Goal: Task Accomplishment & Management: Complete application form

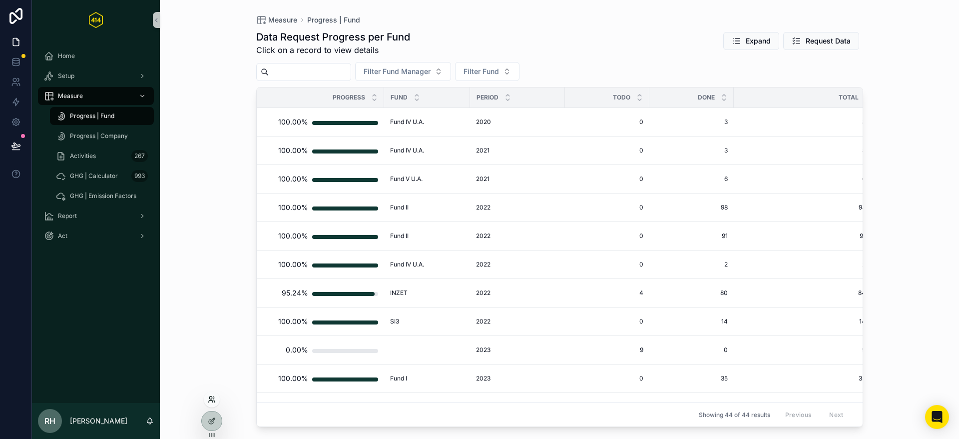
click at [212, 399] on icon at bounding box center [212, 399] width 8 height 8
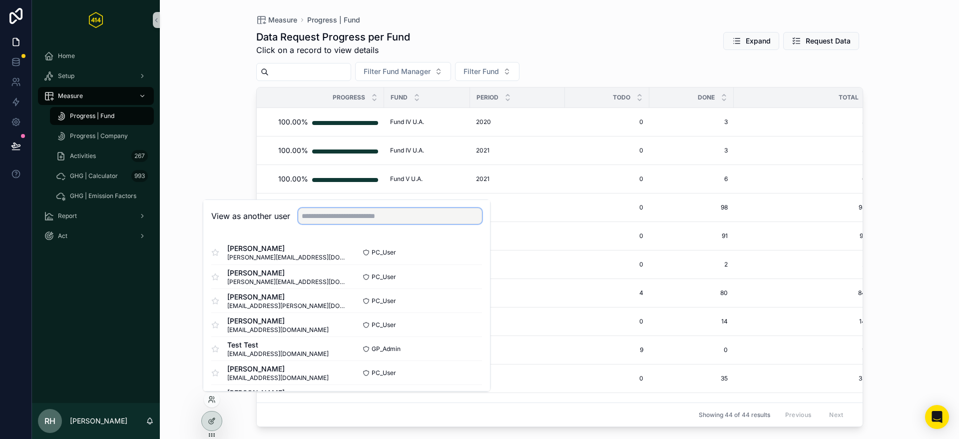
click at [319, 213] on input "text" at bounding box center [390, 216] width 184 height 16
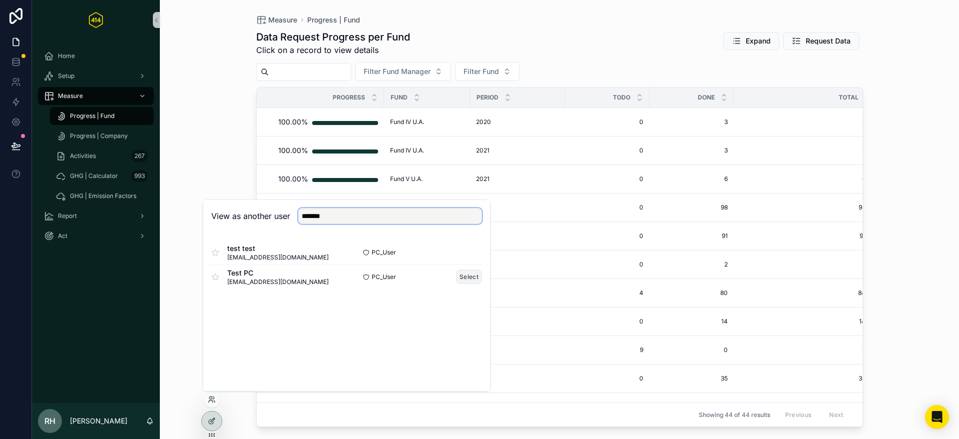
type input "*******"
click at [470, 275] on button "Select" at bounding box center [469, 276] width 26 height 14
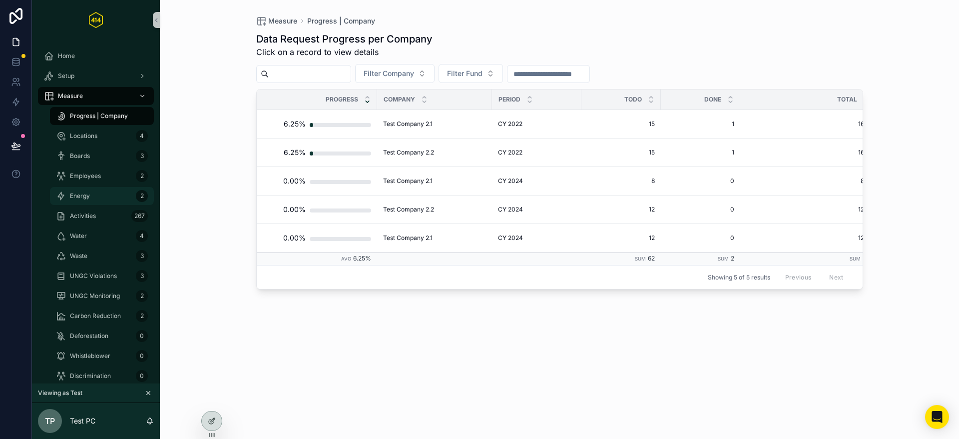
click at [83, 197] on span "Energy" at bounding box center [80, 196] width 20 height 8
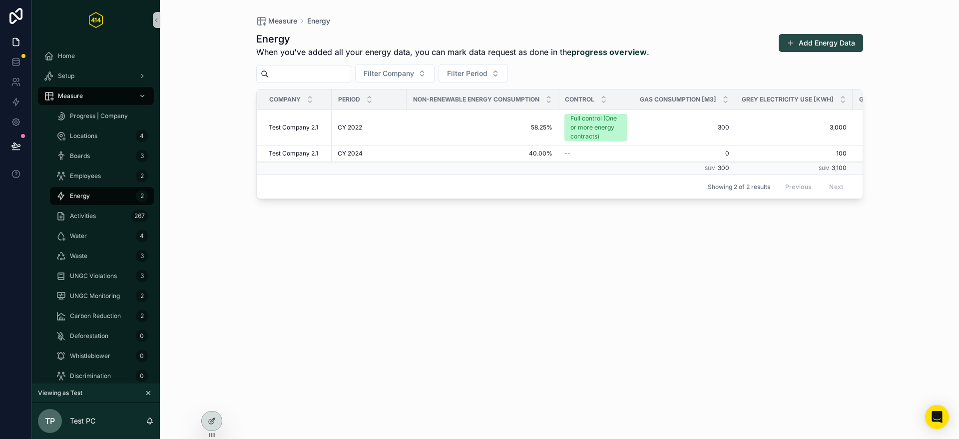
click at [819, 48] on button "Add Energy Data" at bounding box center [821, 43] width 84 height 18
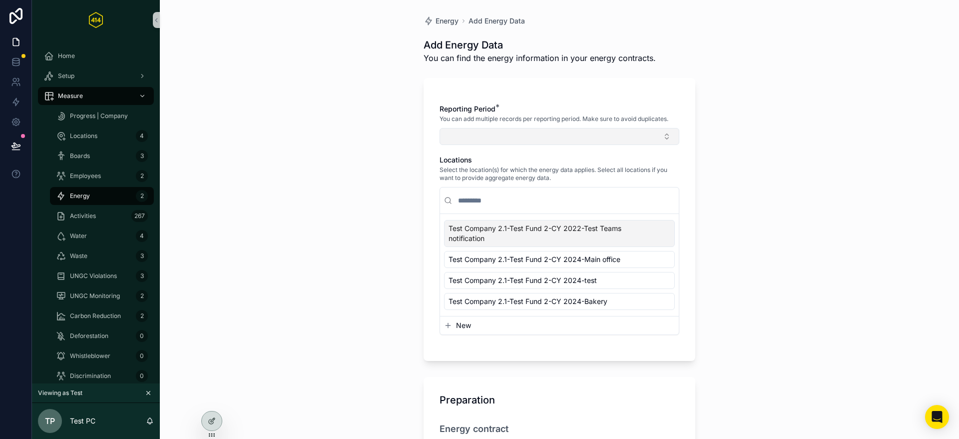
click at [509, 137] on button "Select Button" at bounding box center [560, 136] width 240 height 17
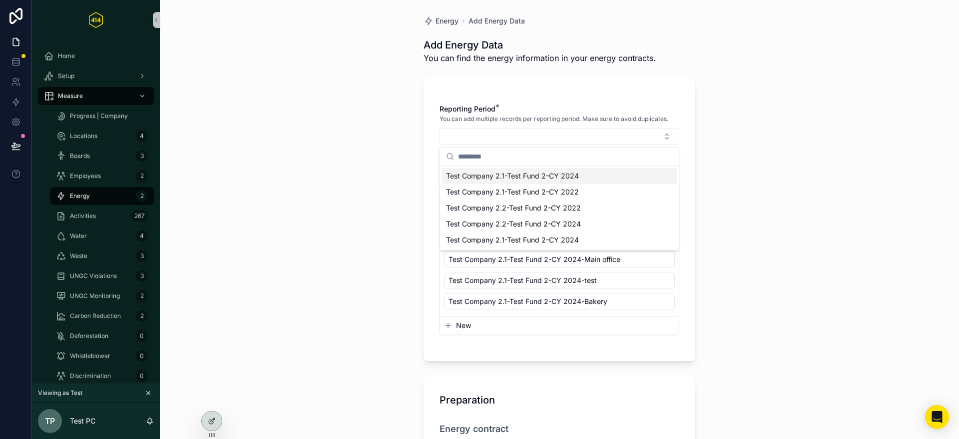
click at [508, 177] on span "Test Company 2.1-Test Fund 2-CY 2024" at bounding box center [512, 176] width 133 height 10
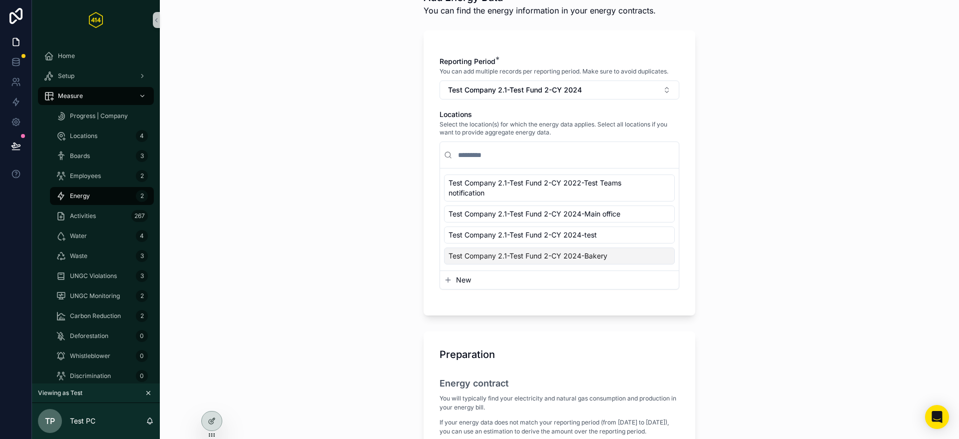
scroll to position [115, 0]
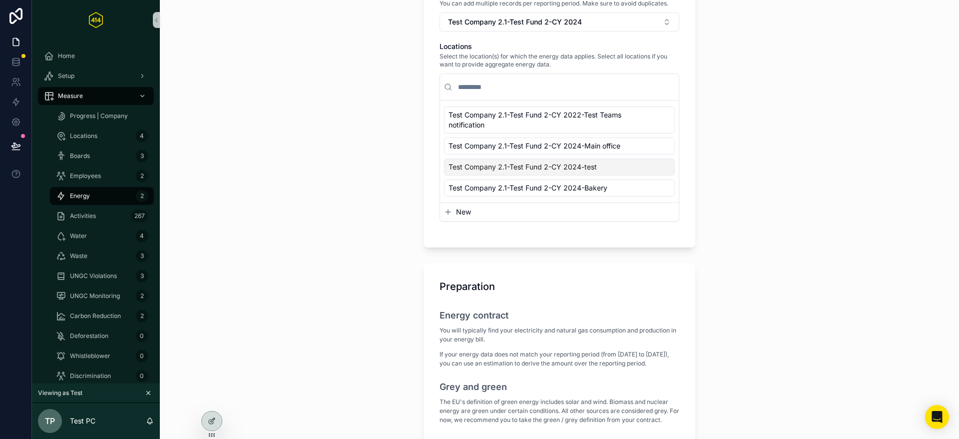
click at [549, 169] on span "Test Company 2.1-Test Fund 2-CY 2024-test" at bounding box center [523, 167] width 148 height 10
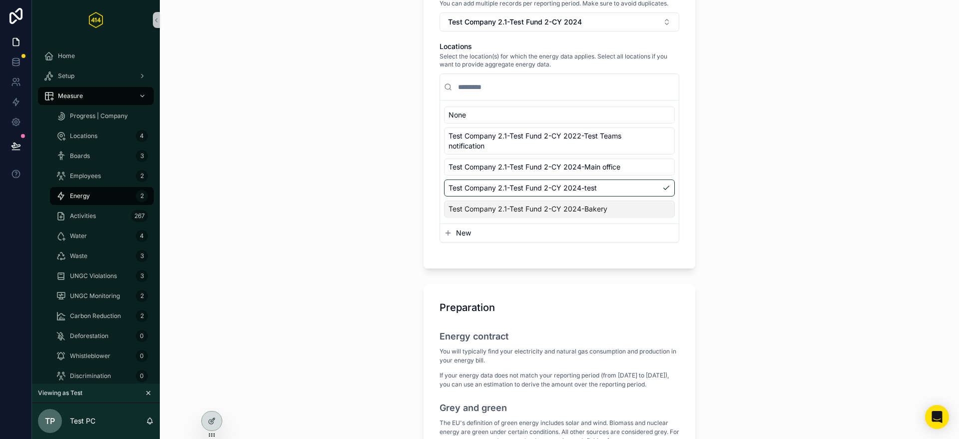
click at [369, 204] on div "Energy Add Energy Data Add Energy Data You can find the energy information in y…" at bounding box center [559, 104] width 799 height 439
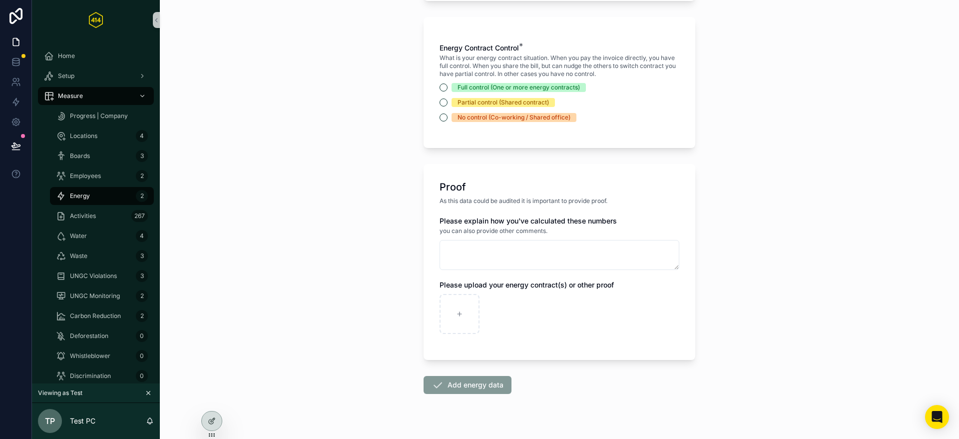
scroll to position [509, 0]
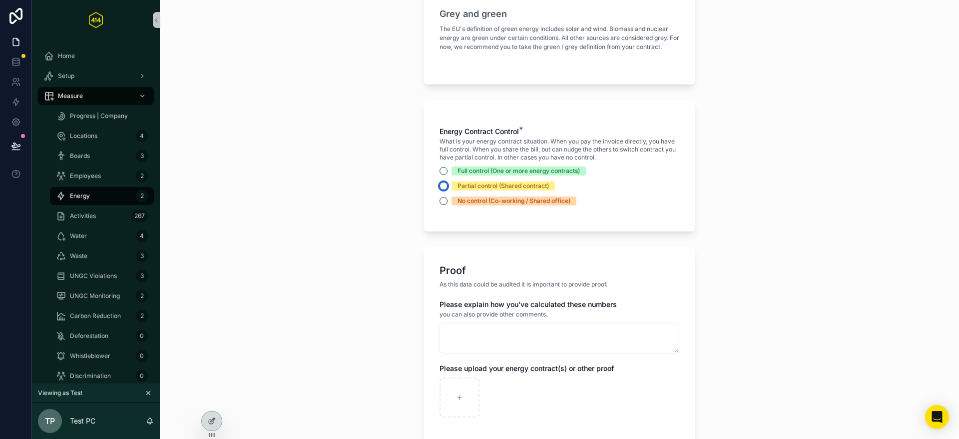
click at [442, 190] on button "Partial control (Shared contract)" at bounding box center [444, 186] width 8 height 8
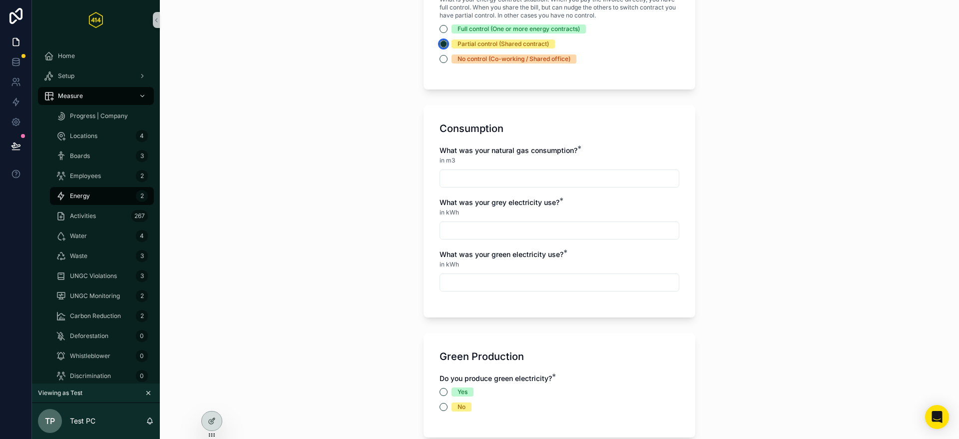
scroll to position [614, 0]
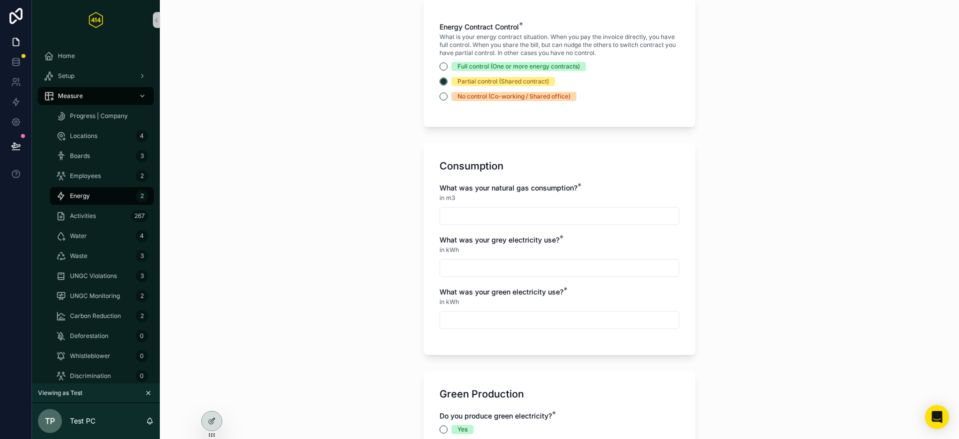
click at [509, 223] on input "scrollable content" at bounding box center [559, 216] width 239 height 14
click at [377, 219] on div "Energy Add Energy Data Add Energy Data You can find the energy information in y…" at bounding box center [559, 219] width 799 height 439
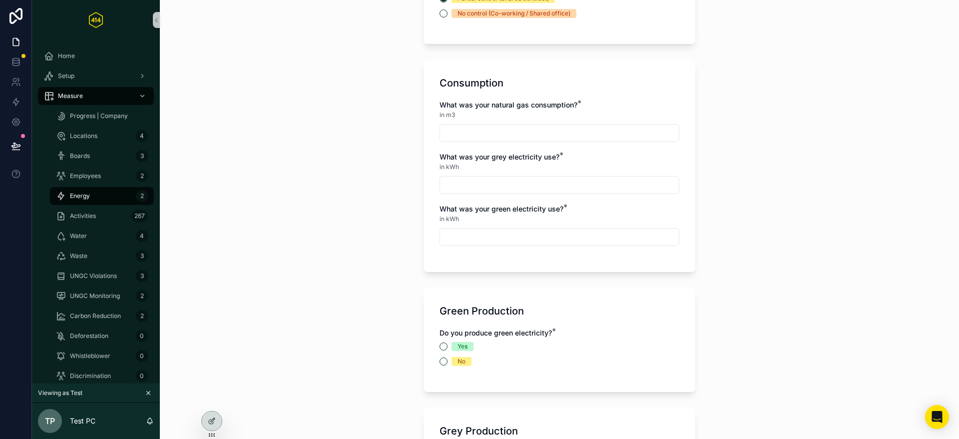
scroll to position [697, 0]
click at [408, 294] on div "Energy Add Energy Data Add Energy Data You can find the energy information in y…" at bounding box center [559, 219] width 799 height 439
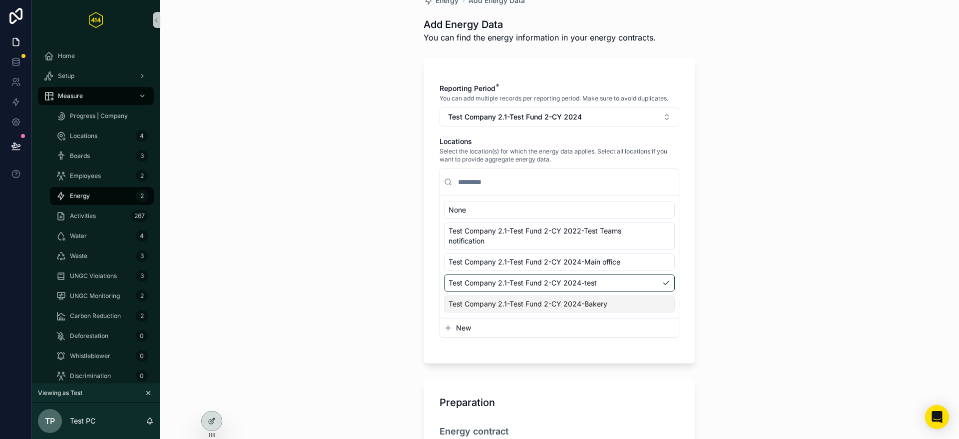
scroll to position [0, 0]
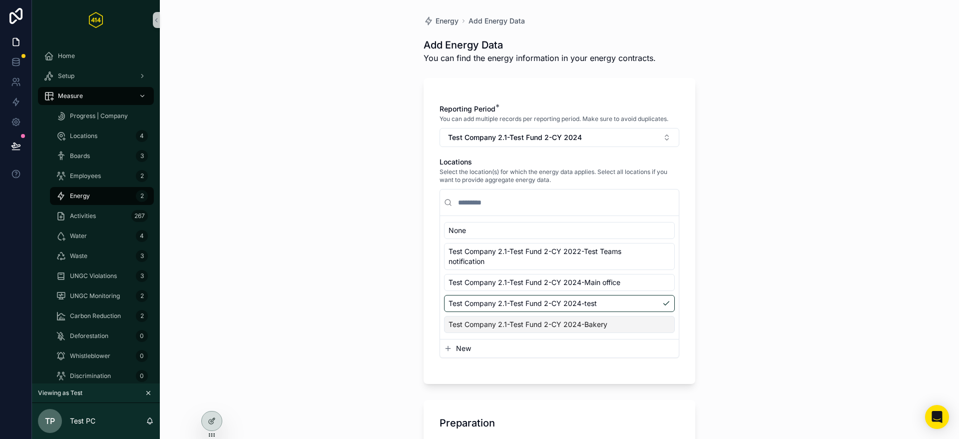
click at [350, 289] on div "Energy Add Energy Data Add Energy Data You can find the energy information in y…" at bounding box center [559, 219] width 799 height 439
drag, startPoint x: 300, startPoint y: 264, endPoint x: 296, endPoint y: 261, distance: 5.1
click at [300, 264] on div "Energy Add Energy Data Add Energy Data You can find the energy information in y…" at bounding box center [559, 219] width 799 height 439
click at [277, 240] on div "Energy Add Energy Data Add Energy Data You can find the energy information in y…" at bounding box center [559, 219] width 799 height 439
click at [254, 118] on div "Energy Add Energy Data Add Energy Data You can find the energy information in y…" at bounding box center [559, 219] width 799 height 439
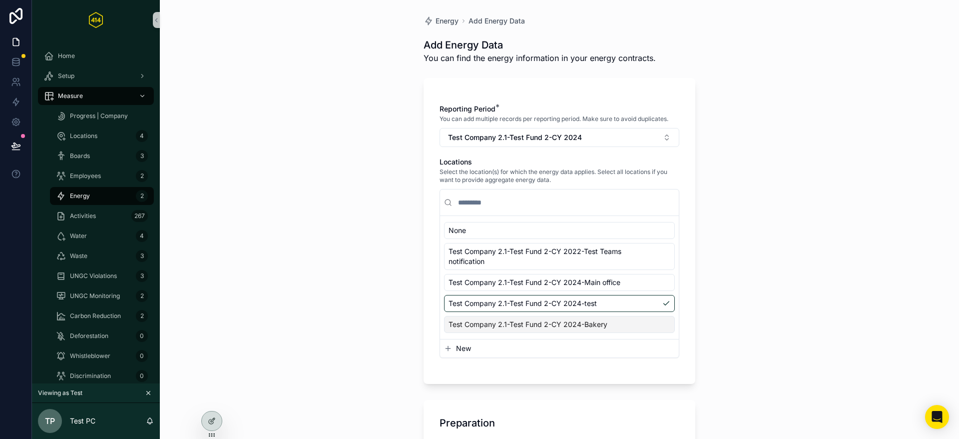
click at [393, 205] on div "Energy Add Energy Data Add Energy Data You can find the energy information in y…" at bounding box center [559, 219] width 799 height 439
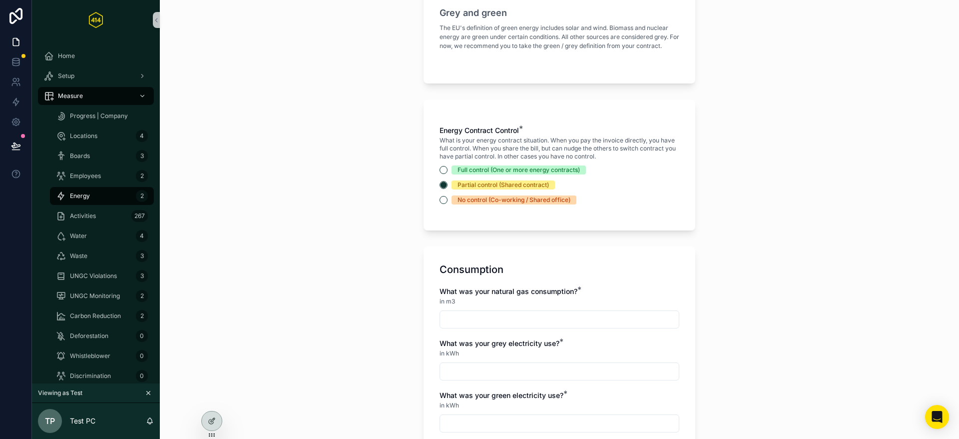
scroll to position [514, 0]
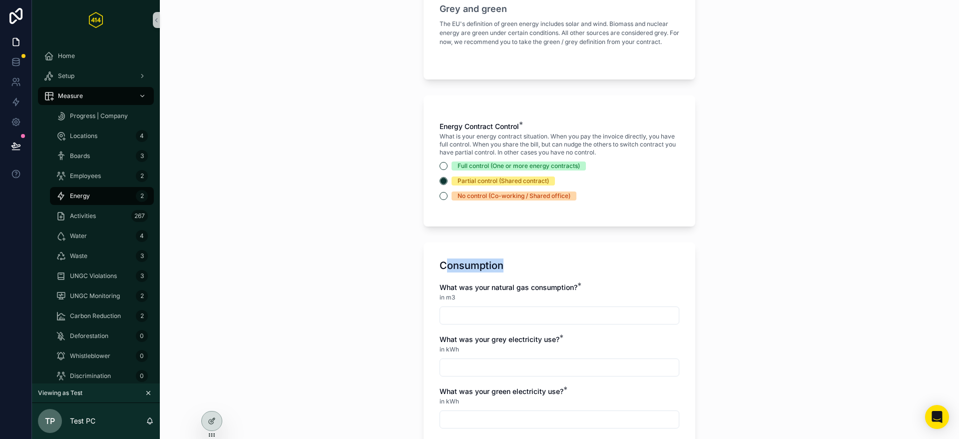
drag, startPoint x: 477, startPoint y: 276, endPoint x: 499, endPoint y: 290, distance: 25.6
click at [535, 272] on div "Consumption" at bounding box center [560, 265] width 240 height 14
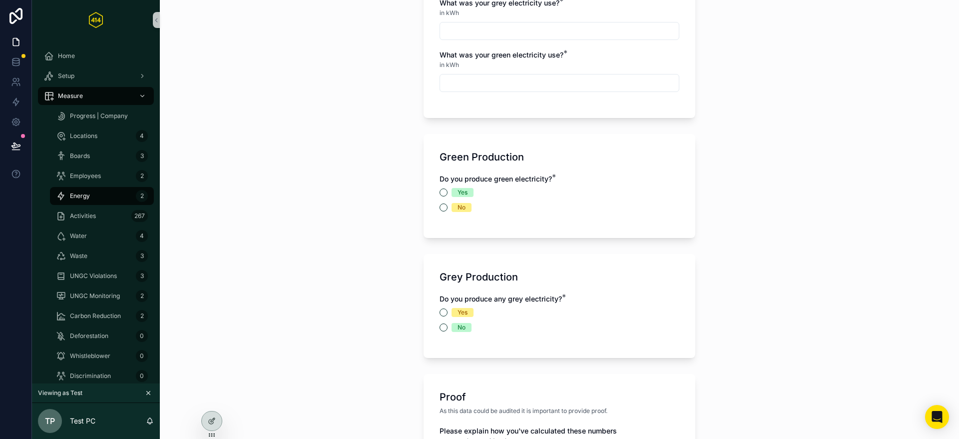
scroll to position [859, 0]
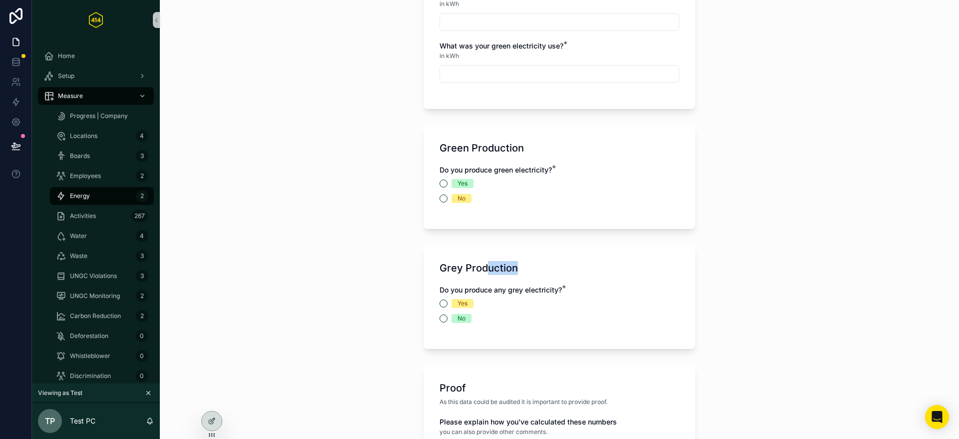
drag, startPoint x: 491, startPoint y: 272, endPoint x: 564, endPoint y: 272, distance: 73.0
click at [564, 272] on div "Grey Production" at bounding box center [560, 268] width 240 height 14
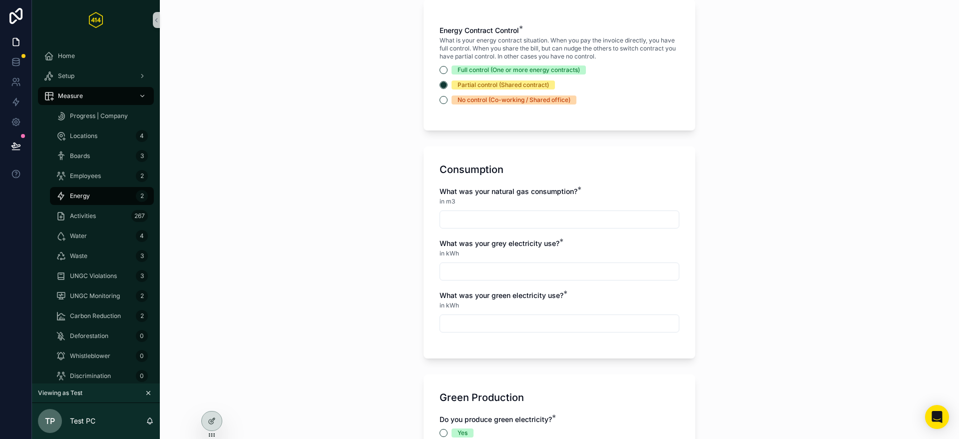
scroll to position [575, 0]
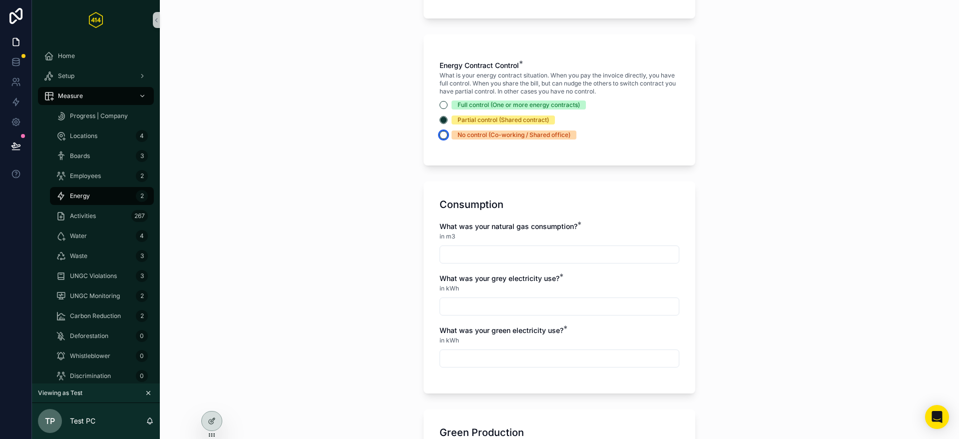
click at [443, 139] on button "No control (Co-working / Shared office)" at bounding box center [444, 135] width 8 height 8
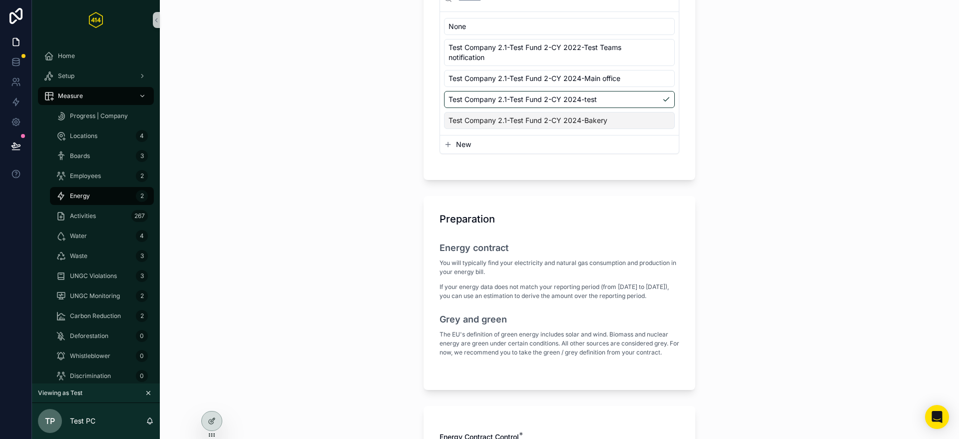
scroll to position [0, 0]
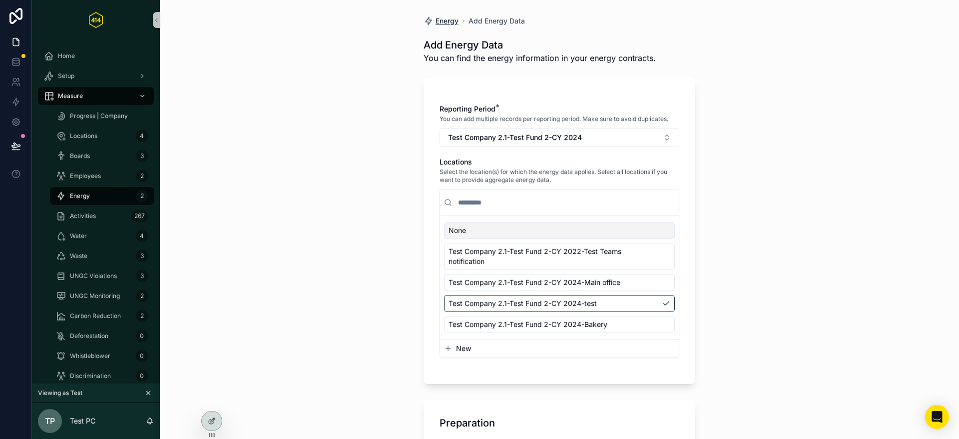
click at [451, 23] on span "Energy" at bounding box center [447, 21] width 23 height 10
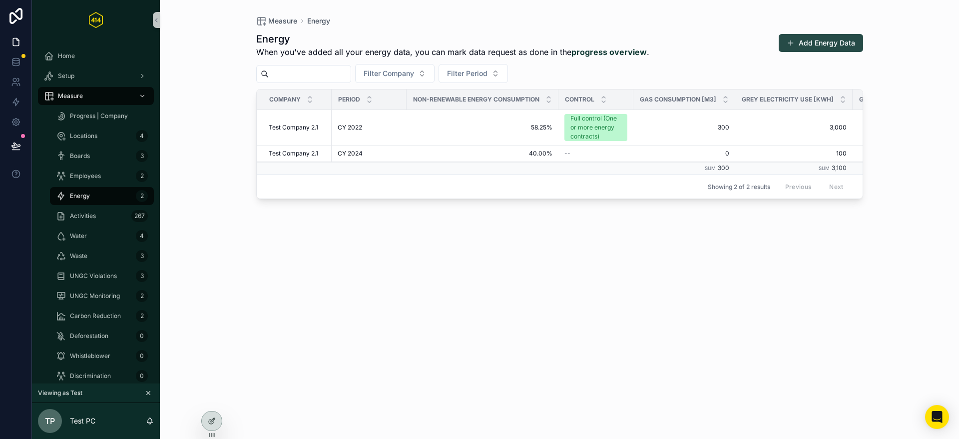
click at [824, 42] on button "Add Energy Data" at bounding box center [821, 43] width 84 height 18
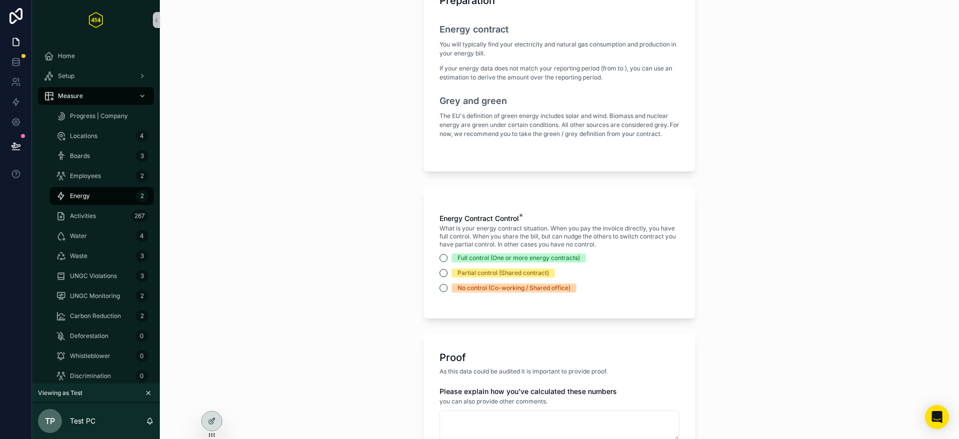
scroll to position [401, 0]
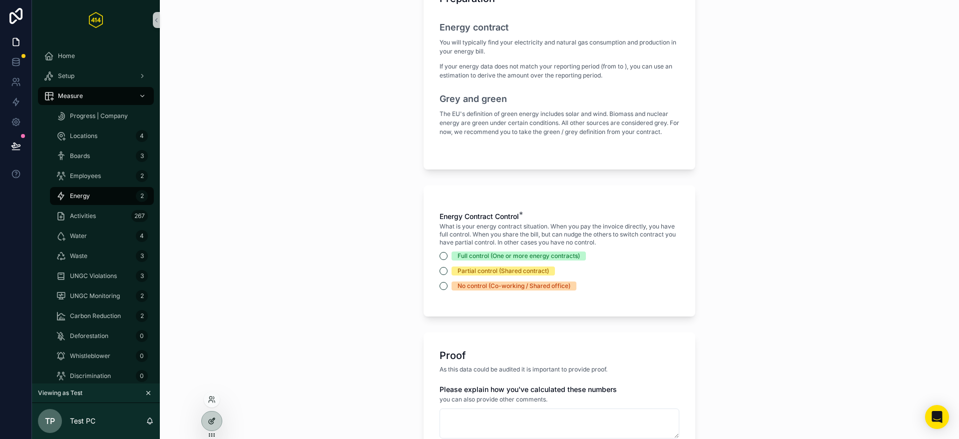
click at [214, 424] on icon at bounding box center [212, 421] width 8 height 8
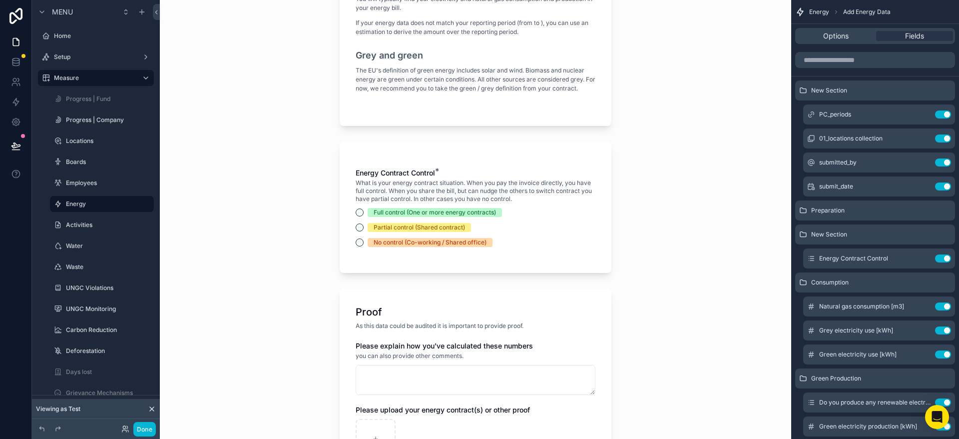
scroll to position [444, 0]
click at [361, 215] on button "Full control (One or more energy contracts)" at bounding box center [360, 213] width 8 height 8
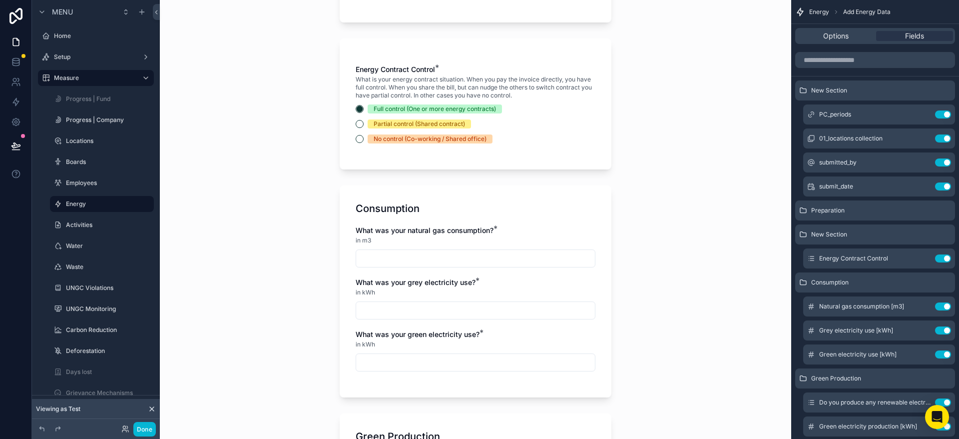
scroll to position [546, 0]
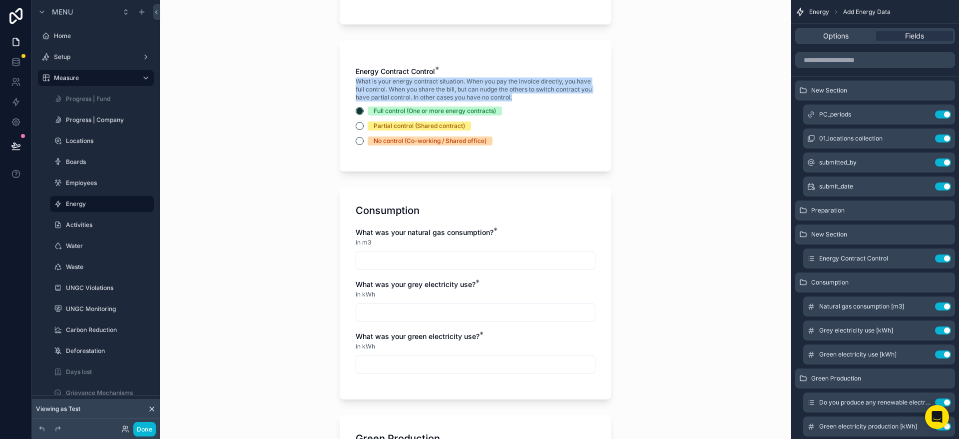
drag, startPoint x: 354, startPoint y: 81, endPoint x: 522, endPoint y: 110, distance: 170.4
click at [518, 99] on div "Energy Contract Control * What is your energy contract situation. When you pay …" at bounding box center [476, 105] width 272 height 131
copy span "What is your energy contract situation. When you pay the invoice directly, you …"
click at [358, 126] on button "Partial control (Shared contract)" at bounding box center [360, 126] width 8 height 8
click at [361, 112] on button "Full control (One or more energy contracts)" at bounding box center [360, 111] width 8 height 8
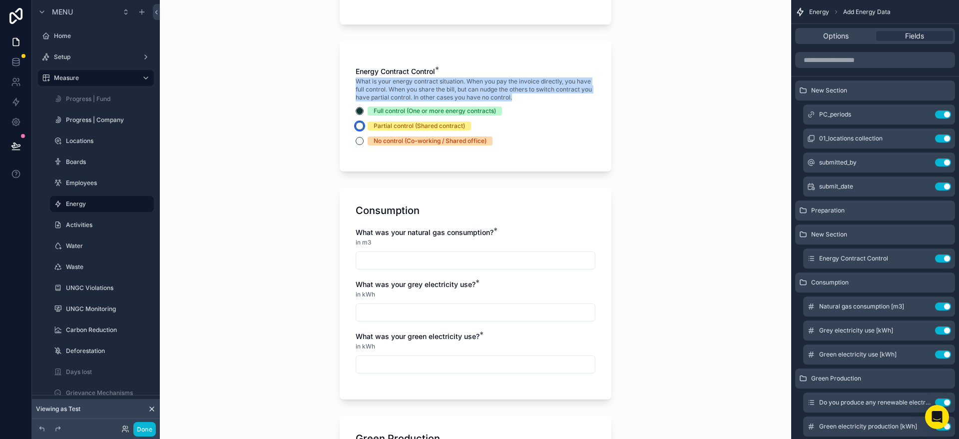
click at [359, 123] on button "Partial control (Shared contract)" at bounding box center [360, 126] width 8 height 8
click at [360, 142] on button "No control (Co-working / Shared office)" at bounding box center [360, 141] width 8 height 8
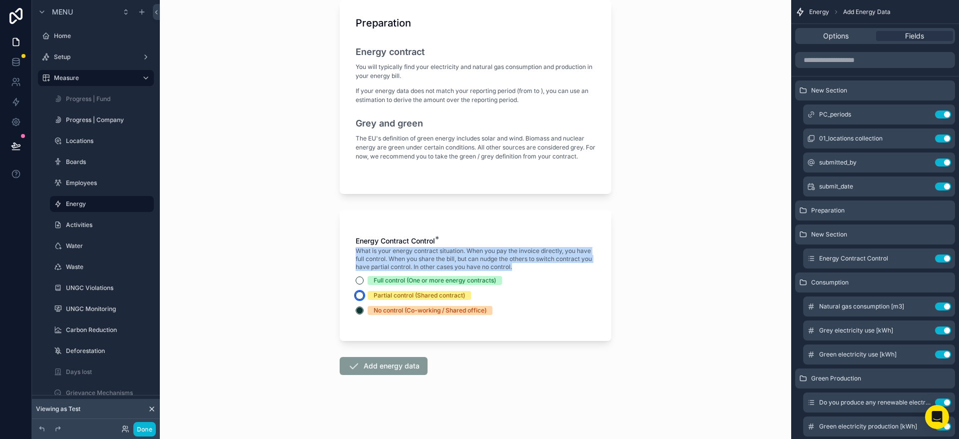
click at [358, 298] on button "Partial control (Shared contract)" at bounding box center [360, 295] width 8 height 8
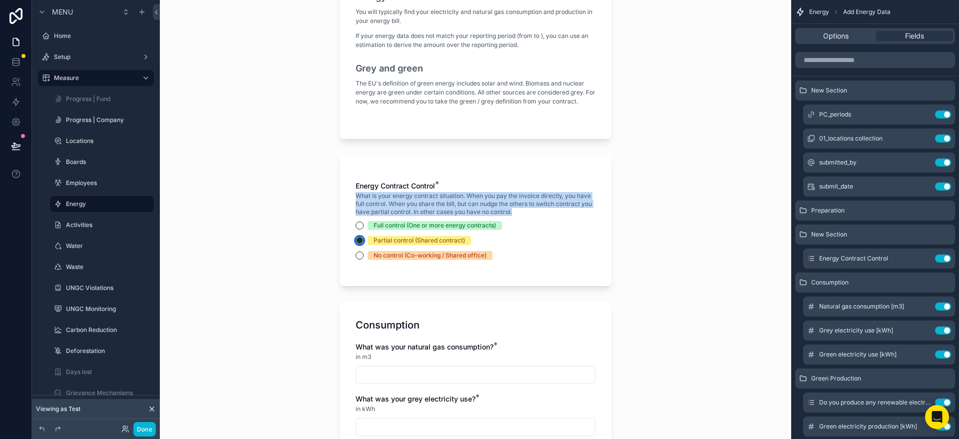
scroll to position [441, 0]
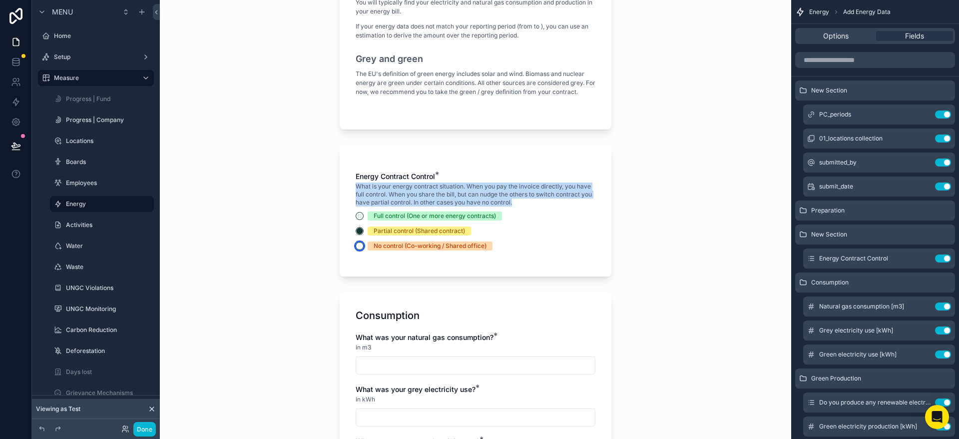
click at [361, 247] on button "No control (Co-working / Shared office)" at bounding box center [360, 246] width 8 height 8
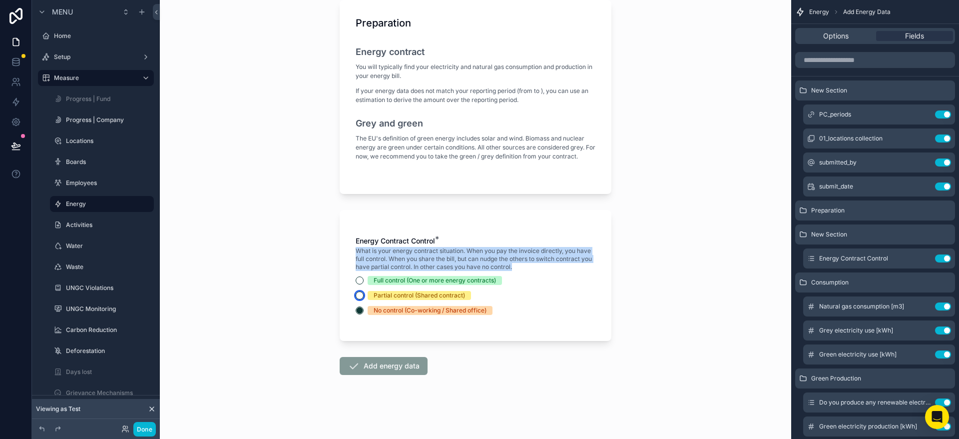
click at [362, 294] on button "Partial control (Shared contract)" at bounding box center [360, 295] width 8 height 8
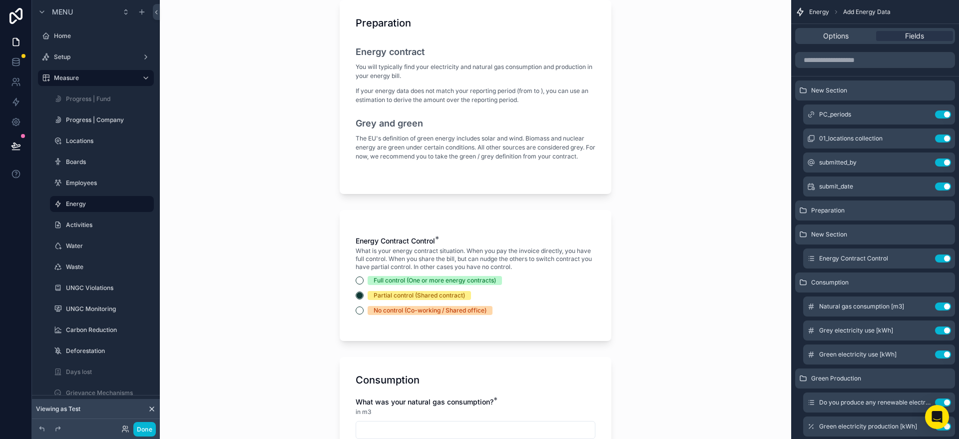
scroll to position [0, 0]
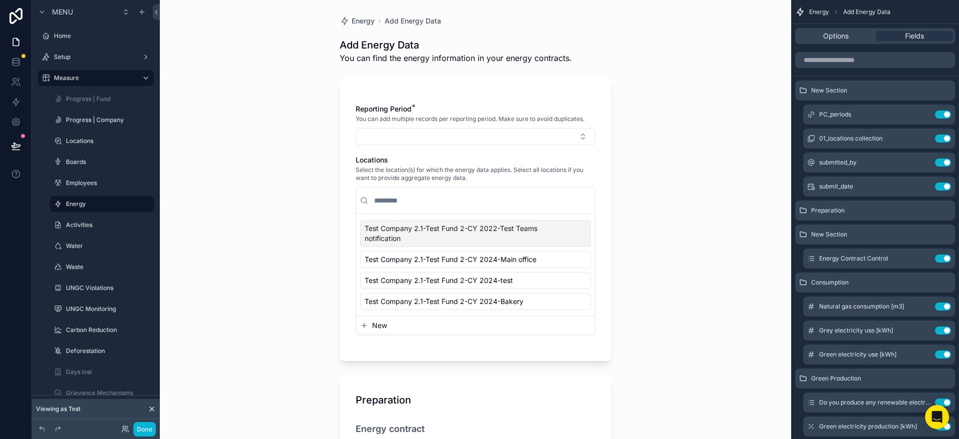
click at [273, 158] on div "Energy Add Energy Data Add Energy Data You can find the energy information in y…" at bounding box center [476, 219] width 632 height 439
click at [415, 237] on span "Test Company 2.1-Test Fund 2-CY 2022-Test Teams notification" at bounding box center [470, 233] width 210 height 20
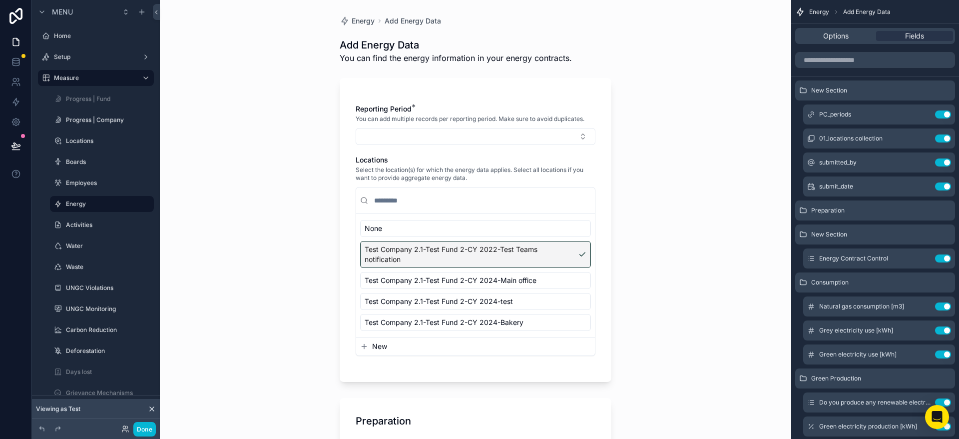
click at [411, 257] on span "Test Company 2.1-Test Fund 2-CY 2022-Test Teams notification" at bounding box center [470, 254] width 210 height 20
click at [453, 253] on span "Test Company 2.1-Test Fund 2-CY 2022-Test Teams notification" at bounding box center [470, 254] width 210 height 20
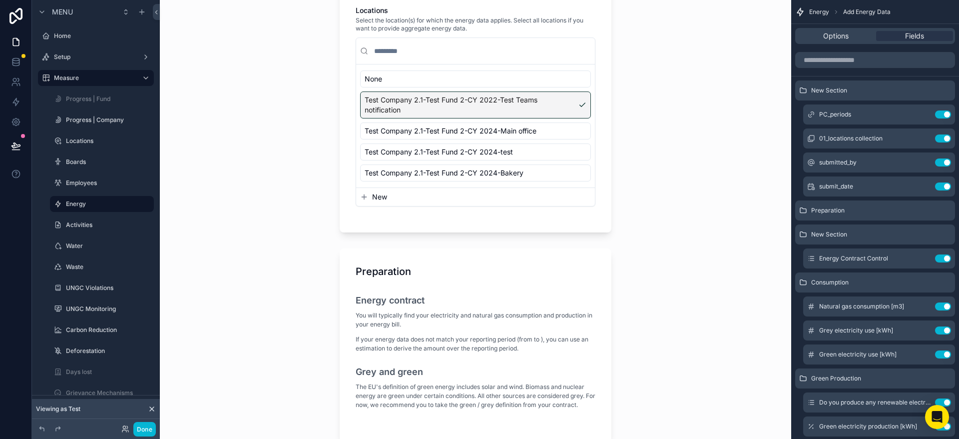
scroll to position [169, 0]
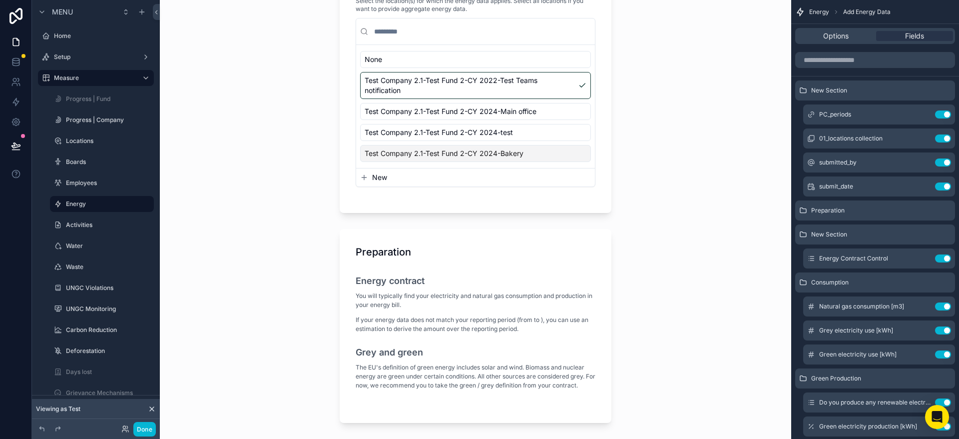
click at [276, 125] on div "Energy Add Energy Data Add Energy Data You can find the energy information in y…" at bounding box center [476, 50] width 632 height 439
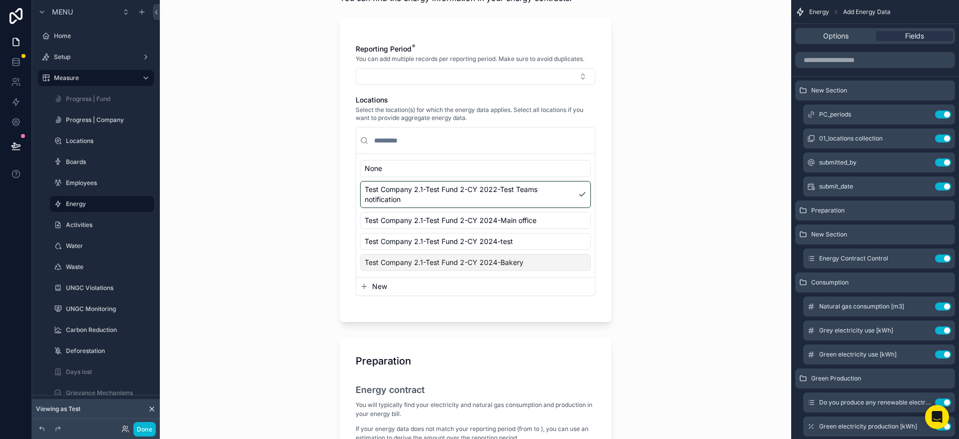
scroll to position [0, 0]
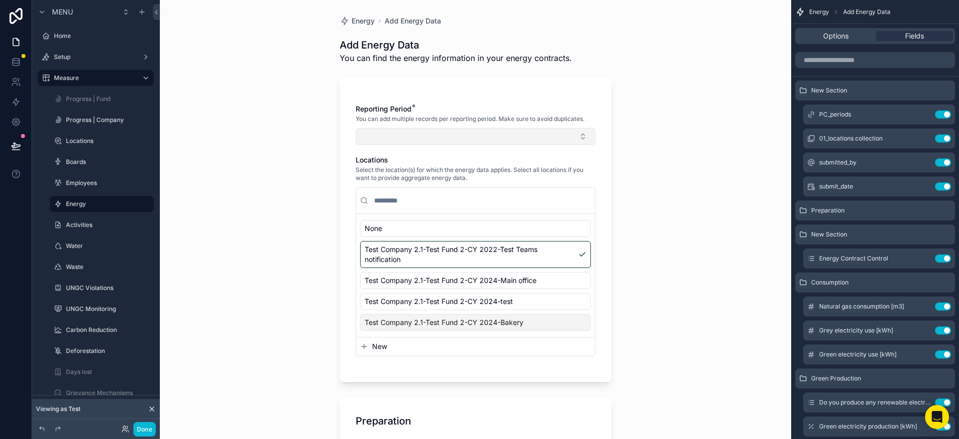
click at [409, 138] on button "Select Button" at bounding box center [476, 136] width 240 height 17
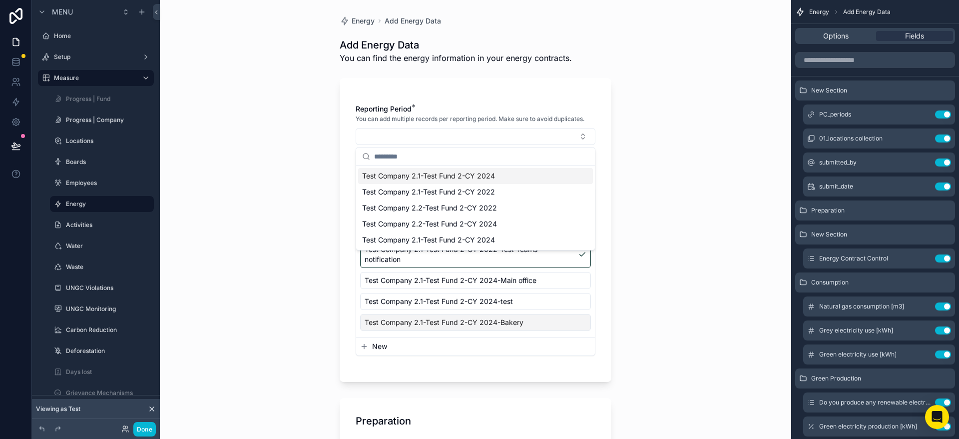
click at [414, 173] on span "Test Company 2.1-Test Fund 2-CY 2024" at bounding box center [428, 176] width 133 height 10
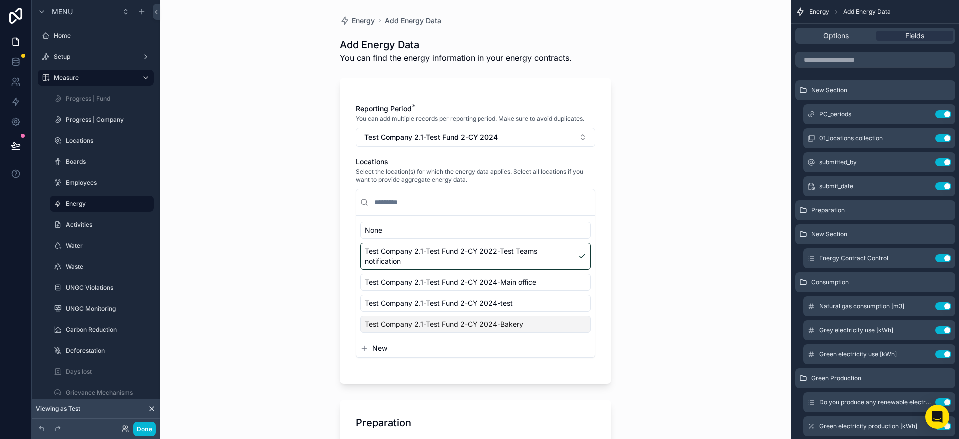
drag, startPoint x: 301, startPoint y: 173, endPoint x: 306, endPoint y: 175, distance: 5.7
click at [301, 173] on div "Energy Add Energy Data Add Energy Data You can find the energy information in y…" at bounding box center [476, 219] width 632 height 439
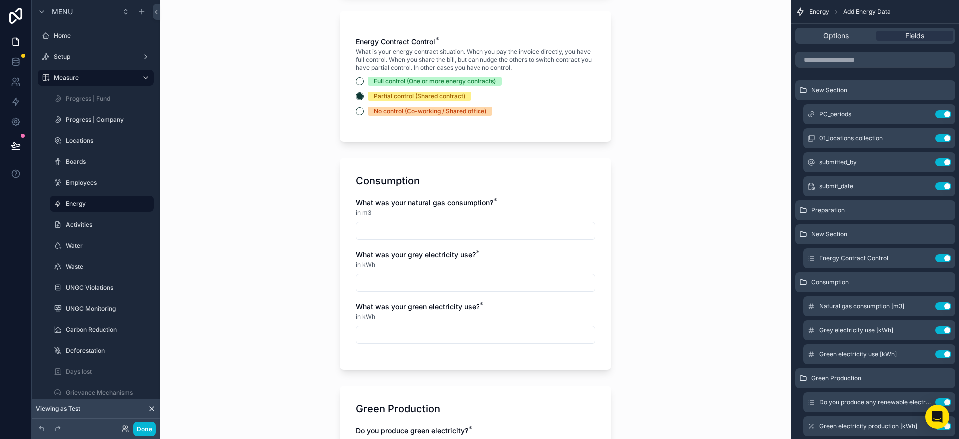
scroll to position [599, 0]
click at [359, 85] on button "Full control (One or more energy contracts)" at bounding box center [360, 81] width 8 height 8
click at [357, 100] on button "Partial control (Shared contract)" at bounding box center [360, 96] width 8 height 8
click at [361, 125] on div "Energy Contract Control * What is your energy contract situation. When you pay …" at bounding box center [476, 80] width 240 height 89
click at [361, 124] on div "Energy Contract Control * What is your energy contract situation. When you pay …" at bounding box center [476, 80] width 240 height 89
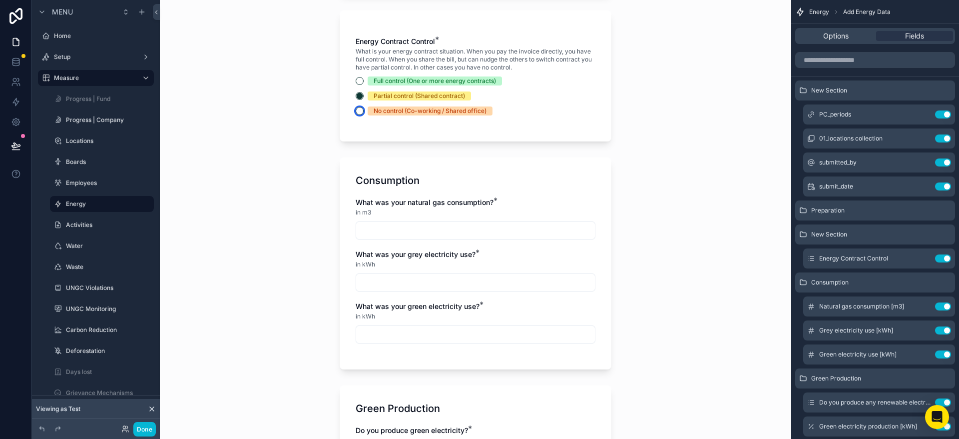
click at [361, 115] on button "No control (Co-working / Shared office)" at bounding box center [360, 111] width 8 height 8
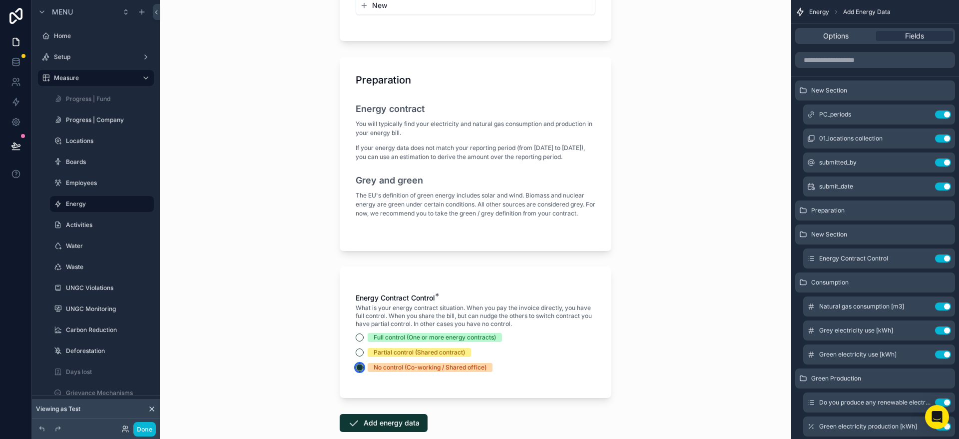
scroll to position [344, 0]
click at [358, 340] on button "Full control (One or more energy contracts)" at bounding box center [360, 336] width 8 height 8
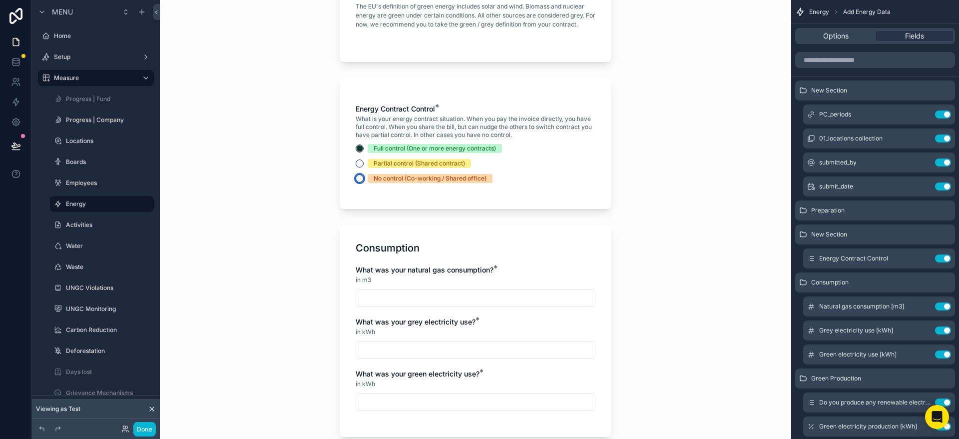
click at [357, 182] on button "No control (Co-working / Shared office)" at bounding box center [360, 178] width 8 height 8
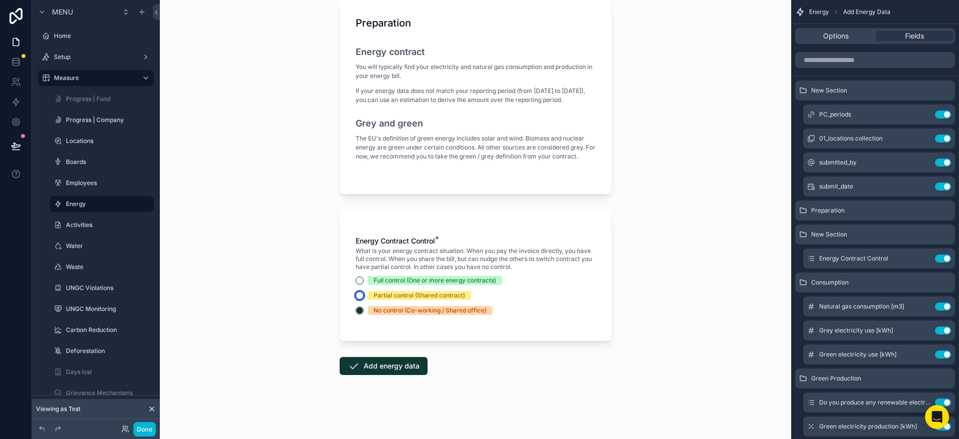
click at [360, 297] on button "Partial control (Shared contract)" at bounding box center [360, 295] width 8 height 8
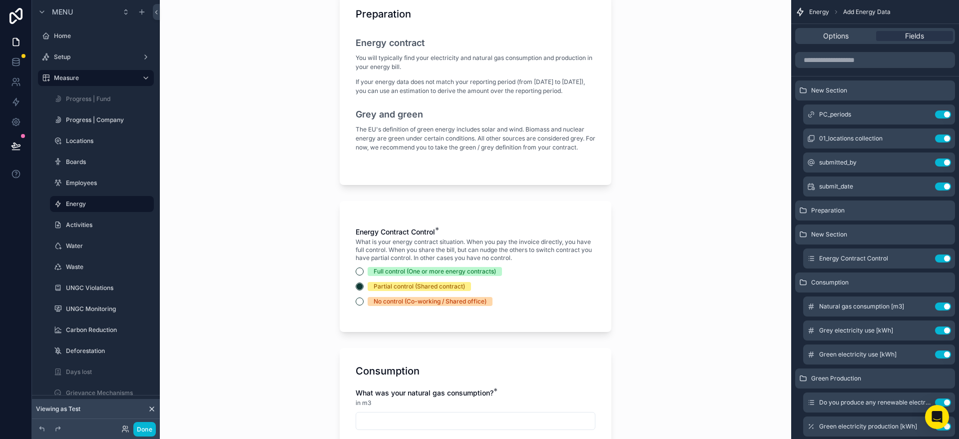
click at [361, 286] on div "Full control (One or more energy contracts) Partial control (Shared contract) N…" at bounding box center [476, 286] width 240 height 39
click at [364, 276] on div "Full control (One or more energy contracts)" at bounding box center [476, 271] width 240 height 9
click at [361, 275] on button "Full control (One or more energy contracts)" at bounding box center [360, 271] width 8 height 8
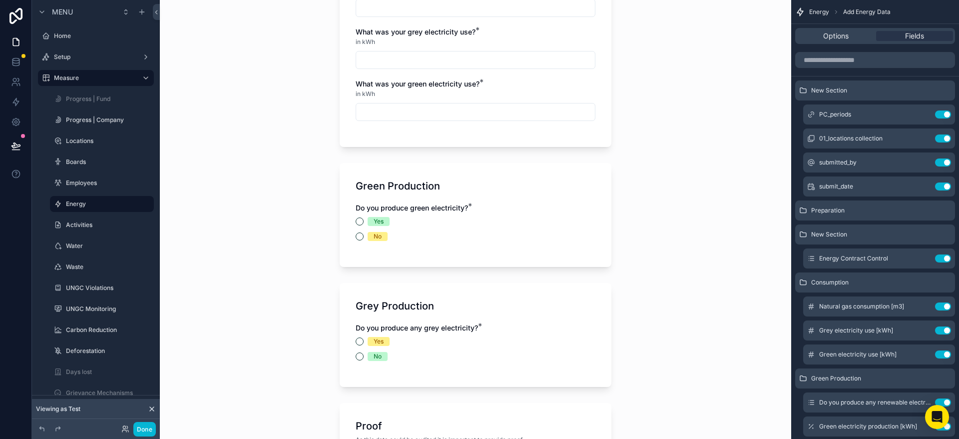
scroll to position [822, 0]
click at [358, 239] on button "No" at bounding box center [360, 235] width 8 height 8
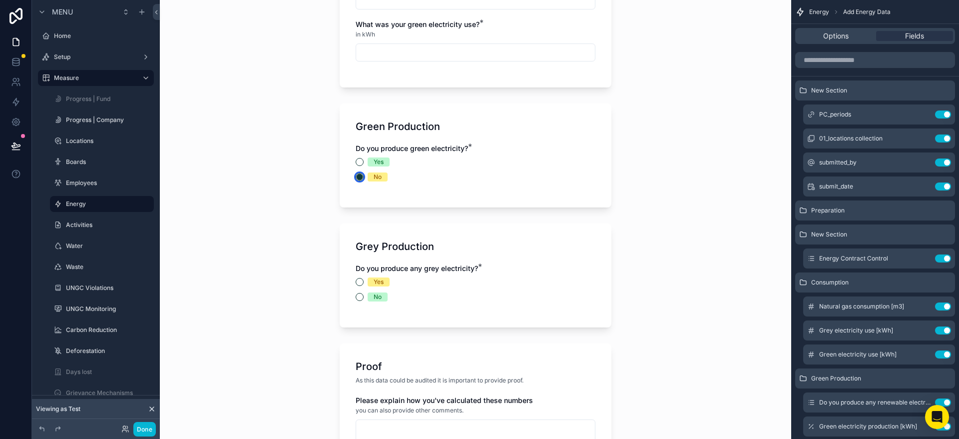
scroll to position [885, 0]
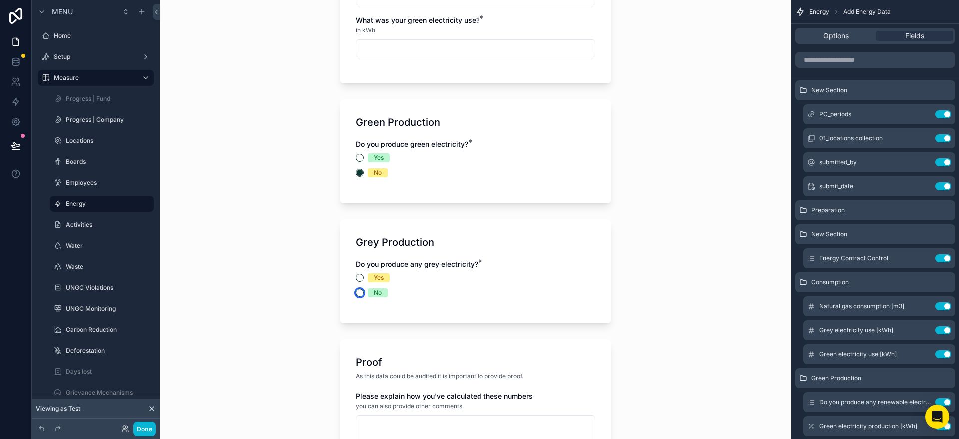
click at [360, 297] on button "No" at bounding box center [360, 293] width 8 height 8
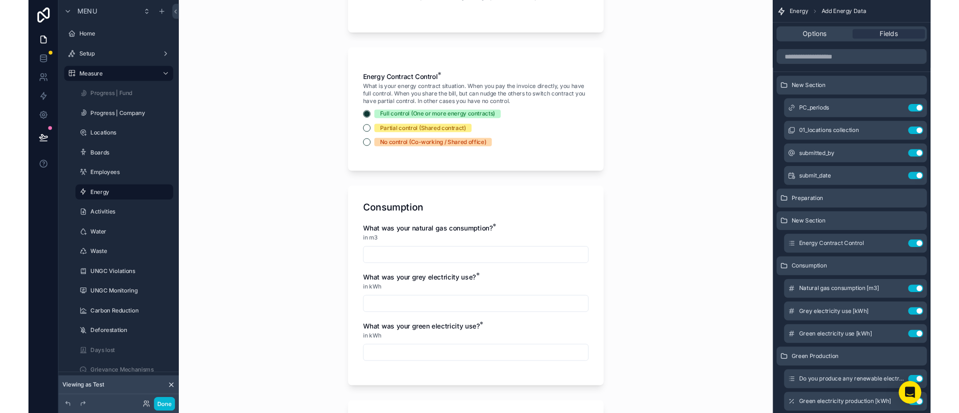
scroll to position [0, 0]
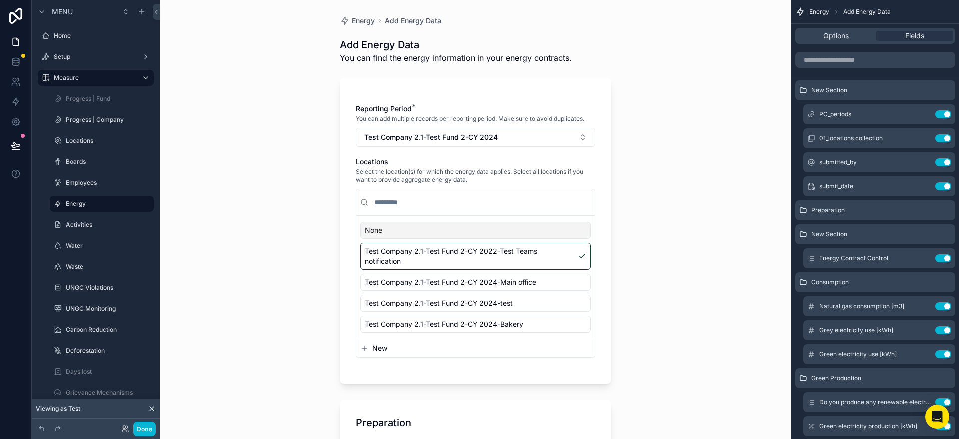
click at [709, 120] on div "Energy Add Energy Data Add Energy Data You can find the energy information in y…" at bounding box center [476, 219] width 632 height 439
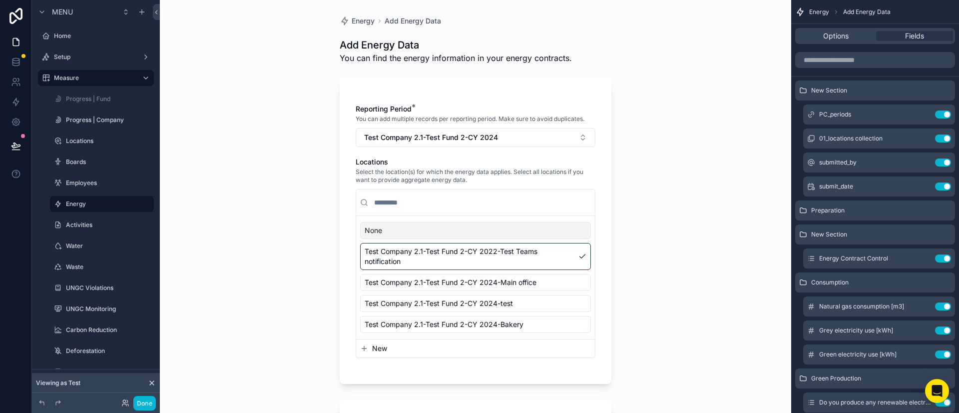
click at [319, 93] on div "Energy Add Energy Data Add Energy Data You can find the energy information in y…" at bounding box center [476, 206] width 632 height 413
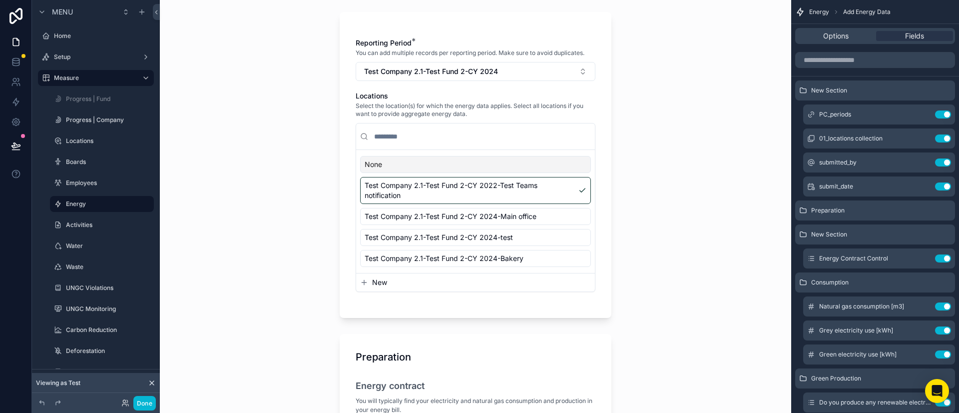
scroll to position [75, 0]
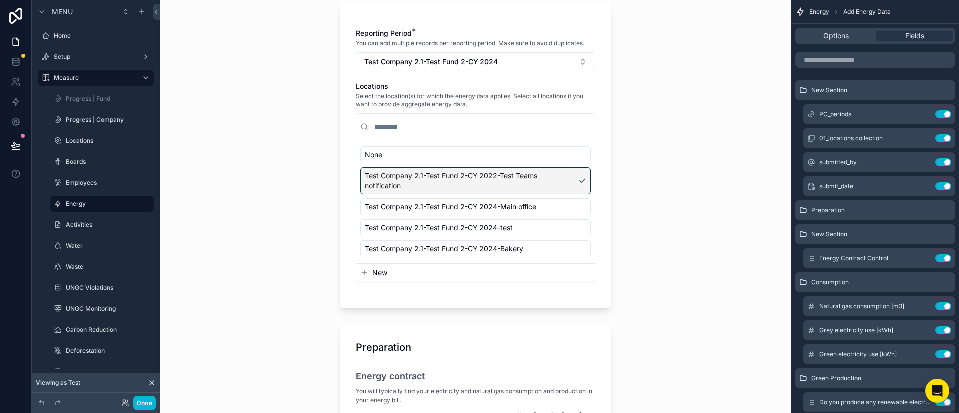
click at [408, 180] on span "Test Company 2.1-Test Fund 2-CY 2022-Test Teams notification" at bounding box center [470, 181] width 210 height 20
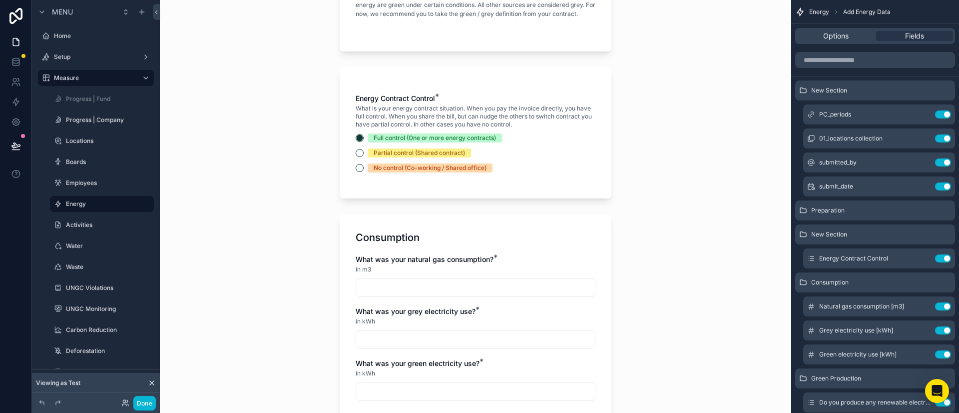
scroll to position [546, 0]
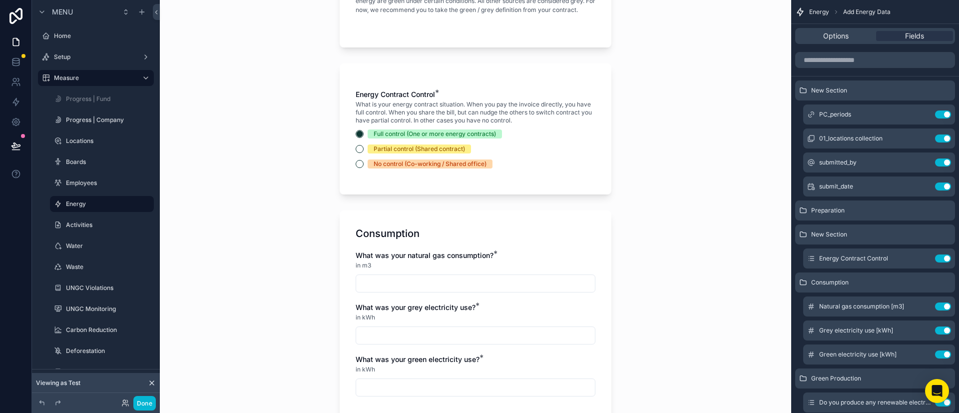
click at [379, 290] on input "scrollable content" at bounding box center [475, 283] width 239 height 14
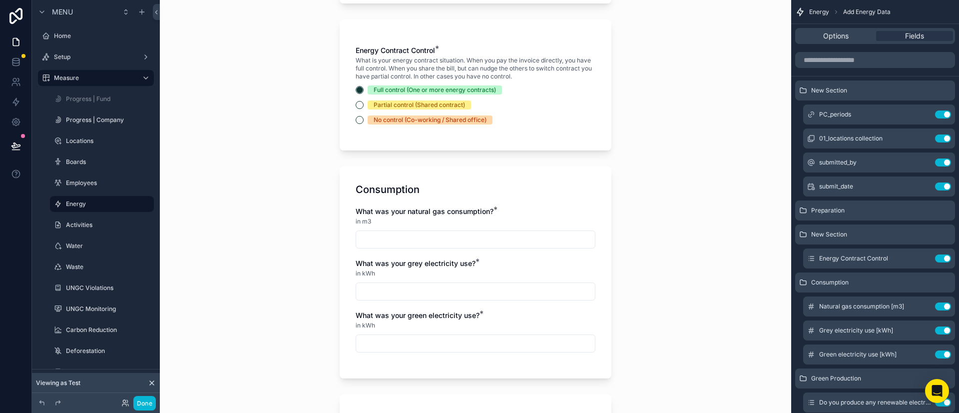
scroll to position [597, 0]
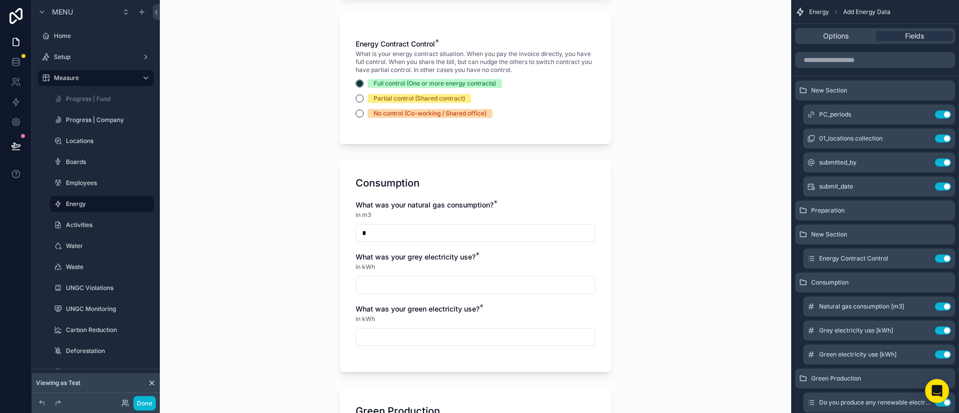
type input "*"
click at [270, 231] on div "Energy Add Energy Data Add Energy Data You can find the energy information in y…" at bounding box center [476, 206] width 632 height 413
click at [366, 292] on input "scrollable content" at bounding box center [475, 285] width 239 height 14
type input "*"
click at [332, 282] on div "Energy Add Energy Data Add Energy Data You can find the energy information in y…" at bounding box center [476, 162] width 288 height 1518
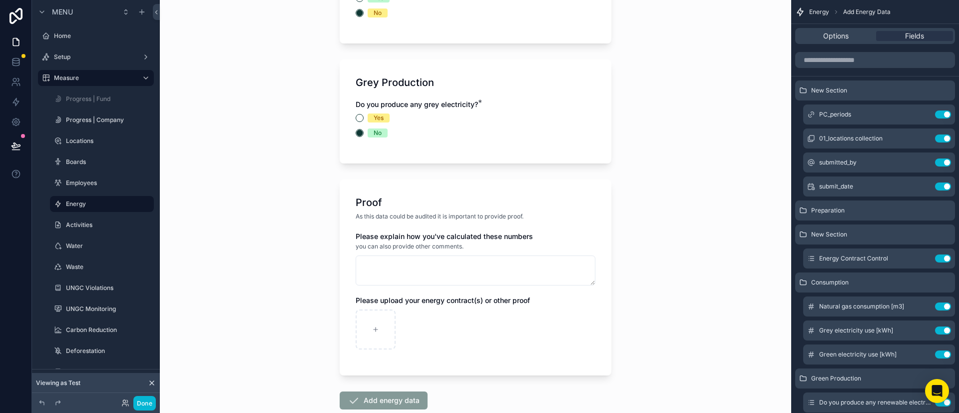
scroll to position [1114, 0]
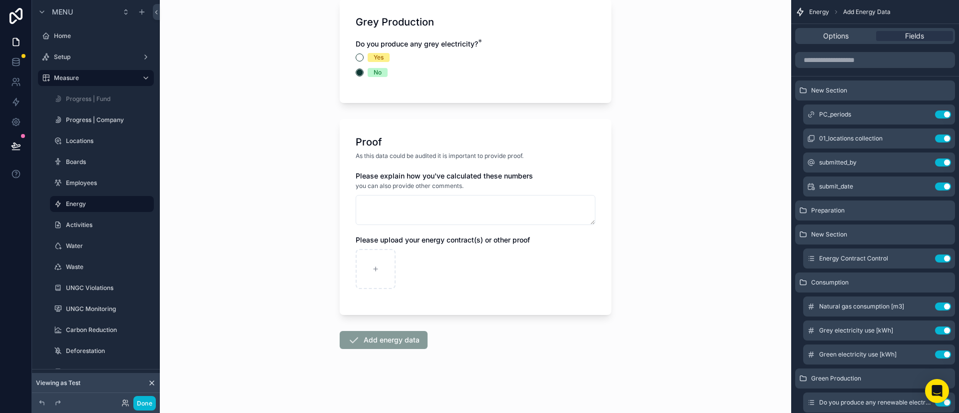
click at [396, 342] on span "Add energy data" at bounding box center [384, 342] width 88 height 10
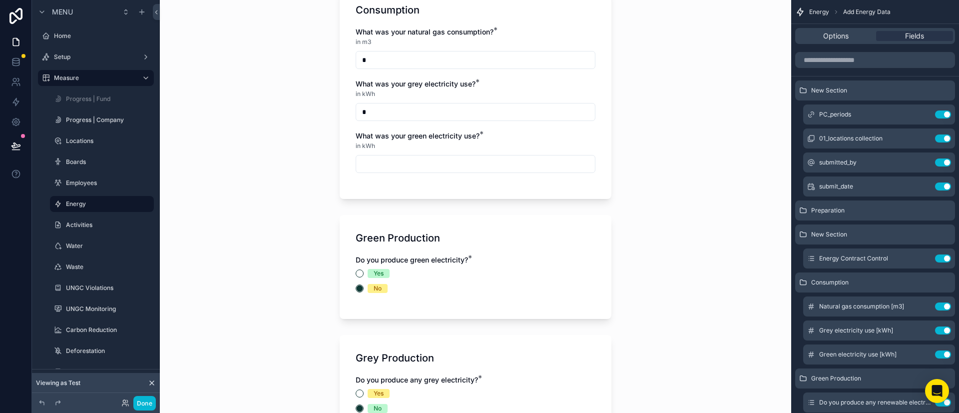
scroll to position [768, 0]
click at [376, 184] on div "What was your natural gas consumption? * in m3 * What was your grey electricity…" at bounding box center [476, 106] width 240 height 156
click at [377, 172] on input "scrollable content" at bounding box center [475, 165] width 239 height 14
click at [309, 227] on div "Energy Add Energy Data Add Energy Data You can find the energy information in y…" at bounding box center [476, 206] width 632 height 413
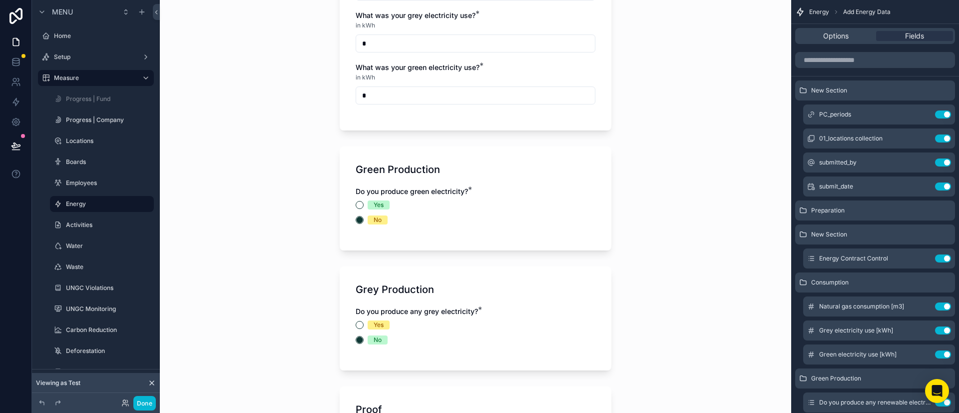
scroll to position [836, 0]
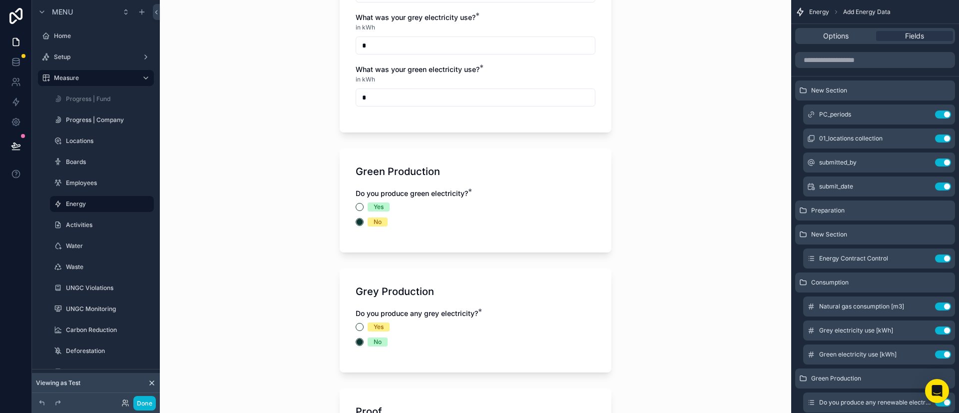
click at [378, 104] on input "*" at bounding box center [475, 97] width 239 height 14
type input "*"
click at [374, 132] on div "Consumption What was your natural gas consumption? * in m3 * What was your grey…" at bounding box center [476, 27] width 272 height 212
click at [375, 104] on input "*" at bounding box center [475, 97] width 239 height 14
click at [371, 126] on div "Consumption What was your natural gas consumption? * in m3 * What was your grey…" at bounding box center [476, 27] width 272 height 212
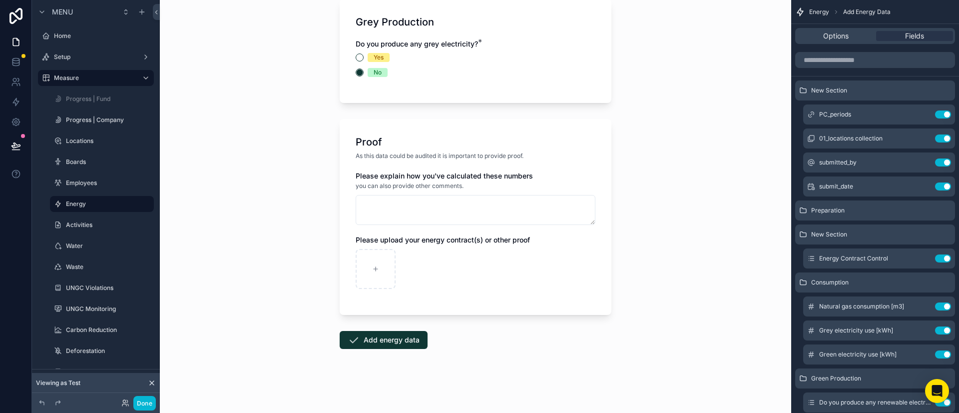
scroll to position [1114, 0]
click at [403, 343] on button "Add energy data" at bounding box center [384, 340] width 88 height 18
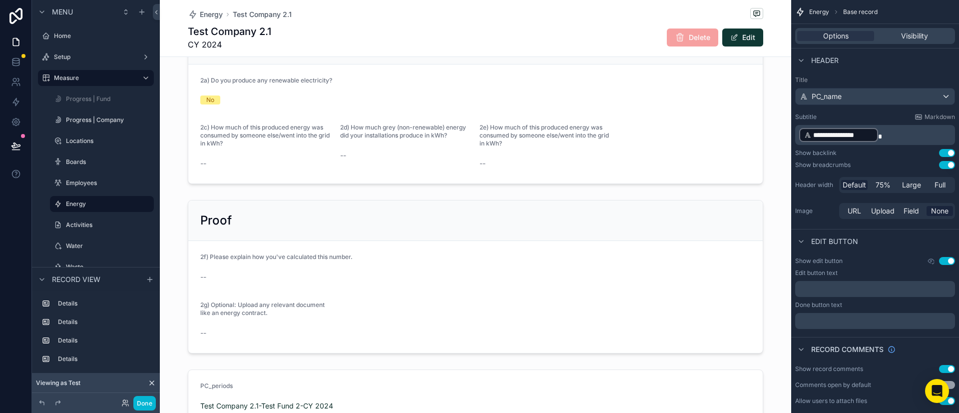
scroll to position [776, 0]
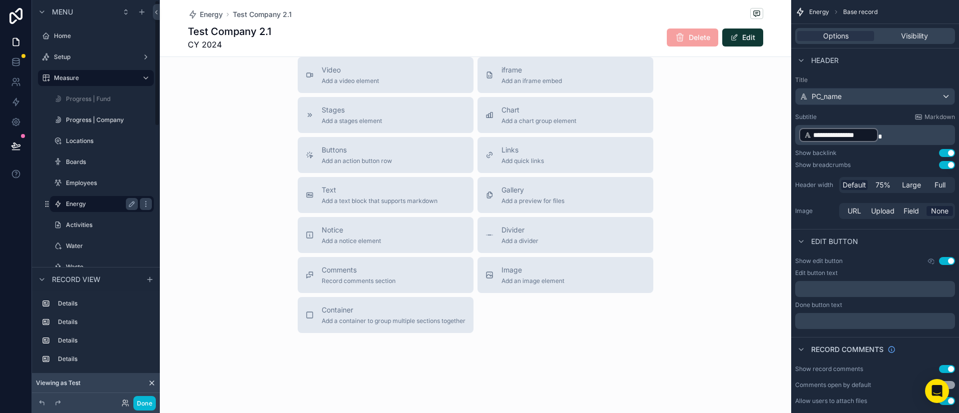
click at [80, 202] on label "Energy" at bounding box center [100, 204] width 68 height 8
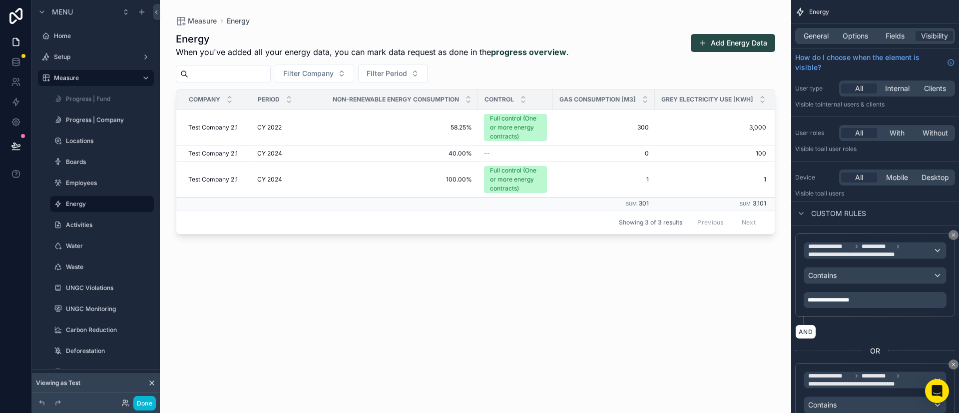
click at [718, 43] on button "Add Energy Data" at bounding box center [733, 43] width 84 height 18
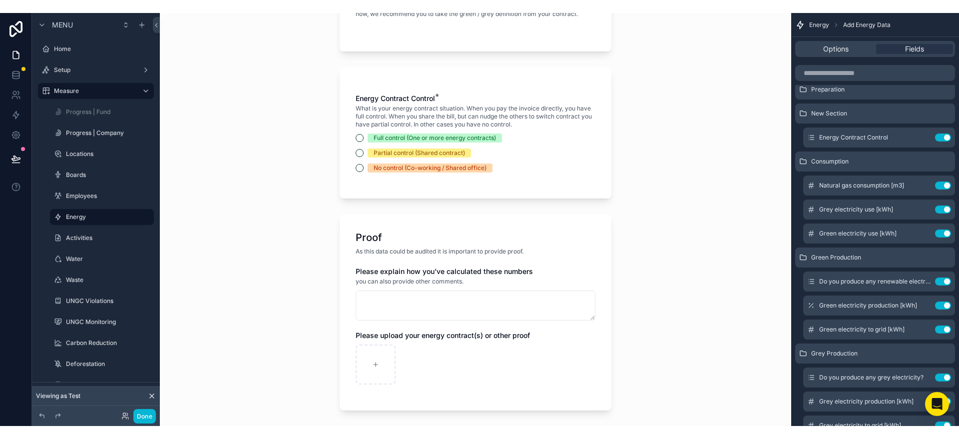
scroll to position [511, 0]
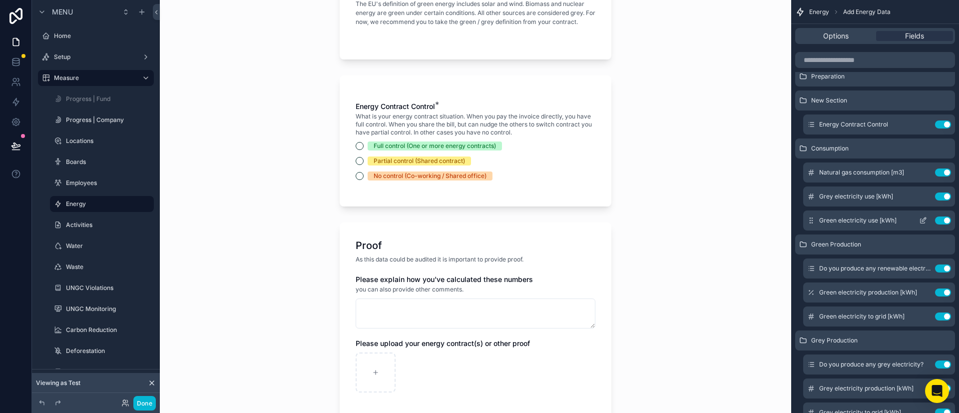
click at [923, 218] on icon "scrollable content" at bounding box center [923, 220] width 8 height 8
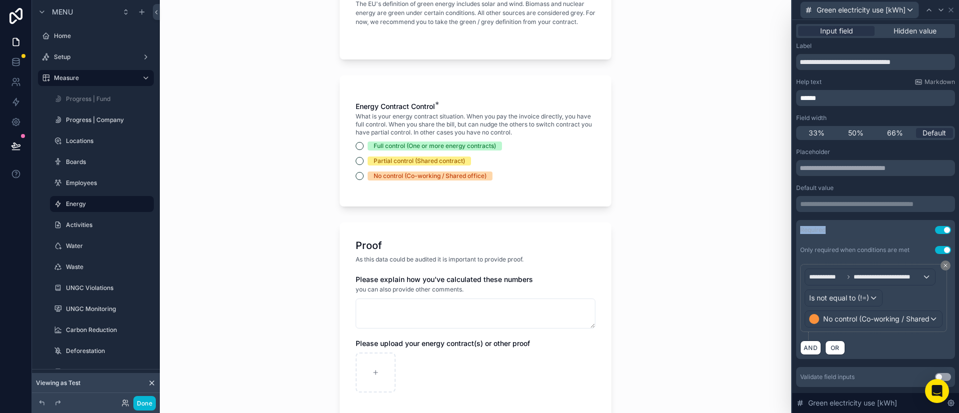
drag, startPoint x: 819, startPoint y: 230, endPoint x: 852, endPoint y: 236, distance: 33.5
click at [833, 231] on div "Required Use setting" at bounding box center [875, 230] width 159 height 20
click at [863, 235] on div "Required Use setting" at bounding box center [875, 230] width 159 height 20
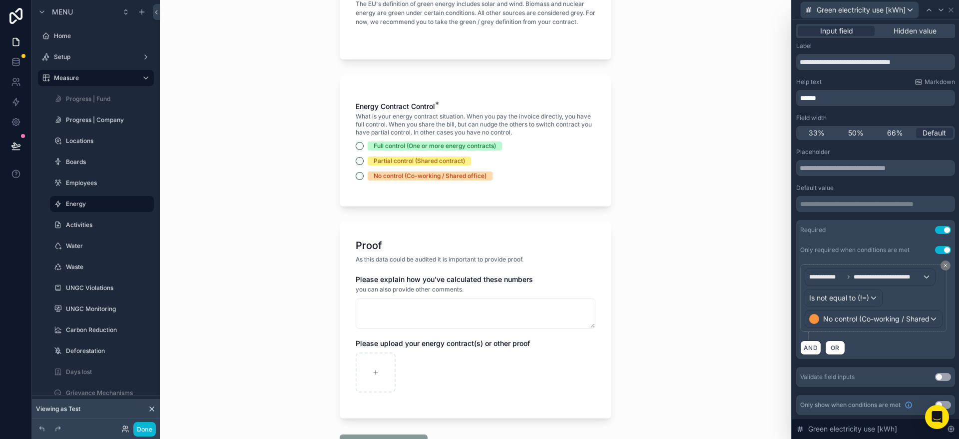
click at [320, 105] on div "Energy Add Energy Data Add Energy Data You can find the energy information in y…" at bounding box center [476, 219] width 632 height 439
click at [93, 248] on label "Water" at bounding box center [100, 246] width 68 height 8
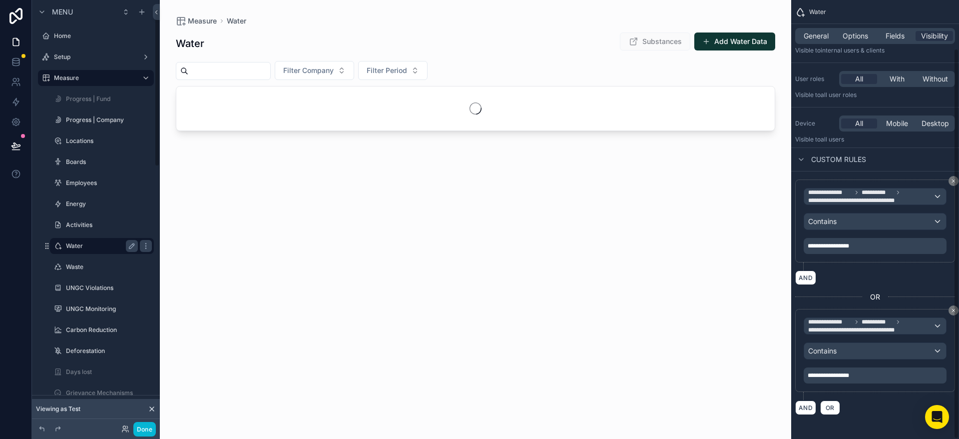
scroll to position [54, 0]
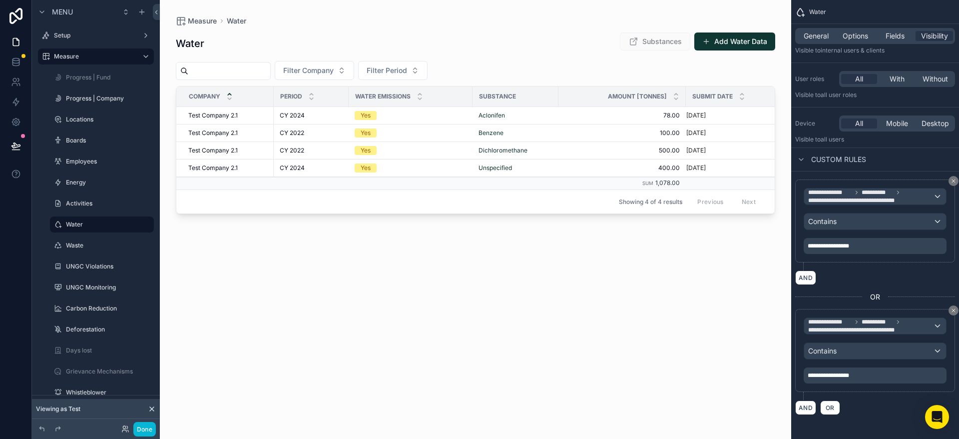
click at [731, 39] on div "scrollable content" at bounding box center [476, 213] width 632 height 427
click at [731, 42] on button "Add Water Data" at bounding box center [735, 41] width 81 height 18
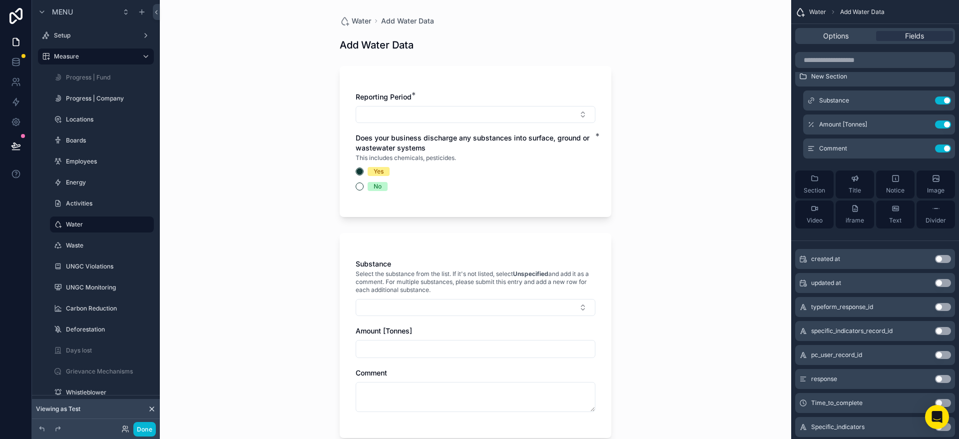
scroll to position [97, 0]
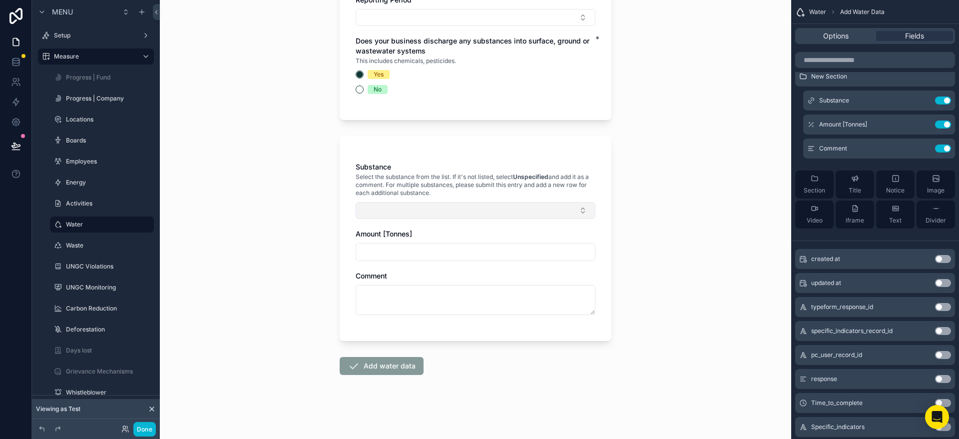
click at [423, 213] on button "Select Button" at bounding box center [476, 210] width 240 height 17
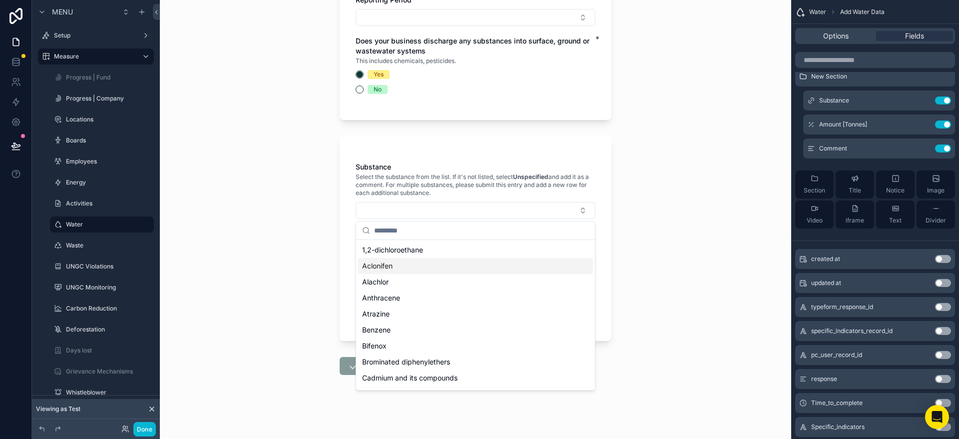
click at [405, 266] on div "Aclonifen" at bounding box center [475, 266] width 235 height 16
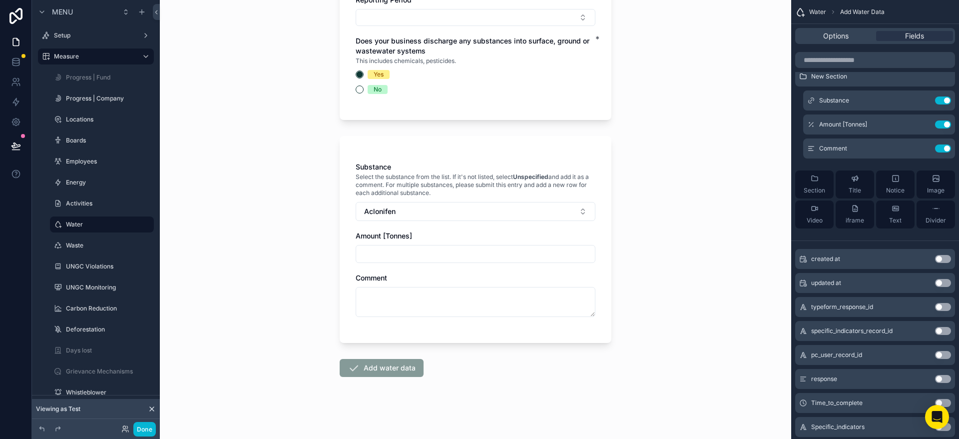
click at [296, 219] on div "Water Add Water Data Add Water Data Reporting Period * Does your business disch…" at bounding box center [476, 122] width 632 height 439
click at [394, 253] on input "scrollable content" at bounding box center [475, 254] width 239 height 14
drag, startPoint x: 704, startPoint y: 217, endPoint x: 691, endPoint y: 215, distance: 12.7
click at [703, 217] on div "Water Add Water Data Add Water Data Reporting Period * Does your business disch…" at bounding box center [476, 122] width 632 height 439
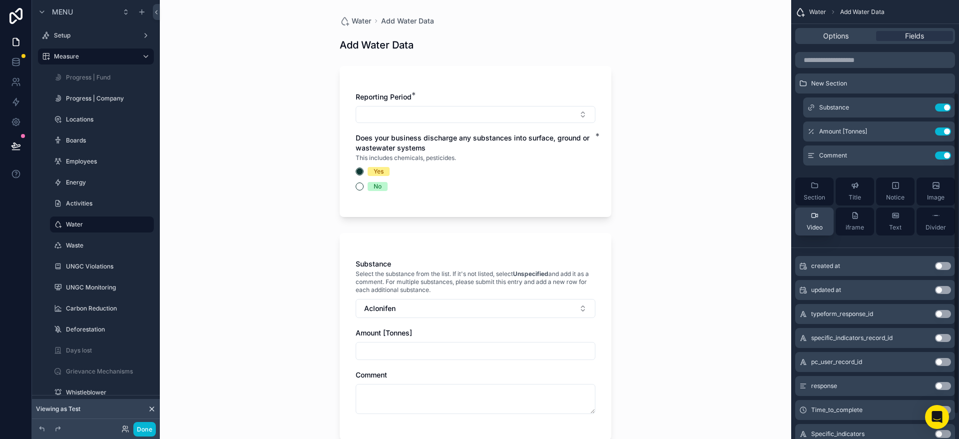
scroll to position [126, 0]
click at [361, 186] on button "No" at bounding box center [360, 186] width 8 height 8
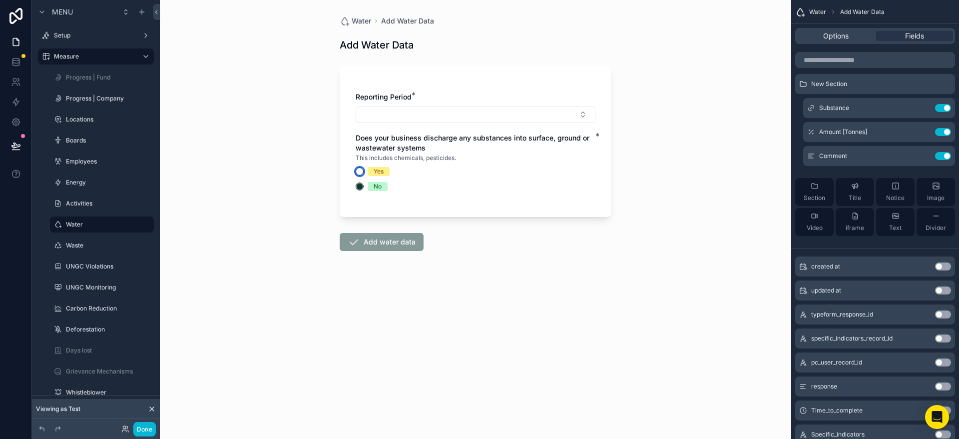
click at [362, 170] on button "Yes" at bounding box center [360, 171] width 8 height 8
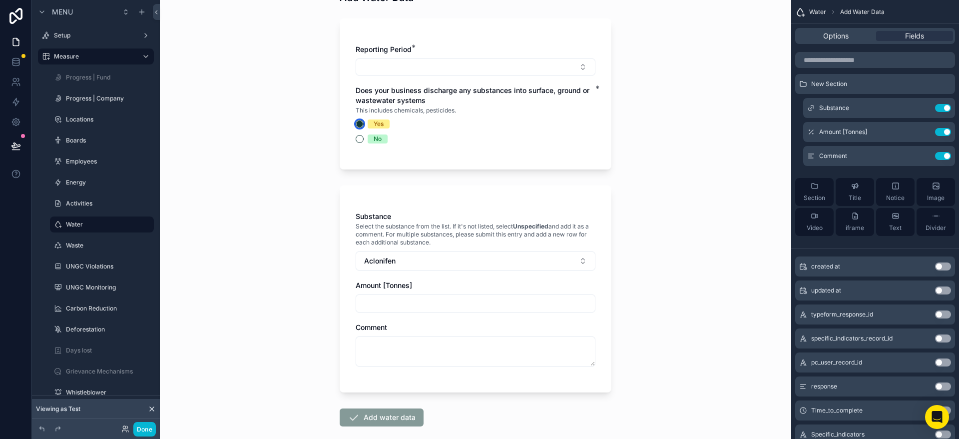
scroll to position [48, 0]
click at [925, 132] on icon "scrollable content" at bounding box center [923, 132] width 8 height 8
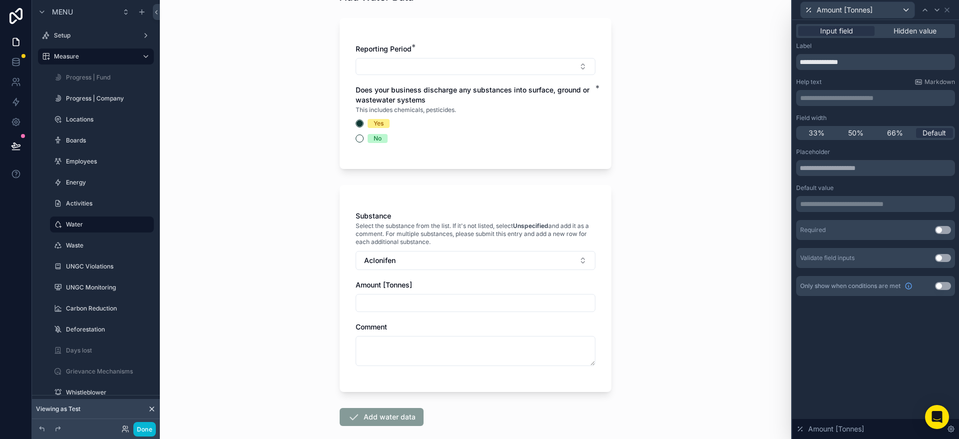
click at [942, 231] on button "Use setting" at bounding box center [943, 230] width 16 height 8
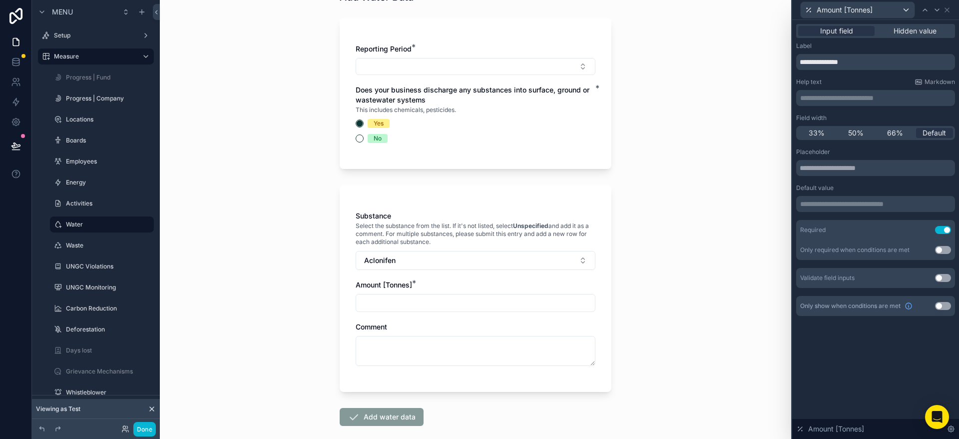
scroll to position [0, 0]
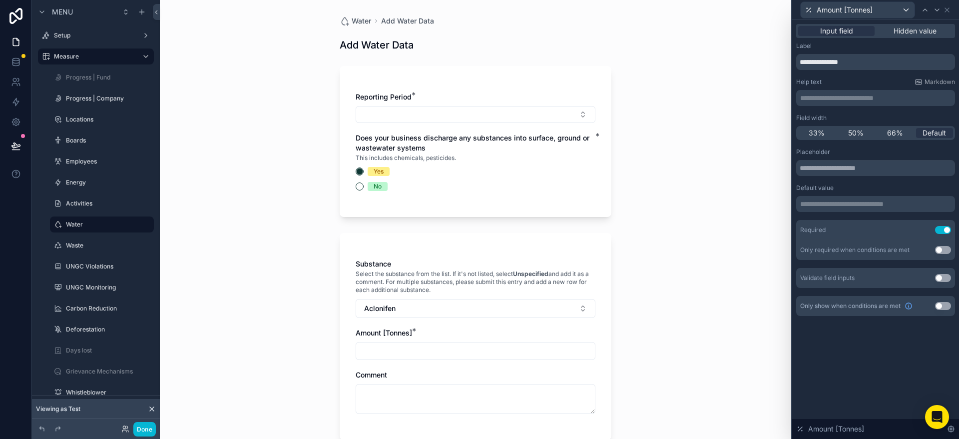
click at [945, 248] on button "Use setting" at bounding box center [943, 250] width 16 height 8
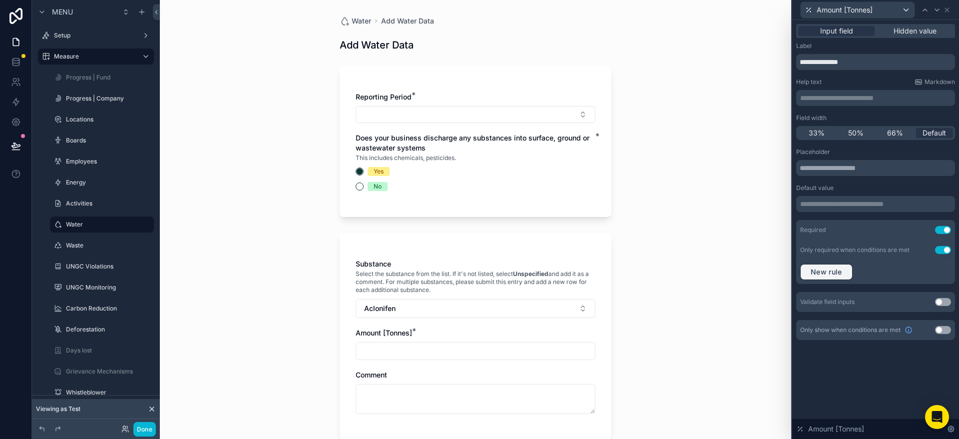
click at [827, 272] on span "New rule" at bounding box center [826, 271] width 39 height 9
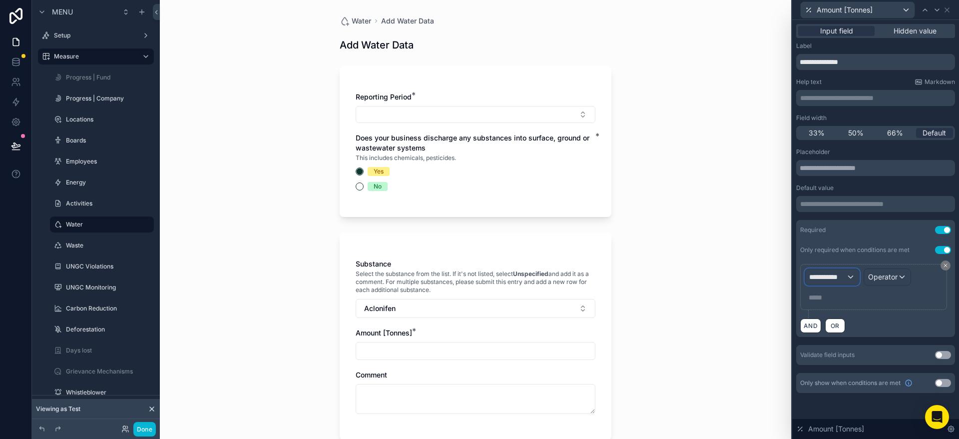
click at [834, 282] on div "**********" at bounding box center [832, 277] width 54 height 16
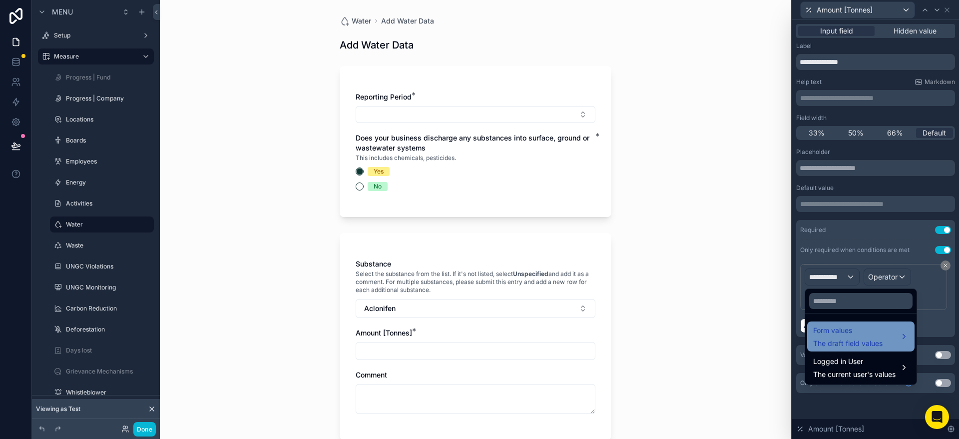
click at [833, 332] on span "Form values" at bounding box center [847, 330] width 69 height 12
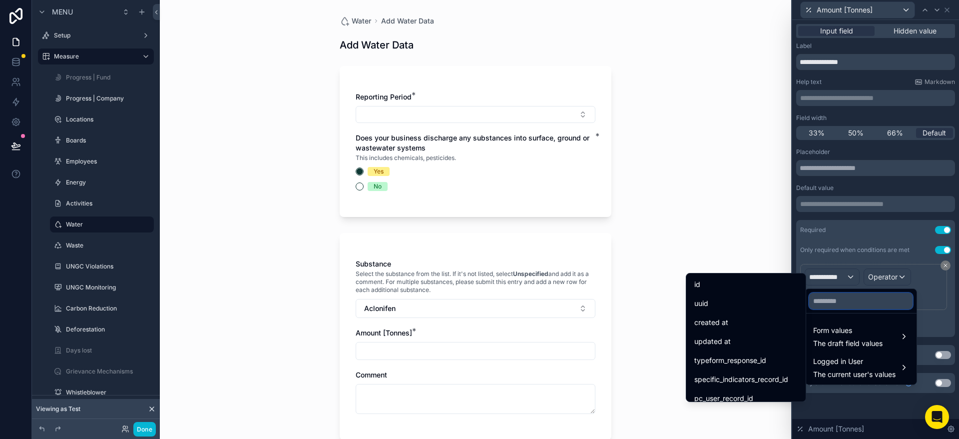
click at [850, 302] on input "text" at bounding box center [860, 301] width 103 height 16
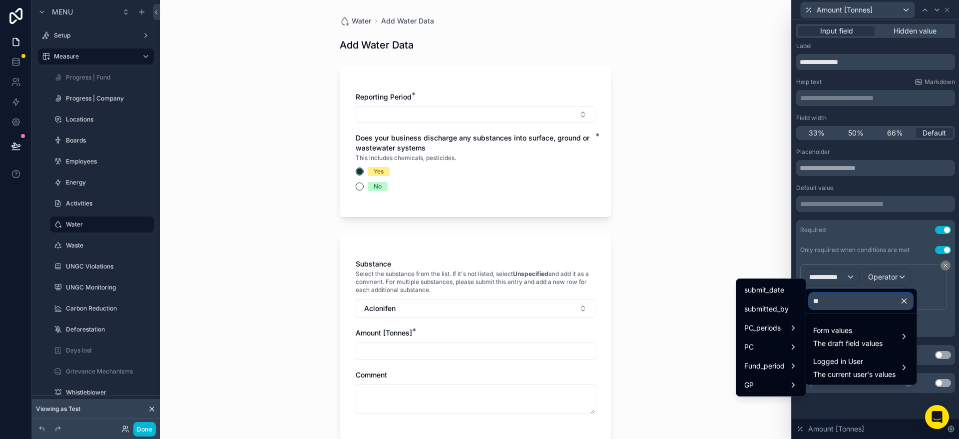
type input "*"
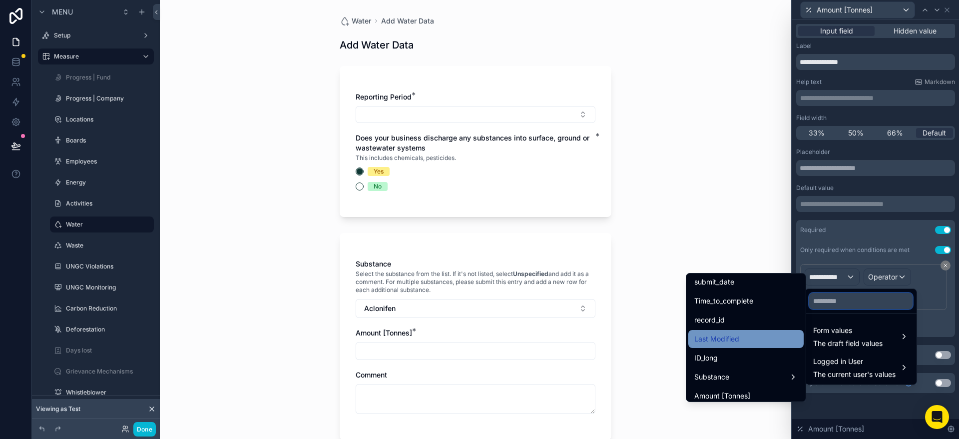
scroll to position [173, 0]
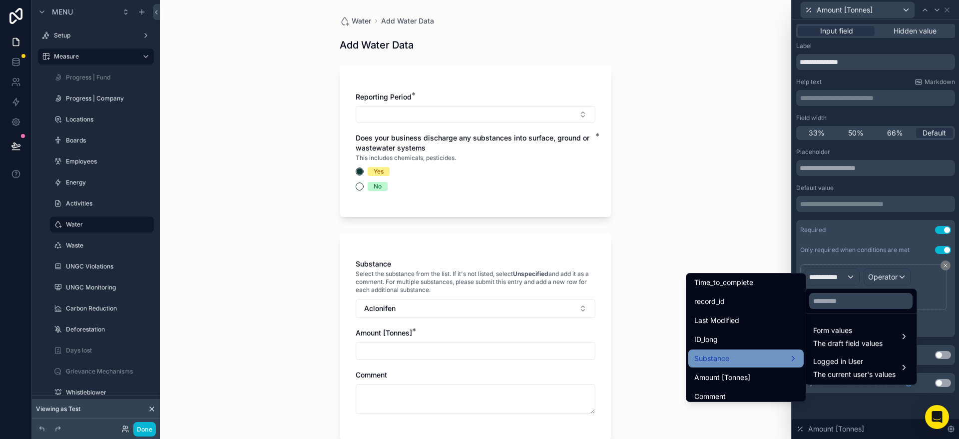
click at [733, 361] on div "Substance" at bounding box center [746, 358] width 103 height 12
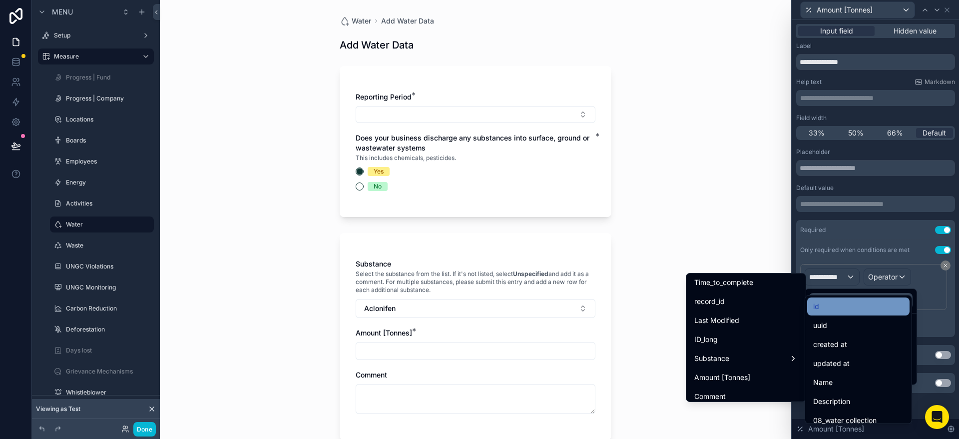
click at [847, 308] on div "id" at bounding box center [858, 306] width 90 height 12
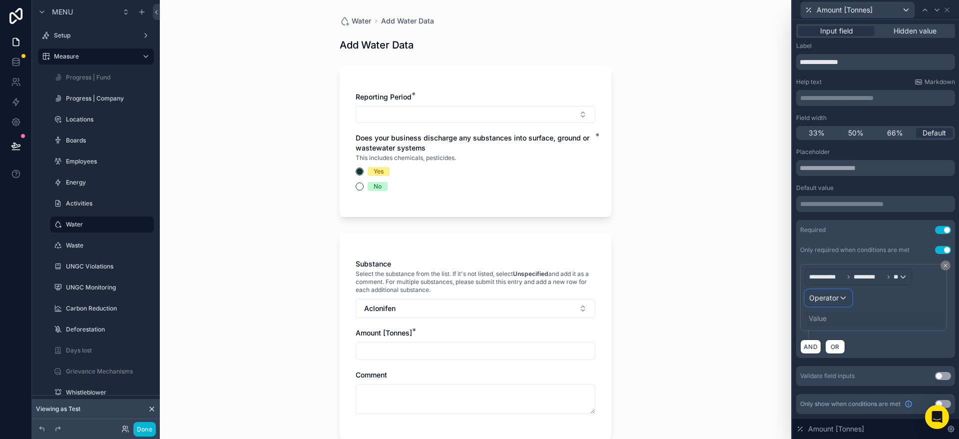
click at [837, 293] on span "Operator" at bounding box center [823, 297] width 29 height 8
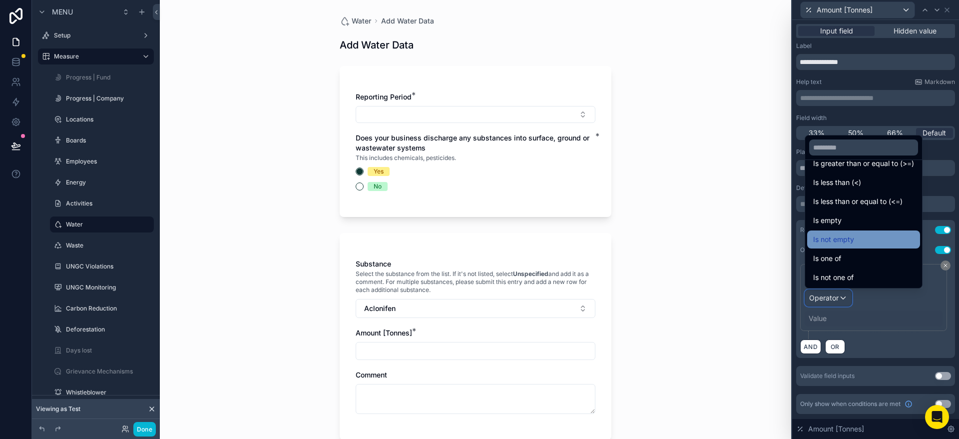
scroll to position [71, 0]
click at [838, 241] on span "Is not empty" at bounding box center [833, 239] width 41 height 12
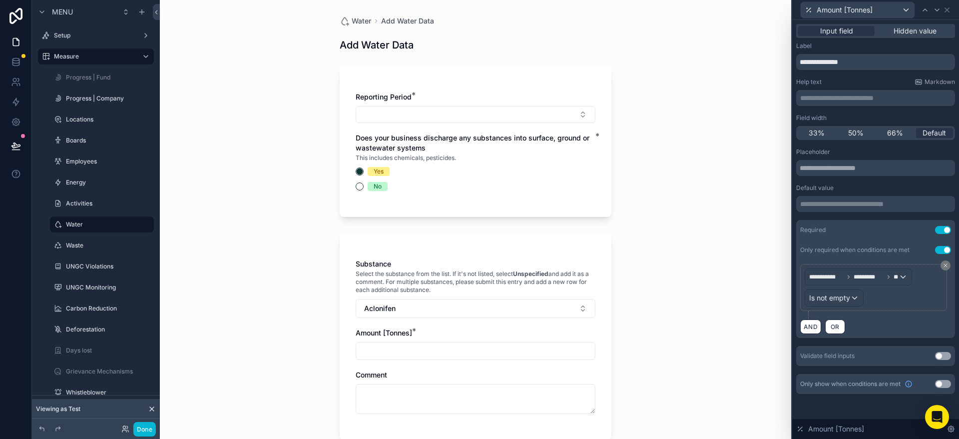
click at [942, 353] on button "Use setting" at bounding box center [943, 356] width 16 height 8
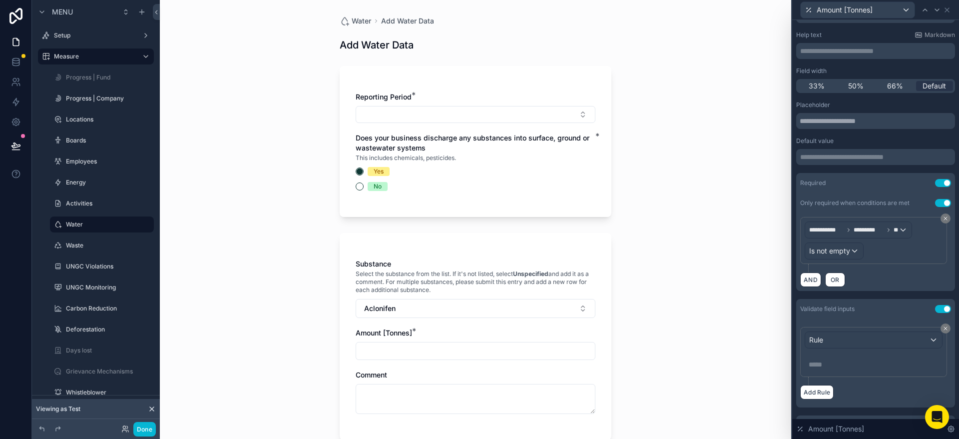
scroll to position [67, 0]
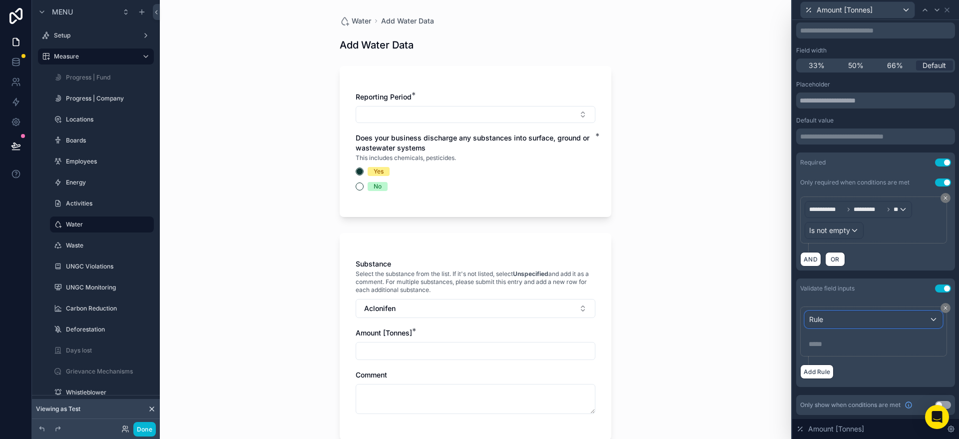
click at [850, 320] on div "Rule" at bounding box center [873, 319] width 137 height 16
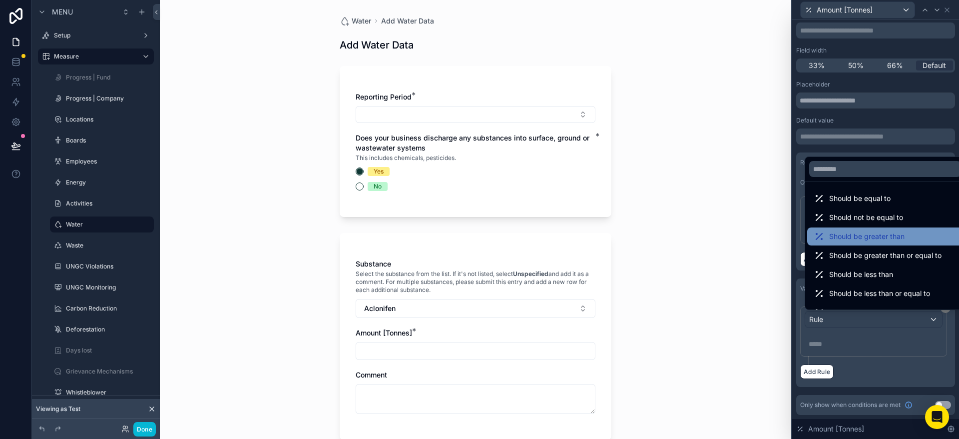
click at [880, 237] on span "Should be greater than" at bounding box center [866, 236] width 75 height 12
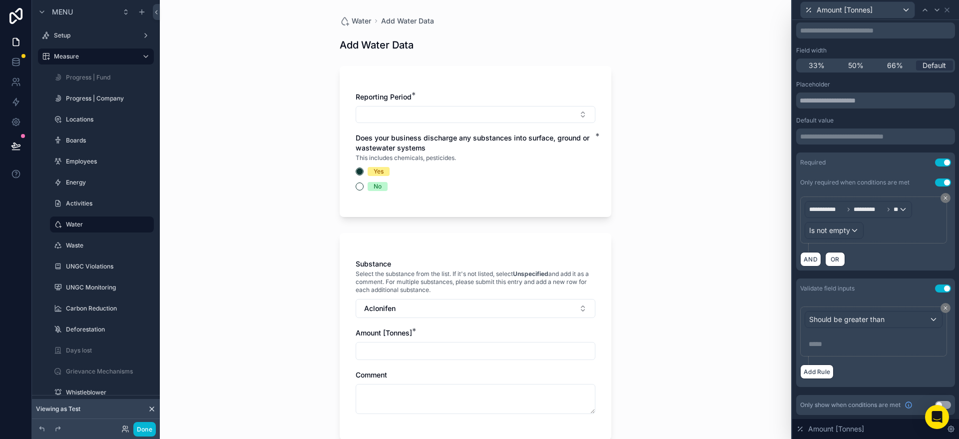
click at [826, 344] on p "***** ﻿" at bounding box center [875, 344] width 132 height 10
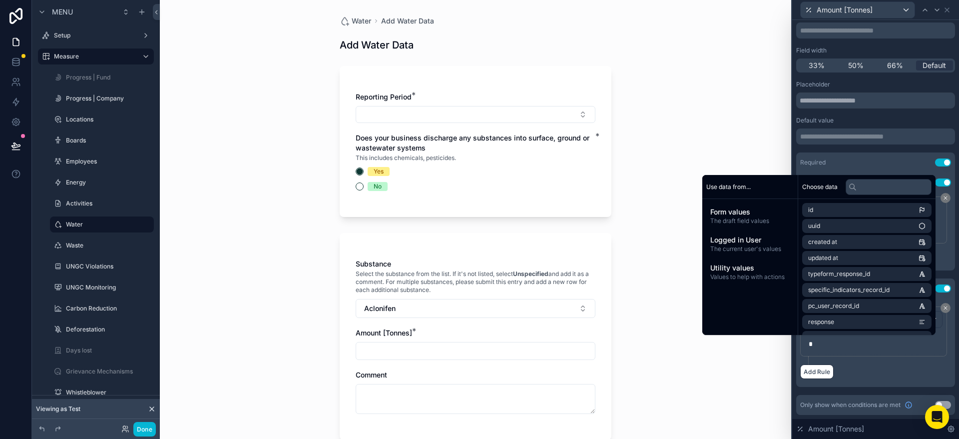
click at [690, 359] on div "Water Add Water Data Add Water Data Reporting Period * Does your business disch…" at bounding box center [476, 219] width 632 height 439
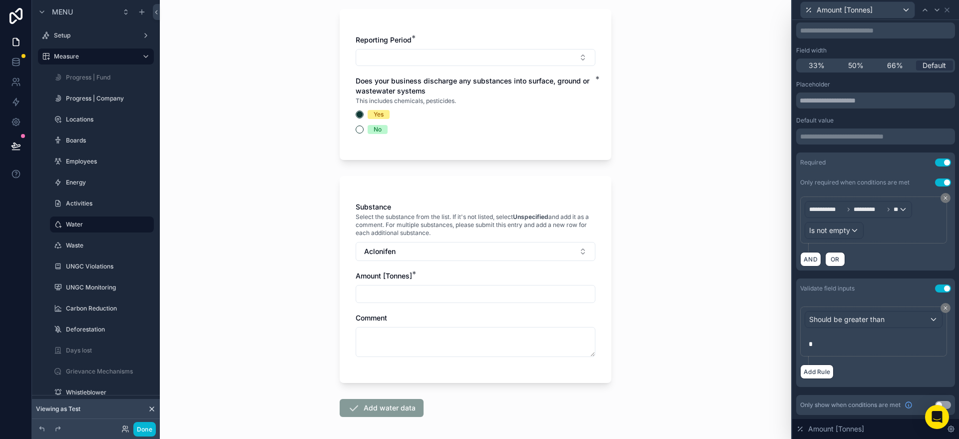
scroll to position [68, 0]
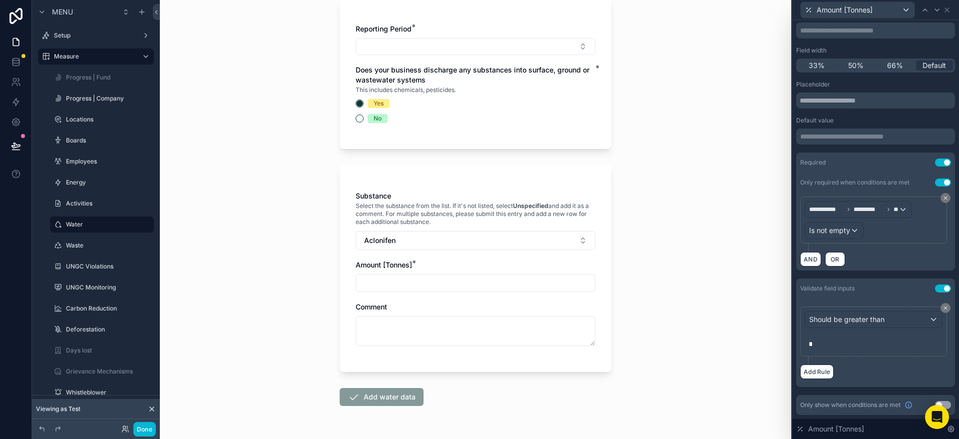
click at [672, 316] on div "Water Add Water Data Add Water Data Reporting Period * Does your business disch…" at bounding box center [476, 151] width 632 height 439
click at [147, 428] on button "Done" at bounding box center [144, 429] width 22 height 14
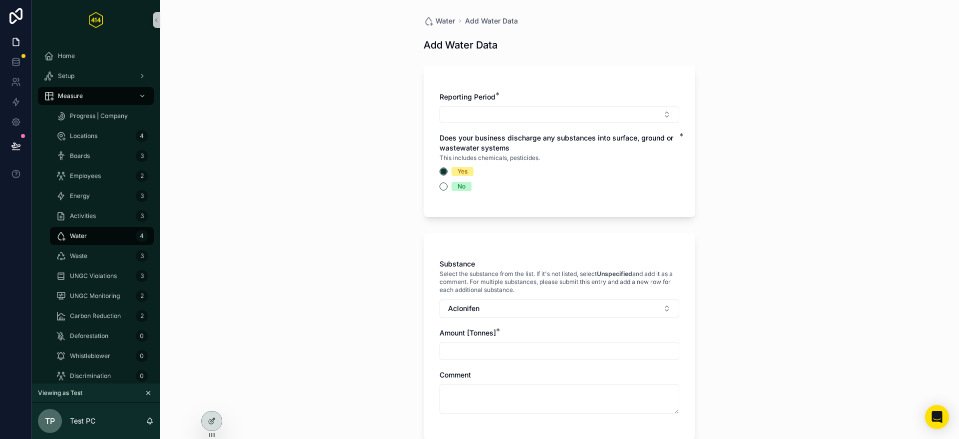
scroll to position [48, 0]
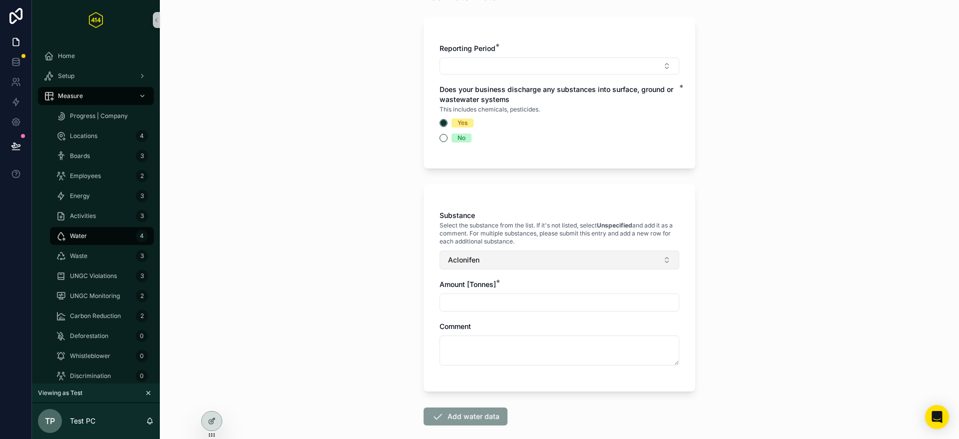
click at [461, 259] on span "Aclonifen" at bounding box center [463, 260] width 31 height 10
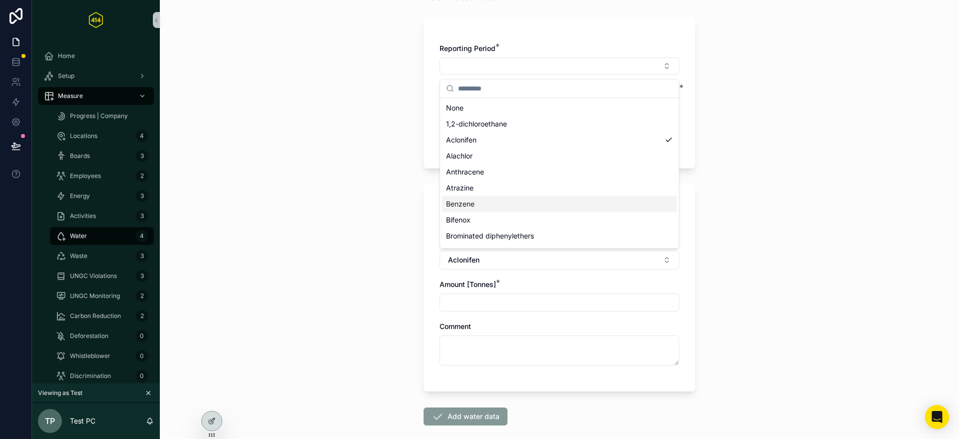
click at [483, 203] on div "Benzene" at bounding box center [559, 204] width 235 height 16
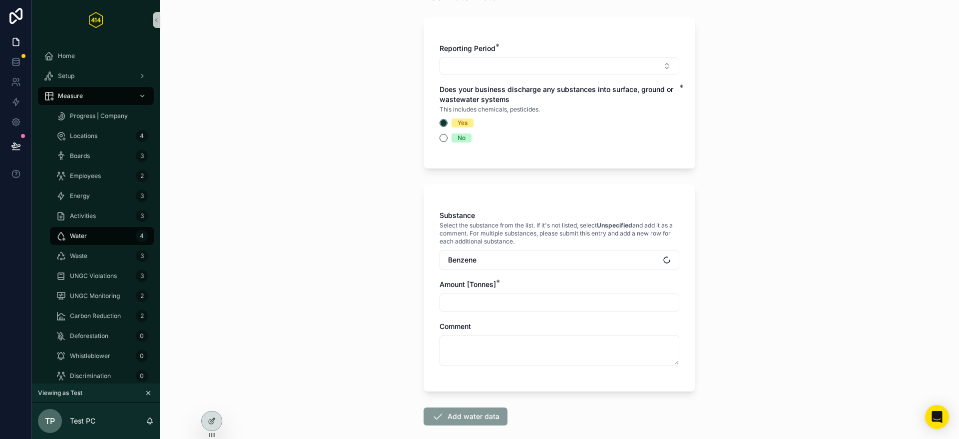
click at [472, 296] on input "scrollable content" at bounding box center [559, 302] width 239 height 14
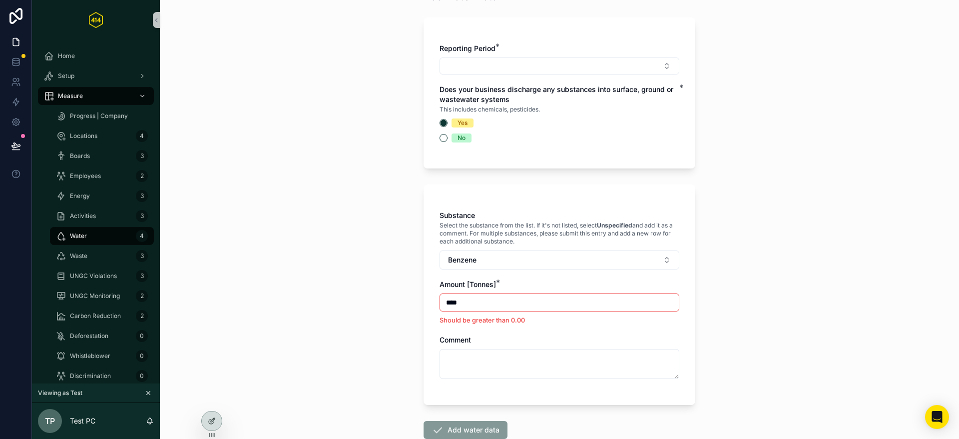
type input "****"
click at [370, 294] on div "Water Add Water Data Add Water Data Reporting Period * Does your business disch…" at bounding box center [559, 171] width 799 height 439
click at [525, 306] on input "****" at bounding box center [559, 302] width 239 height 14
click at [526, 305] on input "****" at bounding box center [559, 302] width 239 height 14
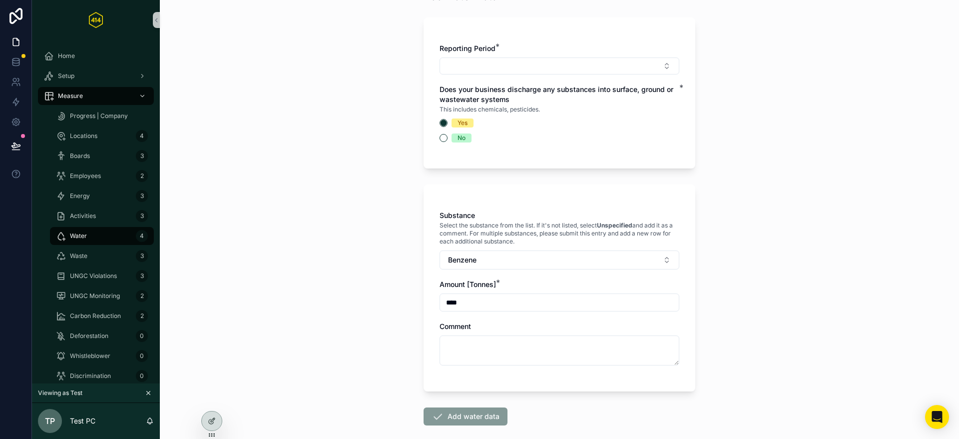
drag, startPoint x: 427, startPoint y: 300, endPoint x: 483, endPoint y: 305, distance: 56.2
click at [427, 300] on div "Substance Select the substance from the list. If it's not listed, select Unspec…" at bounding box center [560, 287] width 272 height 207
click at [483, 305] on input "****" at bounding box center [559, 302] width 239 height 14
click at [485, 304] on input "****" at bounding box center [559, 302] width 239 height 14
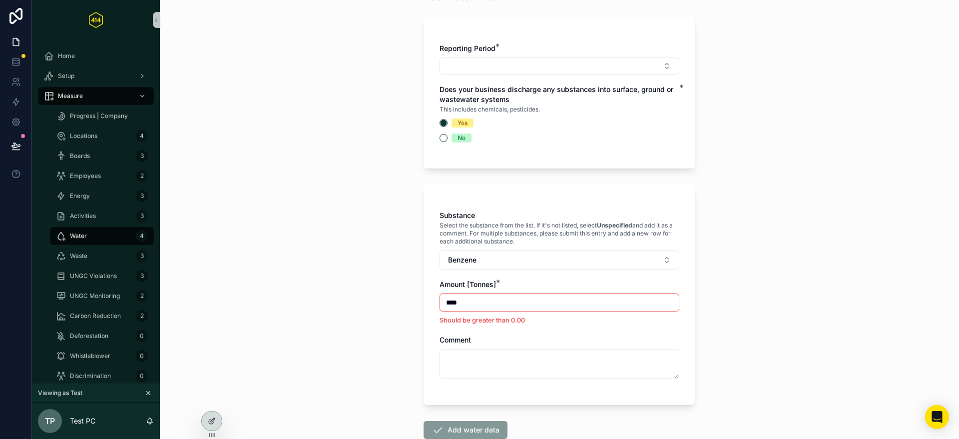
type input "****"
click at [356, 298] on div "Water Add Water Data Add Water Data Reporting Period * Does your business disch…" at bounding box center [559, 171] width 799 height 439
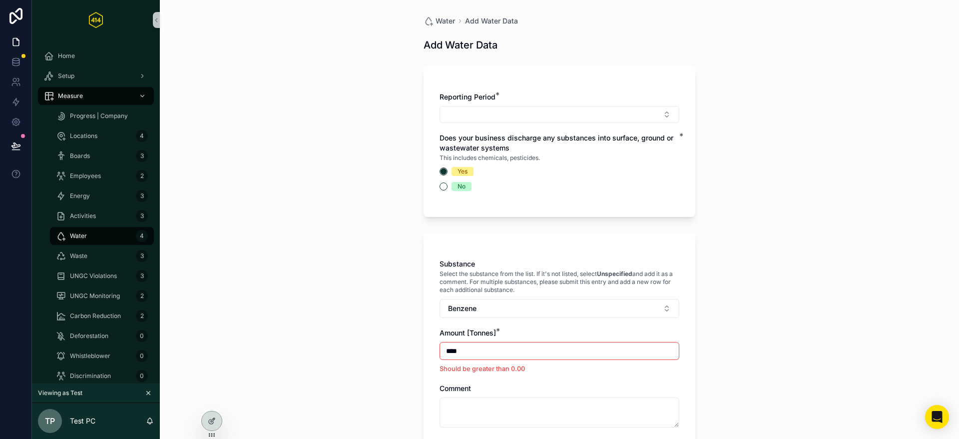
scroll to position [0, 0]
click at [489, 308] on button "Benzene" at bounding box center [560, 307] width 240 height 19
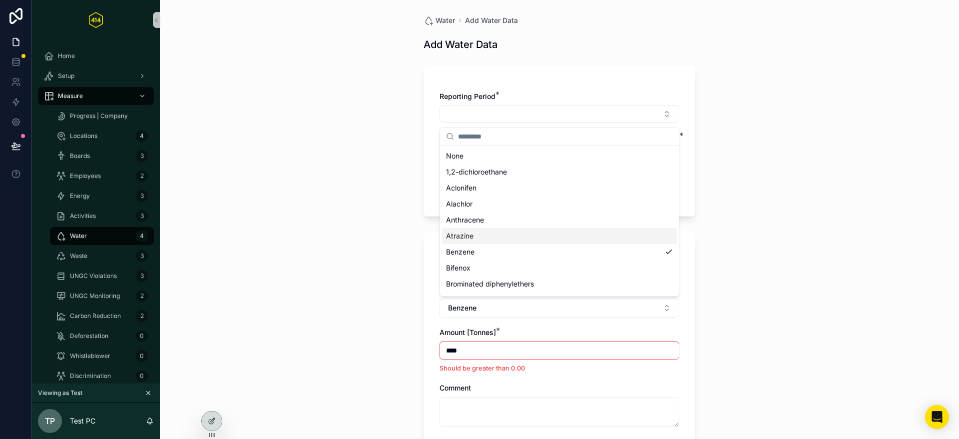
click at [303, 193] on div "Water Add Water Data Add Water Data Reporting Period * Does your business disch…" at bounding box center [559, 219] width 799 height 439
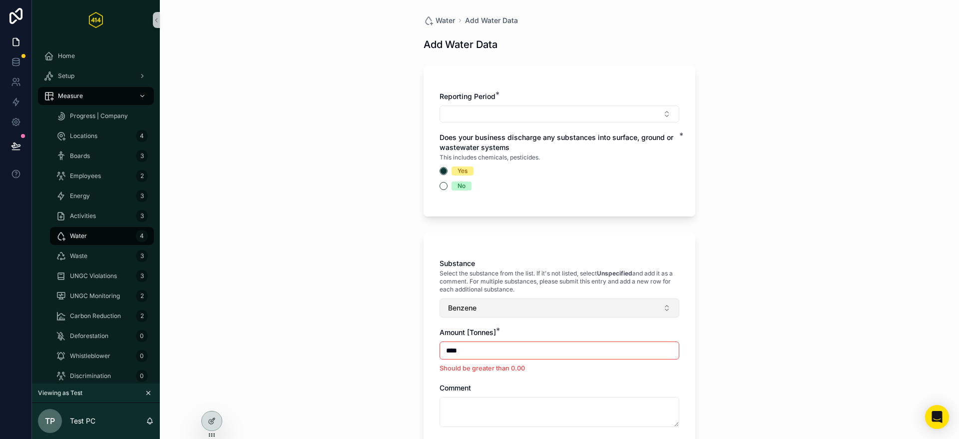
click at [478, 307] on button "Benzene" at bounding box center [560, 307] width 240 height 19
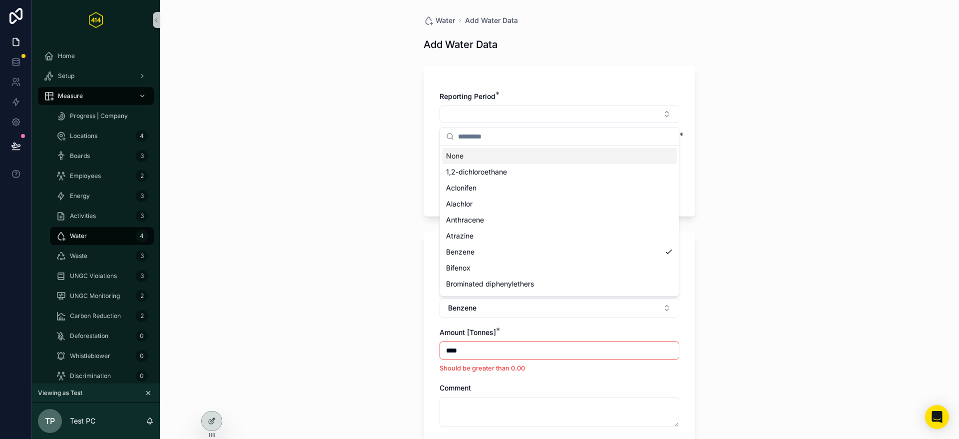
click at [455, 152] on div "None" at bounding box center [559, 156] width 235 height 16
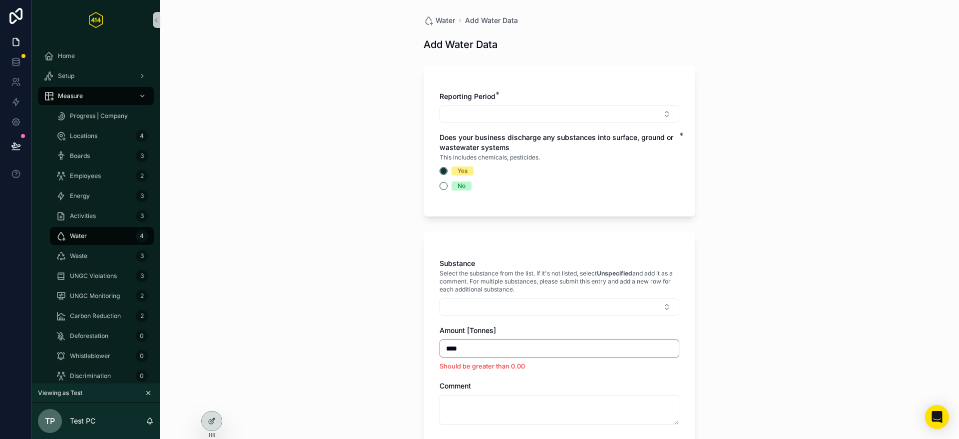
click at [361, 247] on div "Water Add Water Data Add Water Data Reporting Period * Does your business disch…" at bounding box center [559, 219] width 799 height 439
click at [472, 308] on button "Select Button" at bounding box center [560, 306] width 240 height 17
type input "****"
click at [488, 328] on input "****" at bounding box center [565, 327] width 215 height 18
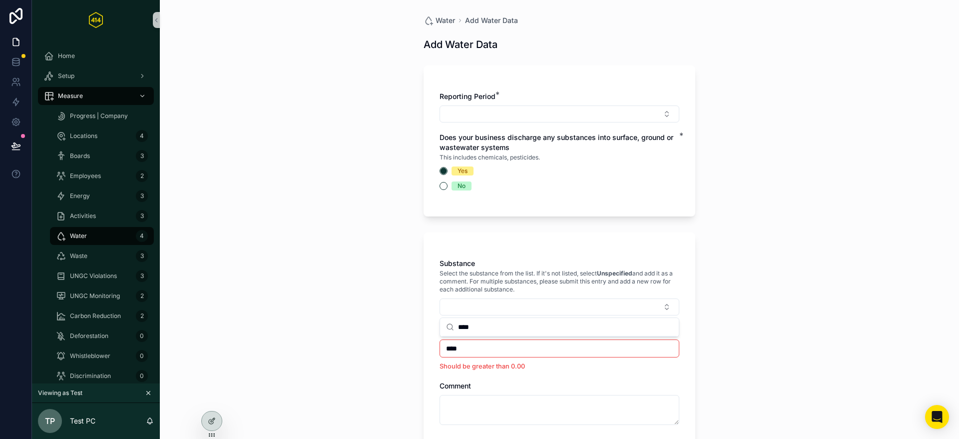
click at [488, 328] on input "****" at bounding box center [565, 327] width 215 height 18
drag, startPoint x: 378, startPoint y: 208, endPoint x: 378, endPoint y: 218, distance: 10.0
click at [380, 207] on div "Water Add Water Data Add Water Data Reporting Period * Does your business disch…" at bounding box center [559, 219] width 799 height 439
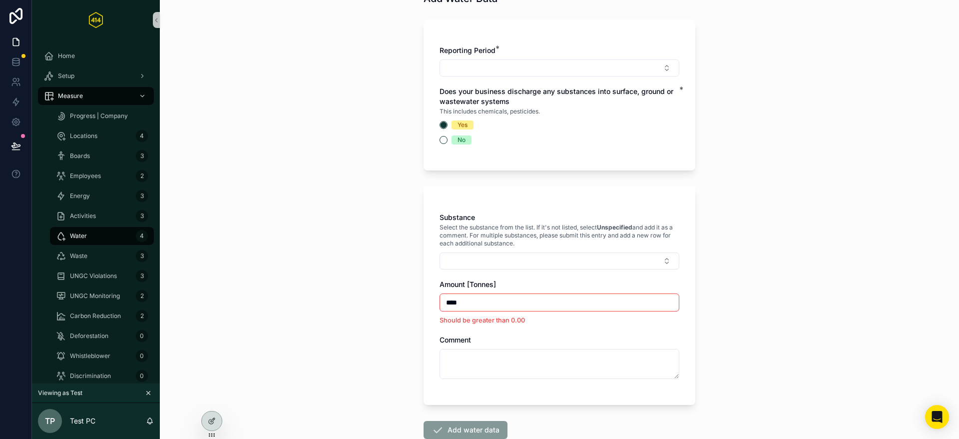
scroll to position [77, 0]
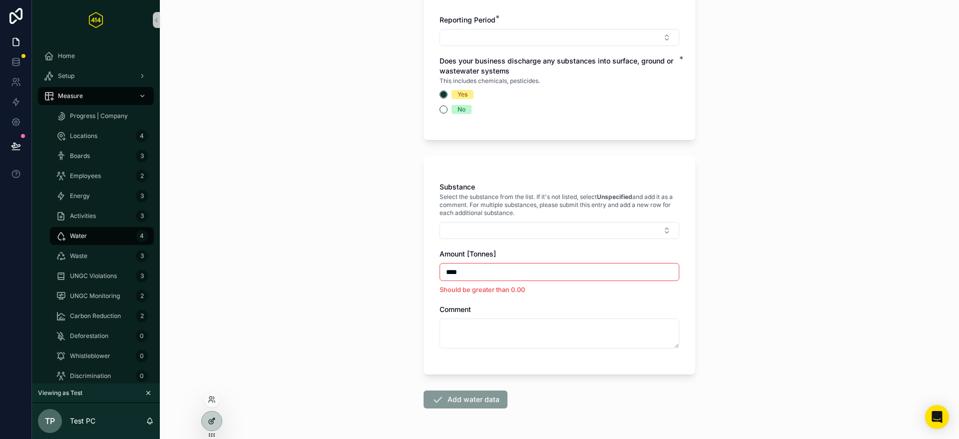
click at [217, 422] on div at bounding box center [212, 420] width 20 height 19
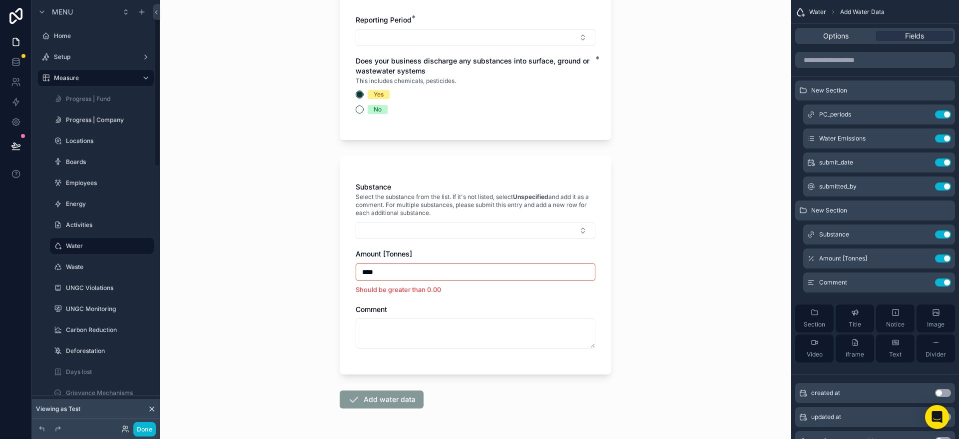
scroll to position [21, 0]
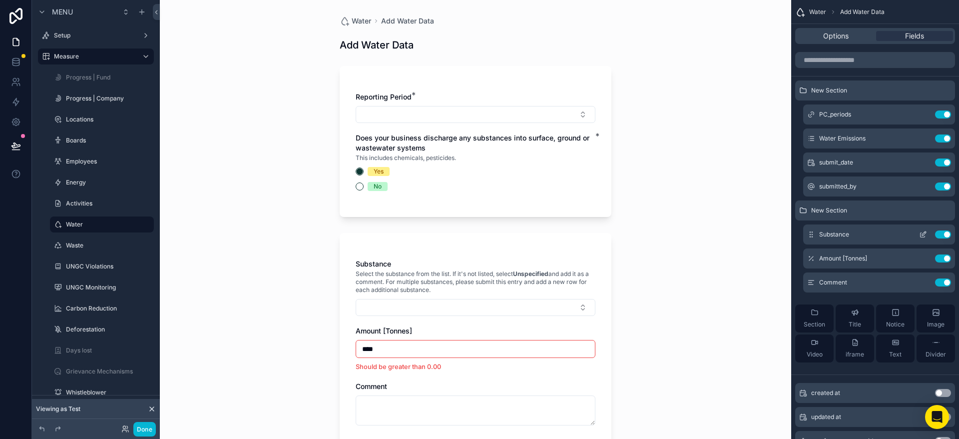
click at [922, 234] on icon "scrollable content" at bounding box center [924, 233] width 4 height 4
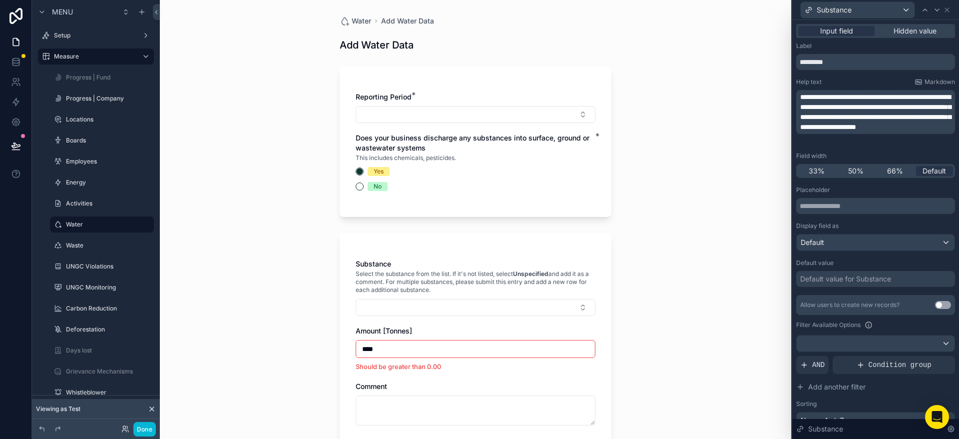
scroll to position [70, 0]
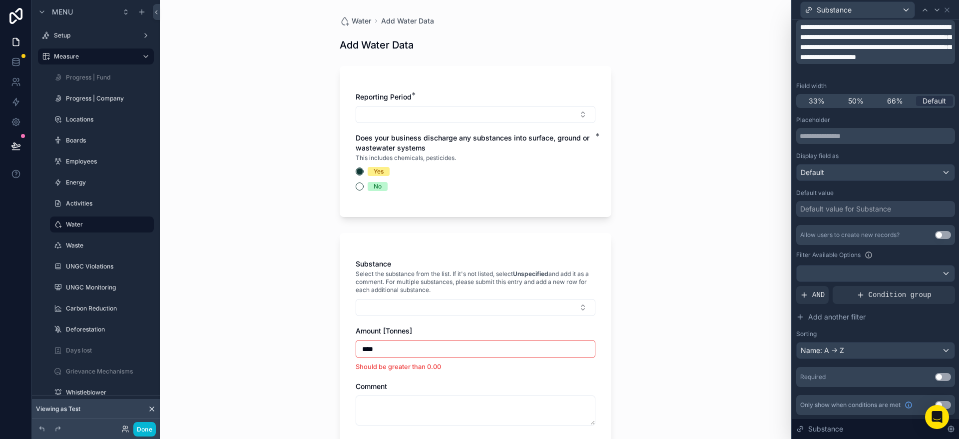
click at [942, 377] on button "Use setting" at bounding box center [943, 377] width 16 height 8
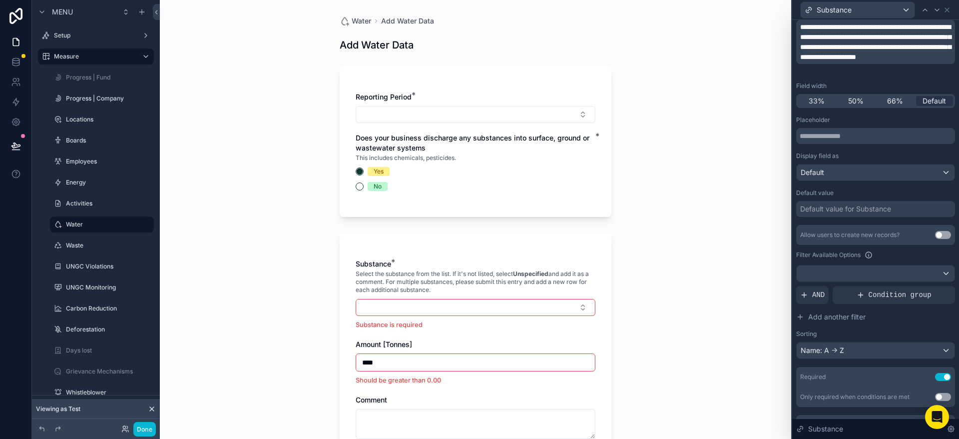
scroll to position [90, 0]
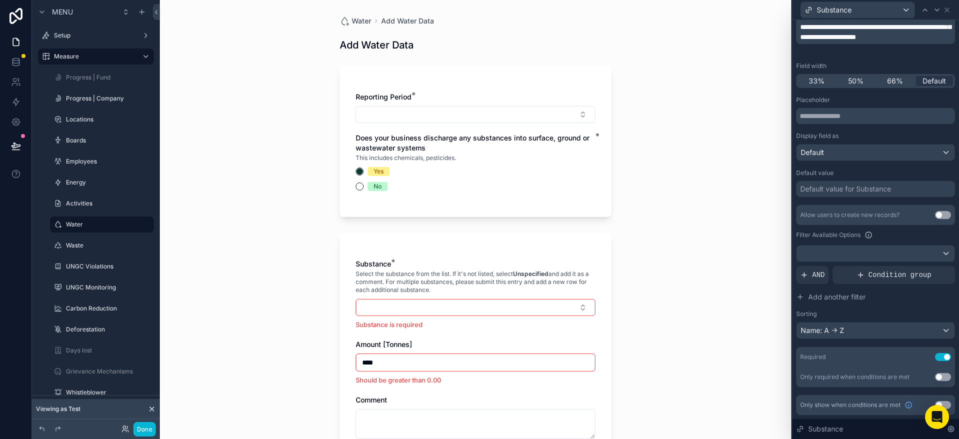
click at [941, 378] on button "Use setting" at bounding box center [943, 377] width 16 height 8
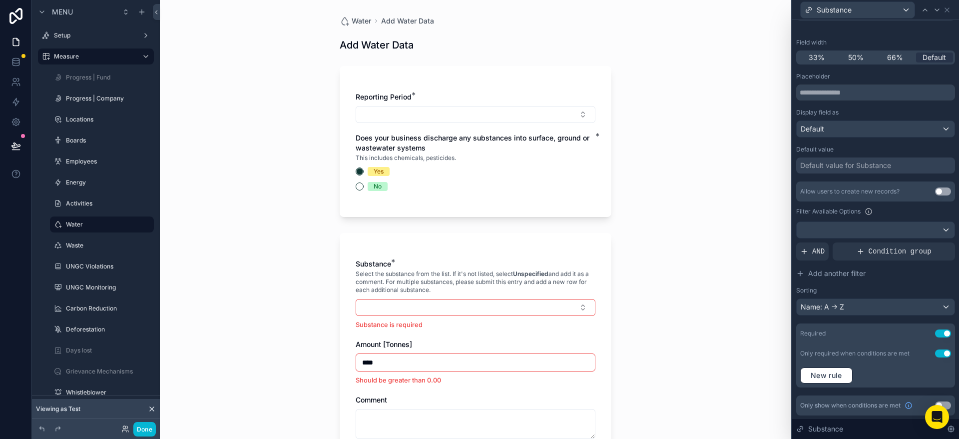
scroll to position [112, 0]
click at [830, 376] on span "New rule" at bounding box center [826, 376] width 39 height 9
click at [829, 382] on span "**********" at bounding box center [827, 382] width 37 height 10
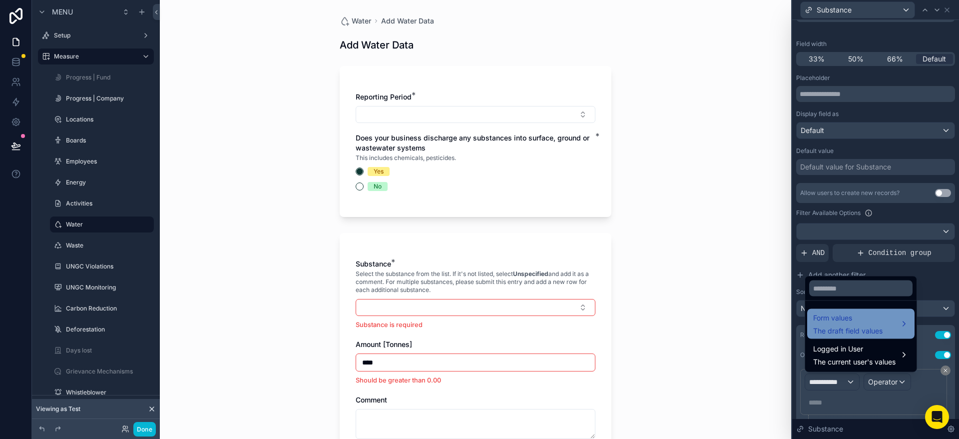
click at [842, 325] on div "Form values The draft field values" at bounding box center [847, 324] width 69 height 24
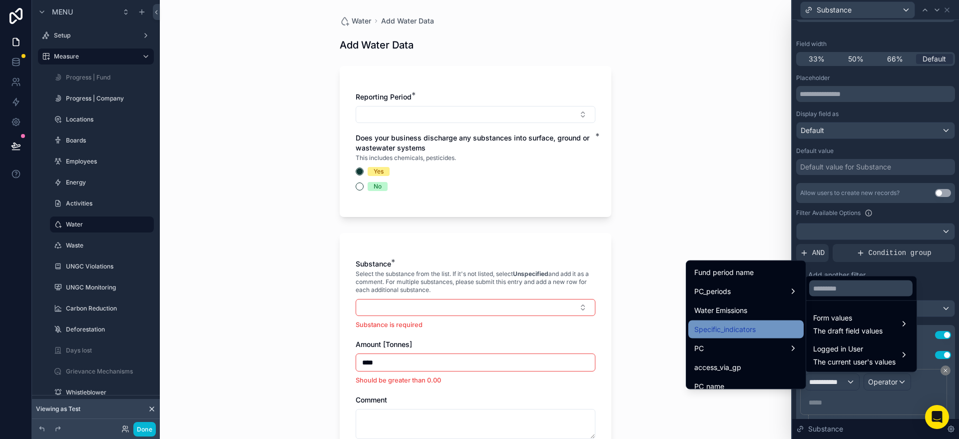
scroll to position [342, 0]
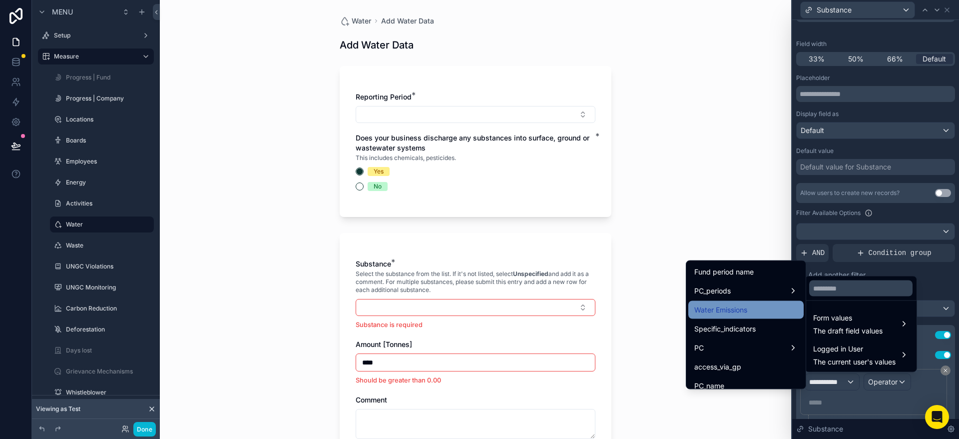
click at [736, 312] on span "Water Emissions" at bounding box center [721, 310] width 53 height 12
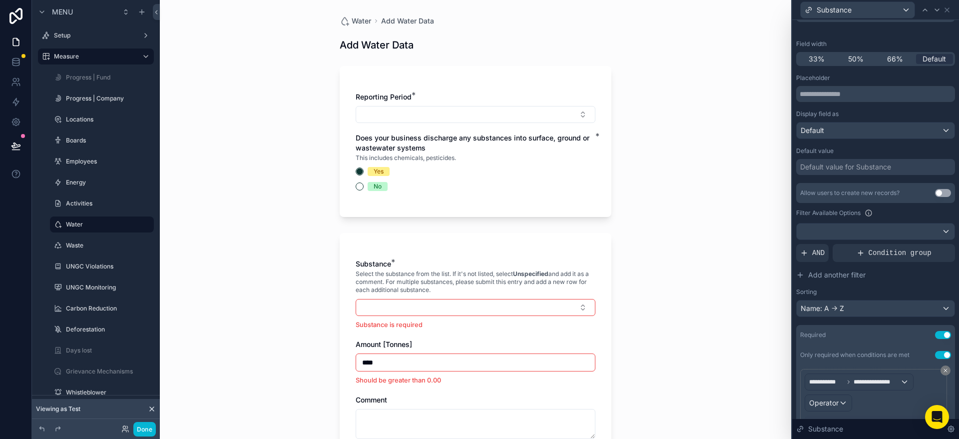
scroll to position [115, 0]
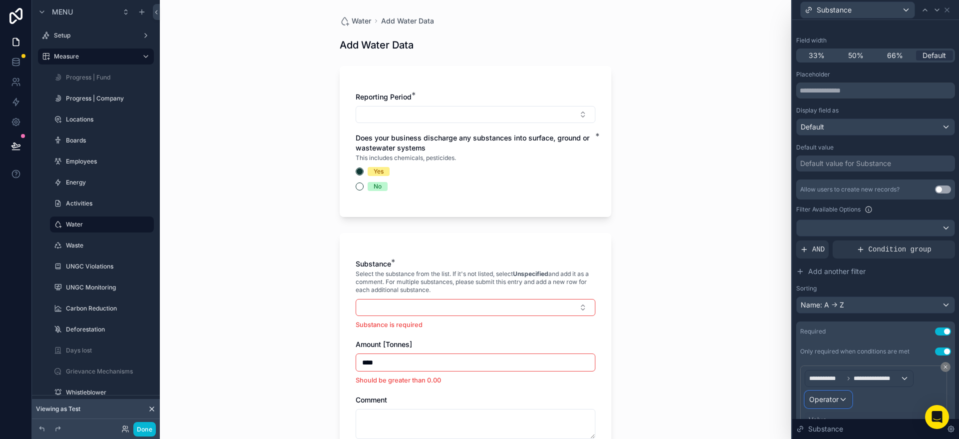
click at [834, 396] on span "Operator" at bounding box center [823, 399] width 29 height 8
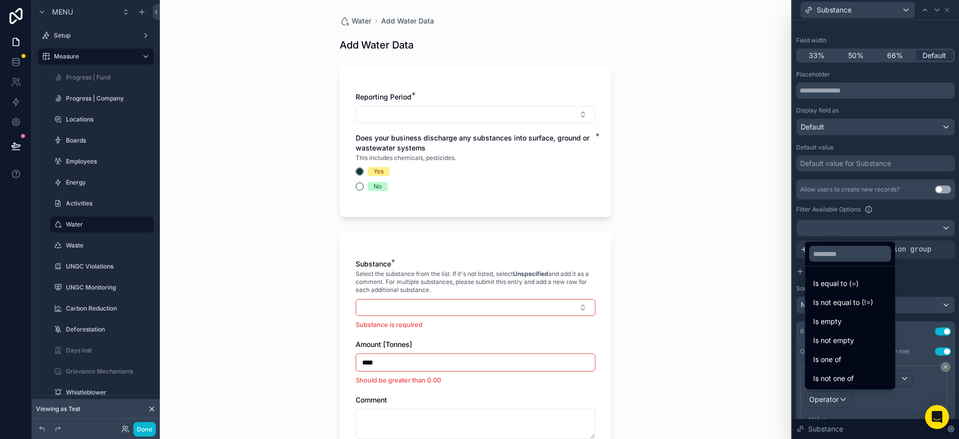
click at [846, 281] on span "Is equal to (=)" at bounding box center [835, 283] width 45 height 12
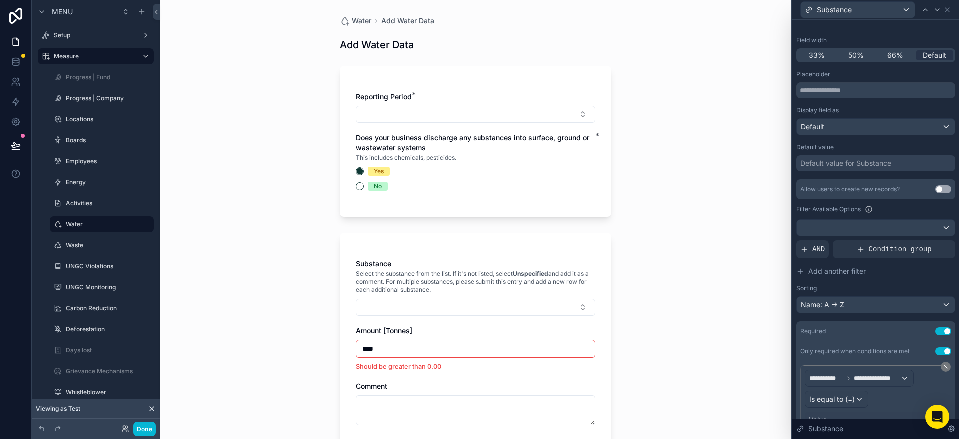
scroll to position [188, 0]
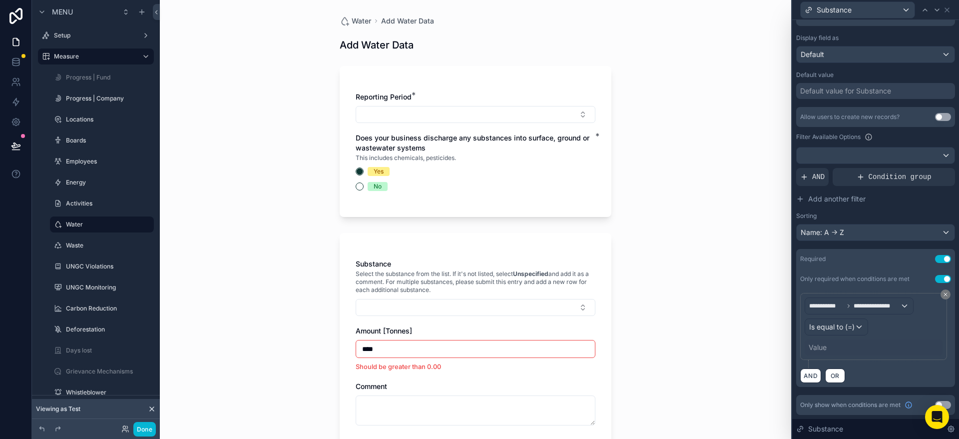
click at [817, 349] on div "Value" at bounding box center [818, 347] width 18 height 10
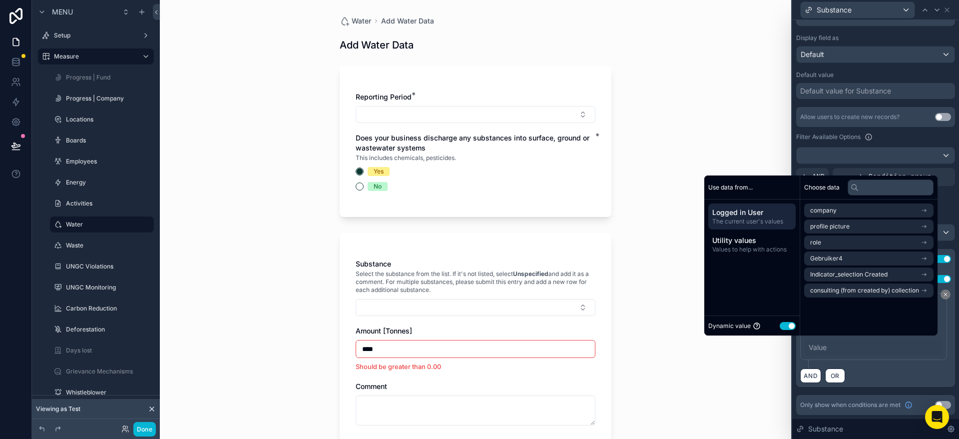
click at [789, 328] on div "Dynamic value Use setting" at bounding box center [752, 325] width 87 height 11
click at [785, 328] on button "Use setting" at bounding box center [788, 326] width 16 height 8
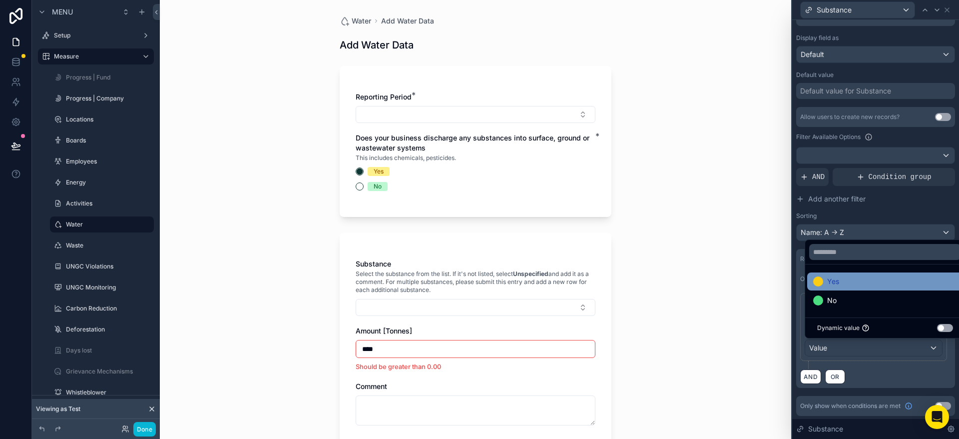
click at [845, 282] on div "Yes" at bounding box center [885, 281] width 144 height 12
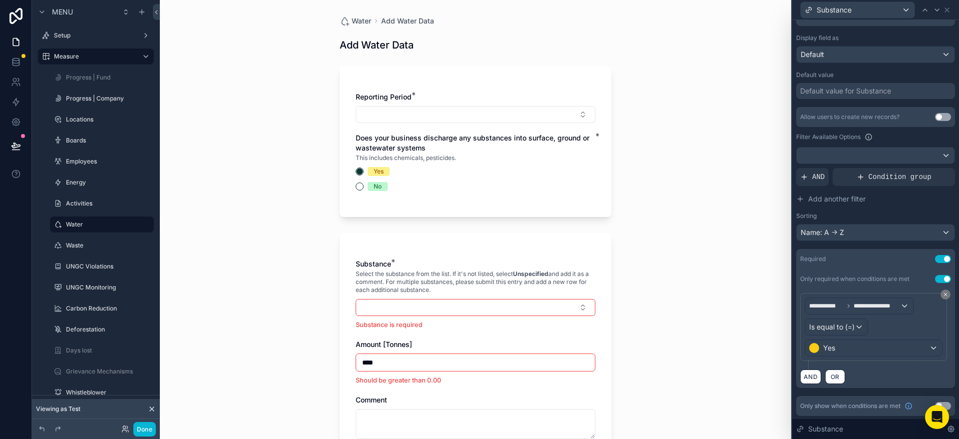
click at [688, 274] on div "Water Add Water Data Add Water Data Reporting Period * Does your business disch…" at bounding box center [476, 219] width 632 height 439
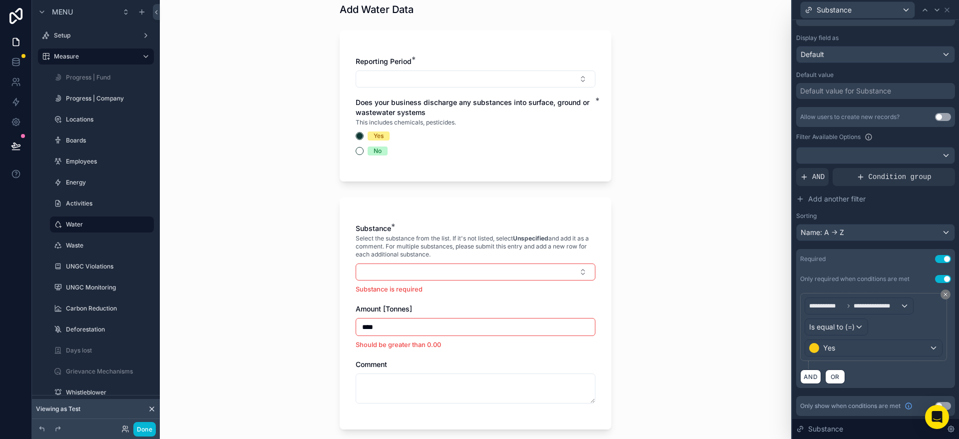
scroll to position [46, 0]
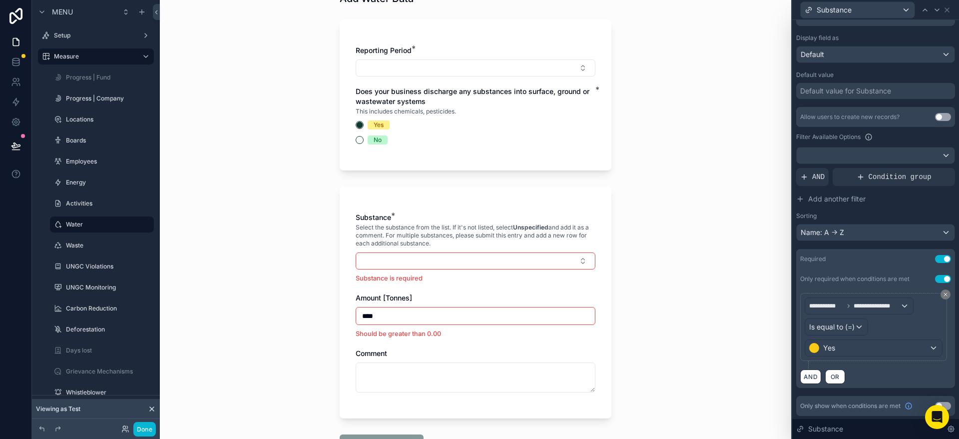
click at [316, 268] on div "Water Add Water Data Add Water Data Reporting Period * Does your business disch…" at bounding box center [476, 173] width 632 height 439
click at [356, 140] on button "No" at bounding box center [360, 140] width 8 height 8
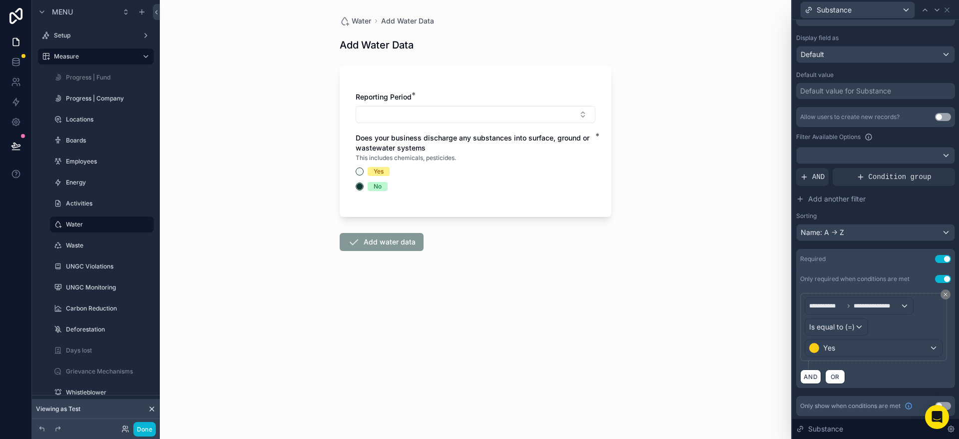
scroll to position [0, 0]
click at [359, 170] on button "Yes" at bounding box center [360, 171] width 8 height 8
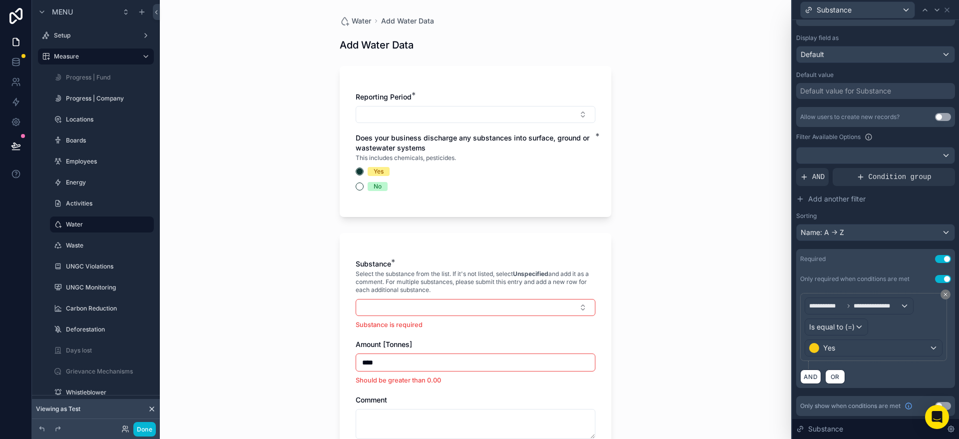
drag, startPoint x: 311, startPoint y: 208, endPoint x: 518, endPoint y: 341, distance: 245.9
click at [312, 207] on div "Water Add Water Data Add Water Data Reporting Period * Does your business disch…" at bounding box center [476, 219] width 632 height 439
click at [472, 307] on button "Select Button" at bounding box center [476, 307] width 240 height 17
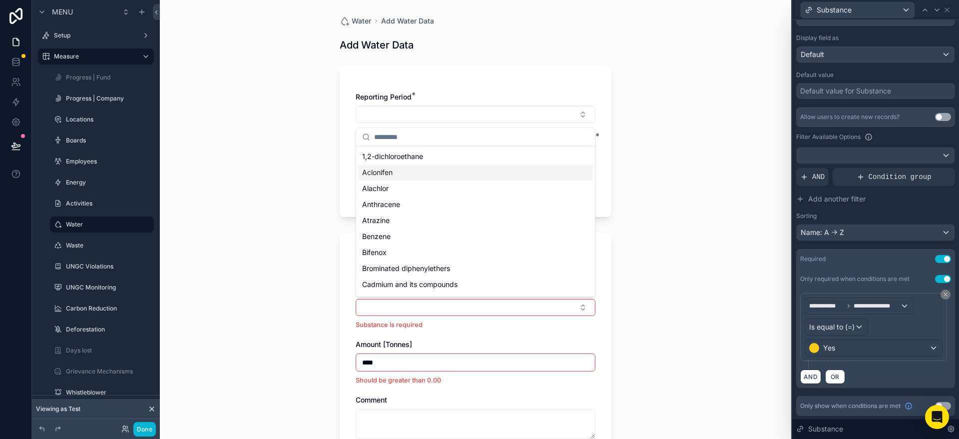
click at [402, 174] on div "Aclonifen" at bounding box center [475, 172] width 235 height 16
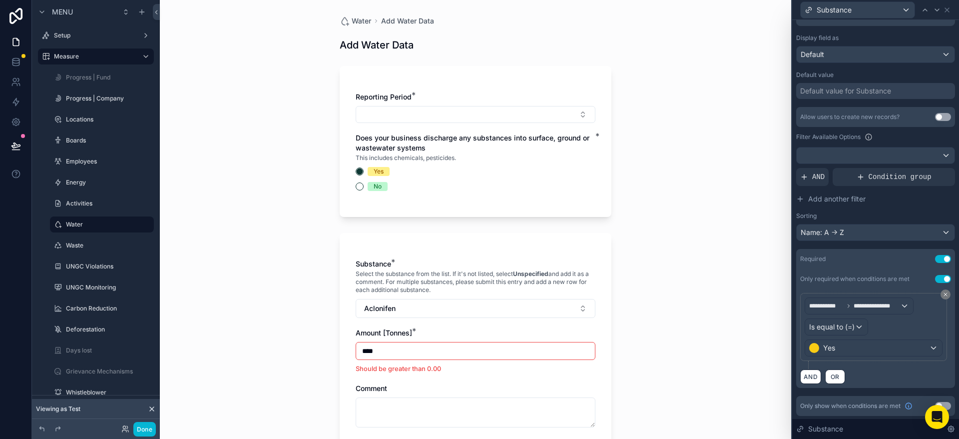
drag, startPoint x: 282, startPoint y: 239, endPoint x: 307, endPoint y: 252, distance: 28.4
click at [283, 239] on div "Water Add Water Data Add Water Data Reporting Period * Does your business disch…" at bounding box center [476, 219] width 632 height 439
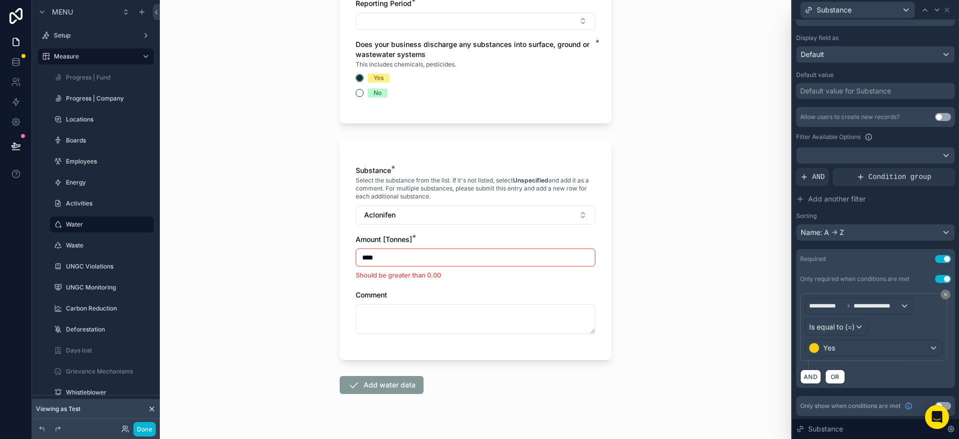
scroll to position [95, 0]
drag, startPoint x: 308, startPoint y: 275, endPoint x: 355, endPoint y: 219, distance: 73.4
click at [308, 275] on div "Water Add Water Data Add Water Data Reporting Period * Does your business disch…" at bounding box center [476, 124] width 632 height 439
click at [360, 90] on button "No" at bounding box center [360, 91] width 8 height 8
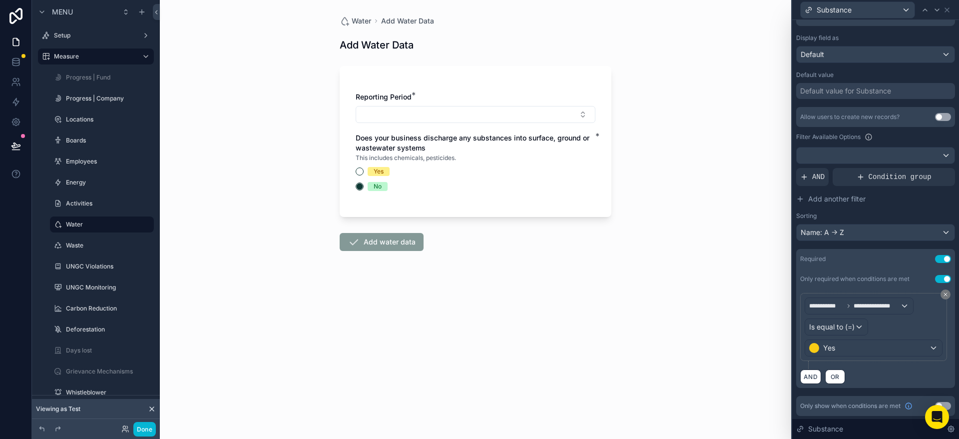
click at [360, 167] on div "Yes" at bounding box center [476, 171] width 240 height 9
click at [360, 172] on button "Yes" at bounding box center [360, 171] width 8 height 8
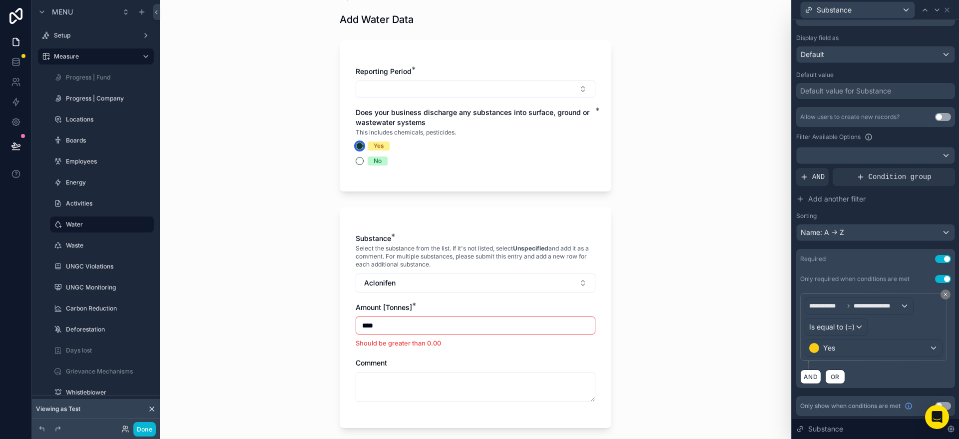
scroll to position [22, 0]
type button "YES"
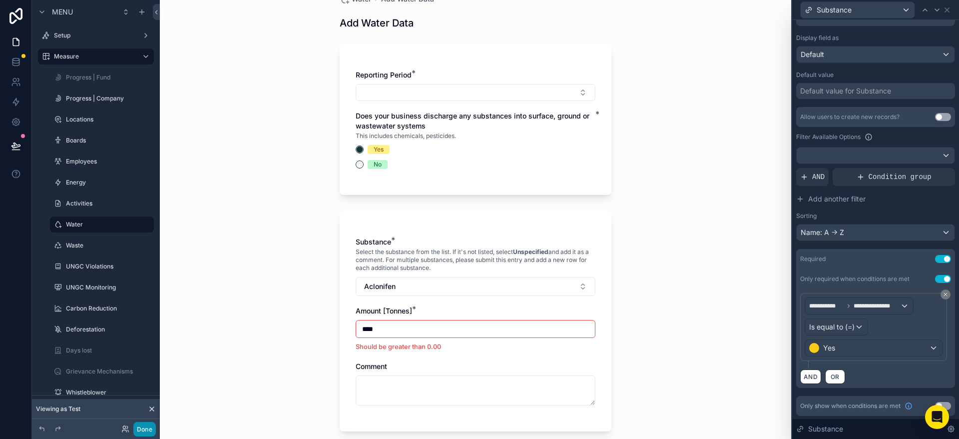
click at [150, 428] on button "Done" at bounding box center [144, 429] width 22 height 14
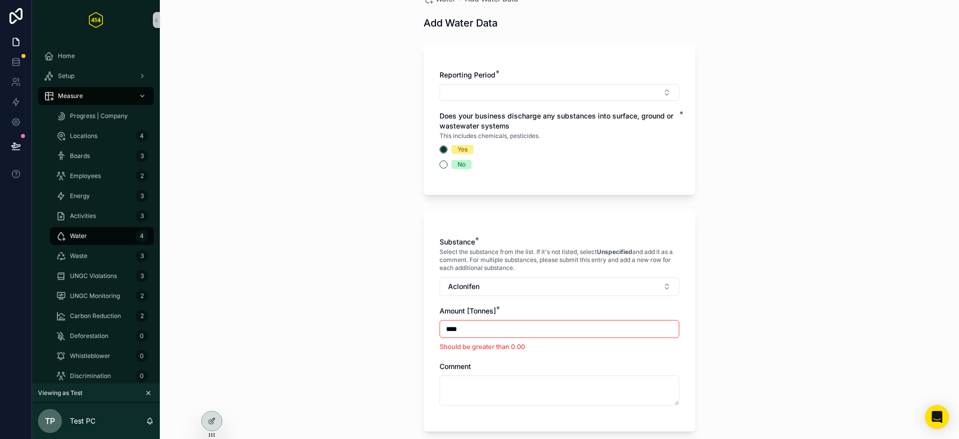
scroll to position [0, 0]
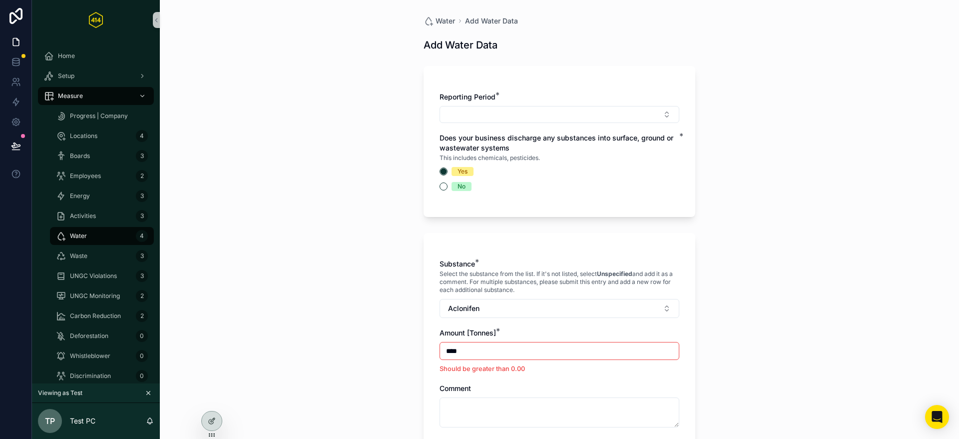
click at [337, 157] on div "Water Add Water Data Add Water Data Reporting Period * Does your business disch…" at bounding box center [559, 219] width 799 height 439
drag, startPoint x: 345, startPoint y: 150, endPoint x: 373, endPoint y: 164, distance: 31.3
click at [353, 153] on div "Water Add Water Data Add Water Data Reporting Period * Does your business disch…" at bounding box center [559, 219] width 799 height 439
click at [443, 187] on button "No" at bounding box center [444, 186] width 8 height 8
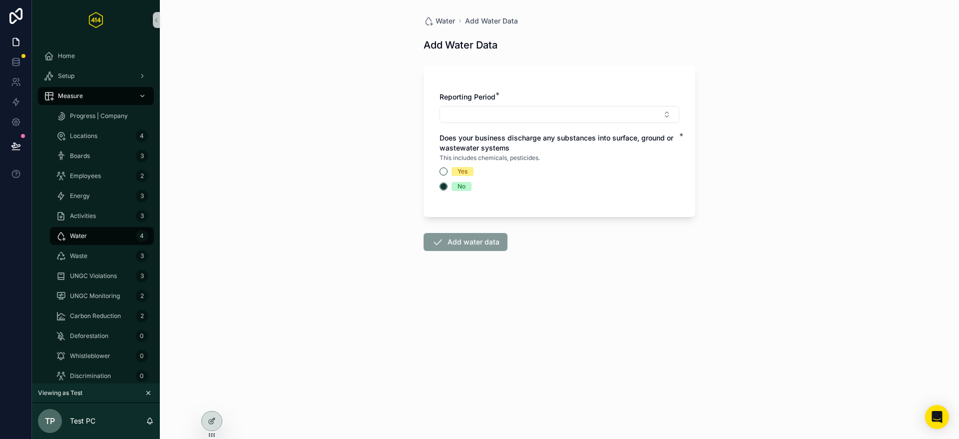
click at [380, 183] on div "Water Add Water Data Add Water Data Reporting Period * Does your business disch…" at bounding box center [559, 219] width 799 height 439
click at [214, 422] on icon at bounding box center [212, 421] width 8 height 8
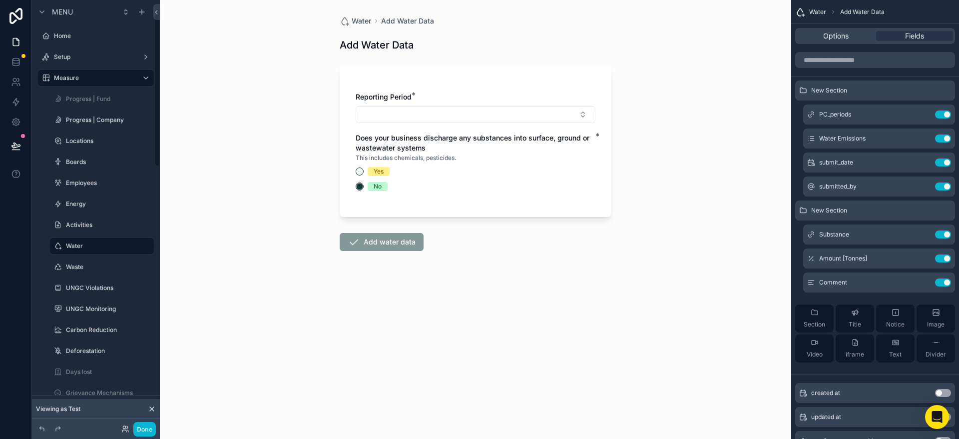
scroll to position [21, 0]
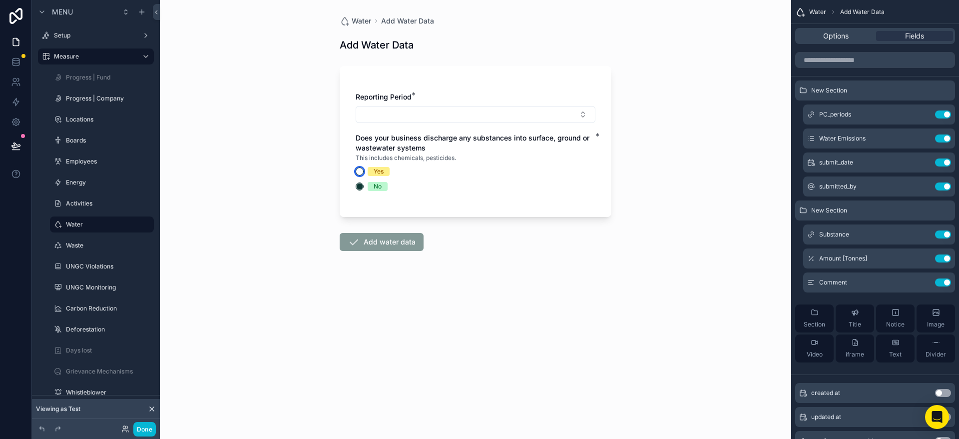
click at [359, 171] on button "Yes" at bounding box center [360, 171] width 8 height 8
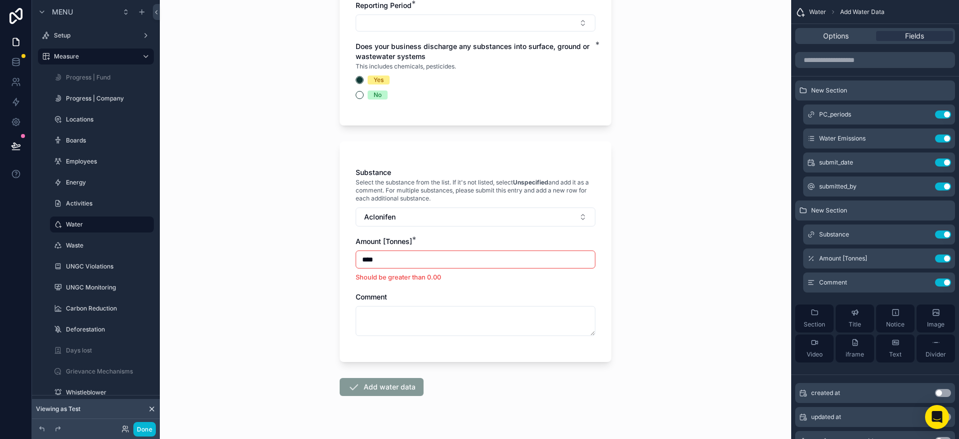
scroll to position [99, 0]
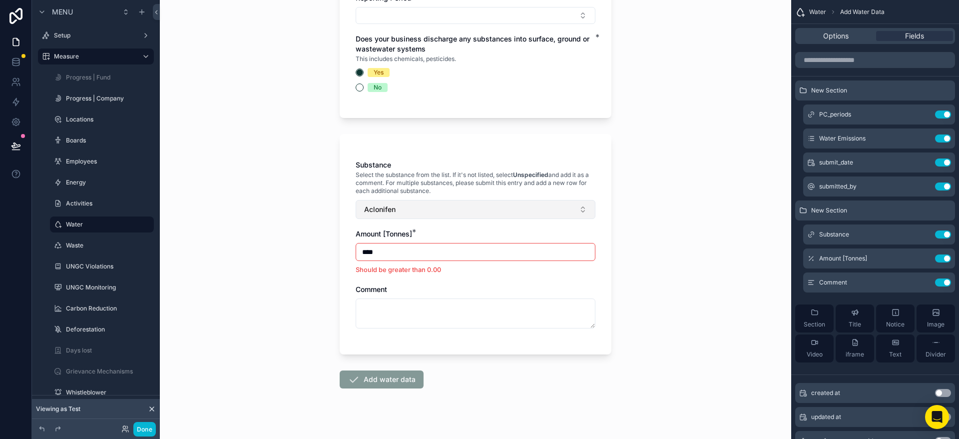
click at [389, 216] on button "Aclonifen" at bounding box center [476, 209] width 240 height 19
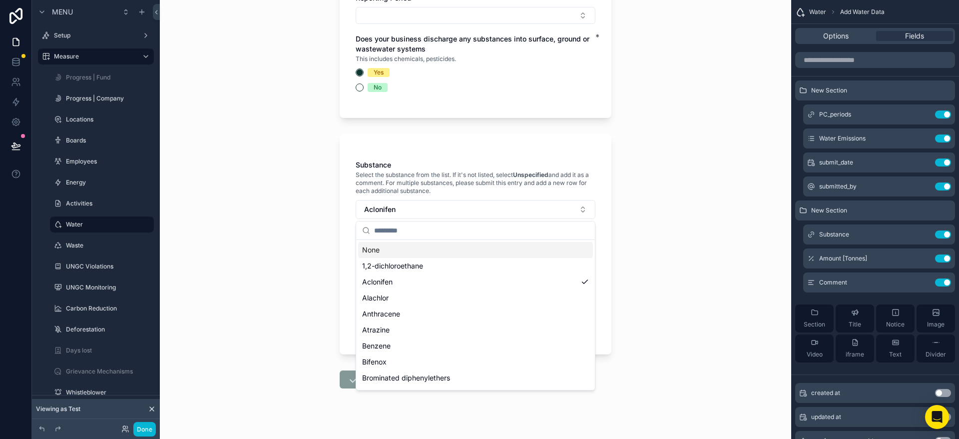
click at [381, 248] on div "None" at bounding box center [475, 250] width 235 height 16
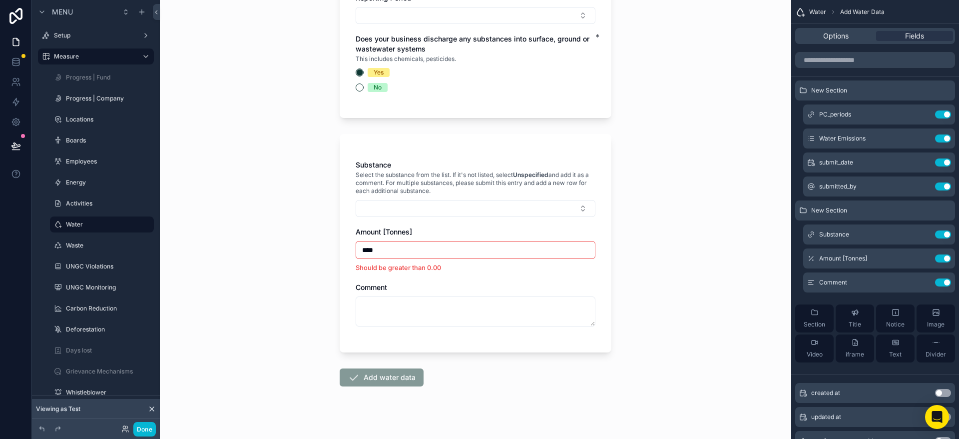
click at [320, 246] on div "Water Add Water Data Add Water Data Reporting Period * Does your business disch…" at bounding box center [476, 120] width 632 height 439
click at [447, 211] on button "Select Button" at bounding box center [476, 208] width 240 height 17
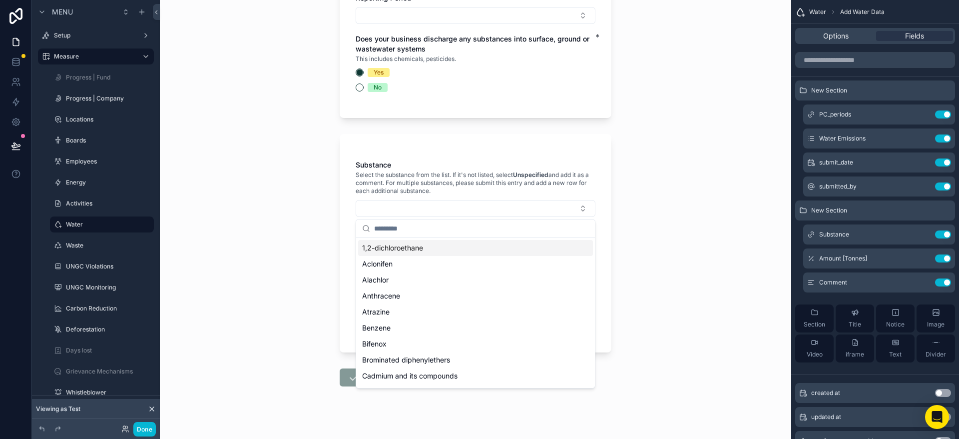
click at [292, 223] on div "Water Add Water Data Add Water Data Reporting Period * Does your business disch…" at bounding box center [476, 120] width 632 height 439
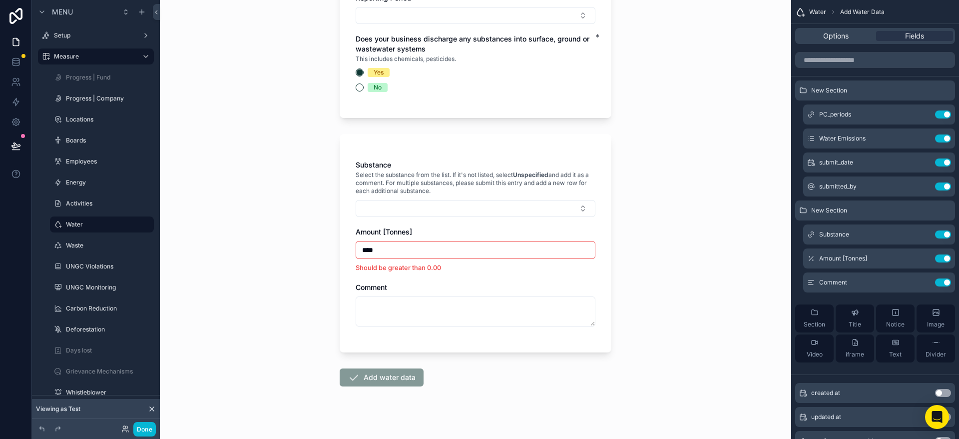
click at [383, 247] on input "****" at bounding box center [475, 250] width 239 height 14
click at [308, 256] on div "Water Add Water Data Add Water Data Reporting Period * Does your business disch…" at bounding box center [476, 120] width 632 height 439
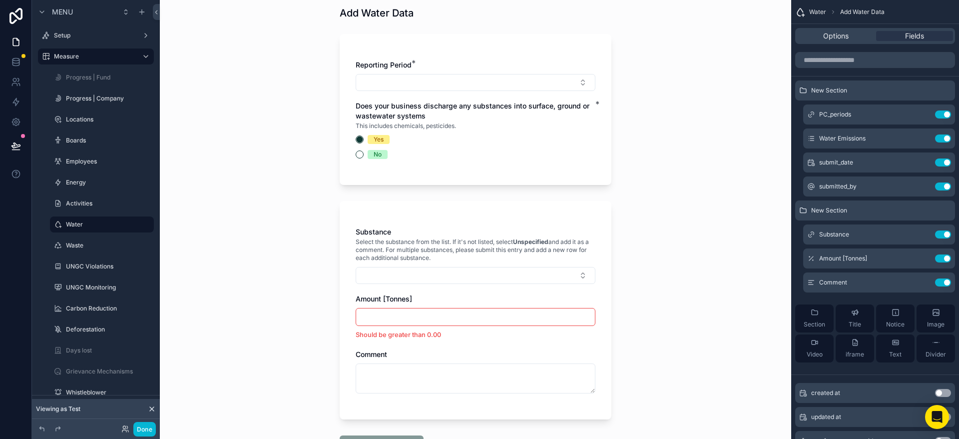
scroll to position [30, 0]
click at [358, 156] on button "No" at bounding box center [360, 156] width 8 height 8
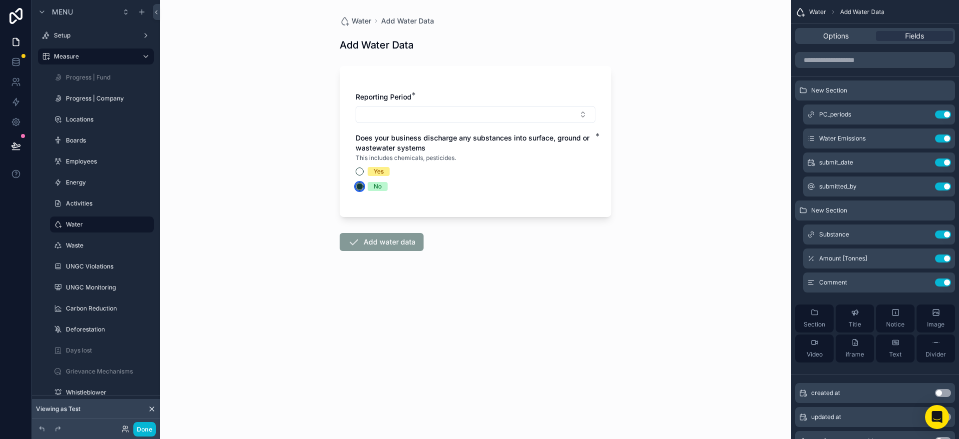
scroll to position [0, 0]
click at [303, 198] on div "Water Add Water Data Add Water Data Reporting Period * Does your business disch…" at bounding box center [476, 219] width 632 height 439
click at [817, 315] on icon "scrollable content" at bounding box center [815, 312] width 8 height 8
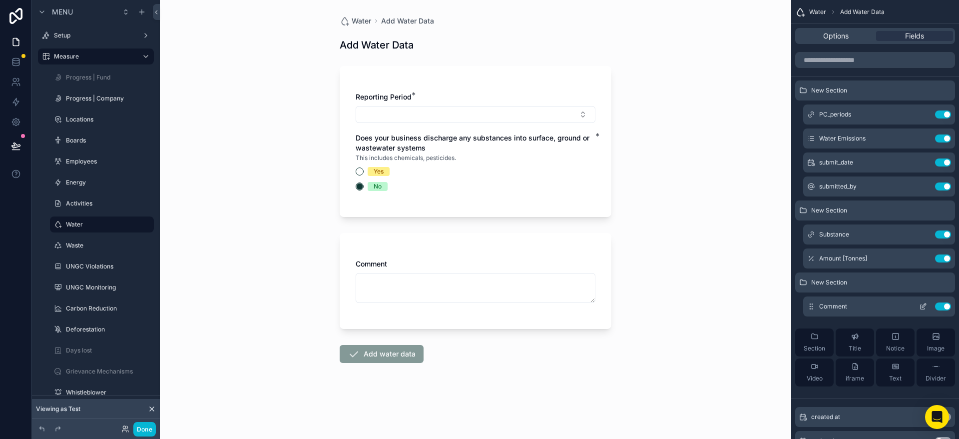
click at [926, 305] on icon "scrollable content" at bounding box center [923, 306] width 8 height 8
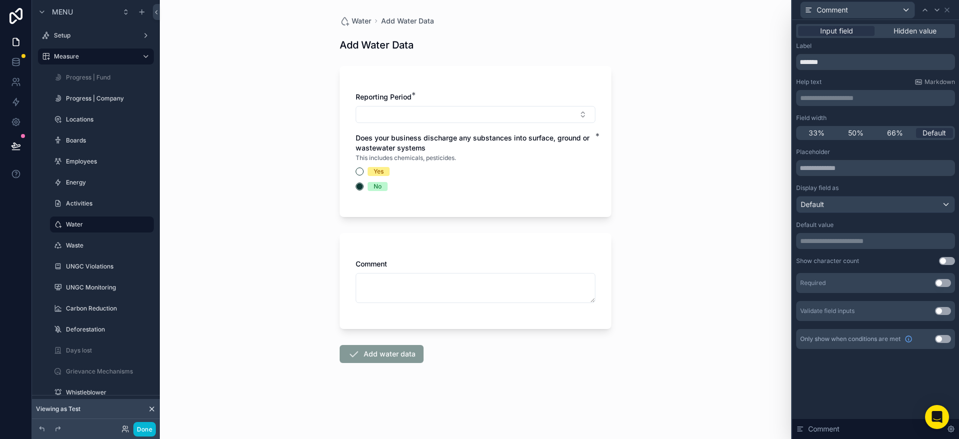
click at [874, 379] on div "**********" at bounding box center [875, 229] width 167 height 419
click at [947, 13] on icon at bounding box center [947, 10] width 8 height 8
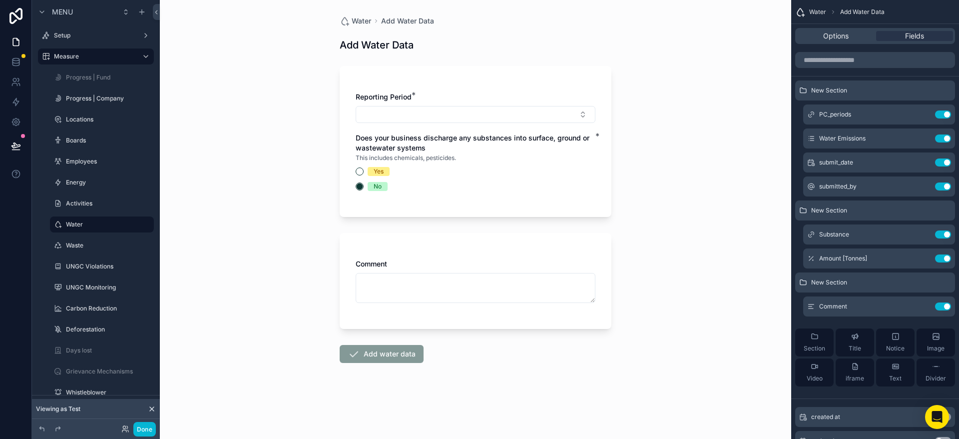
click at [364, 172] on div "Yes" at bounding box center [476, 171] width 240 height 9
click at [362, 172] on button "Yes" at bounding box center [360, 171] width 8 height 8
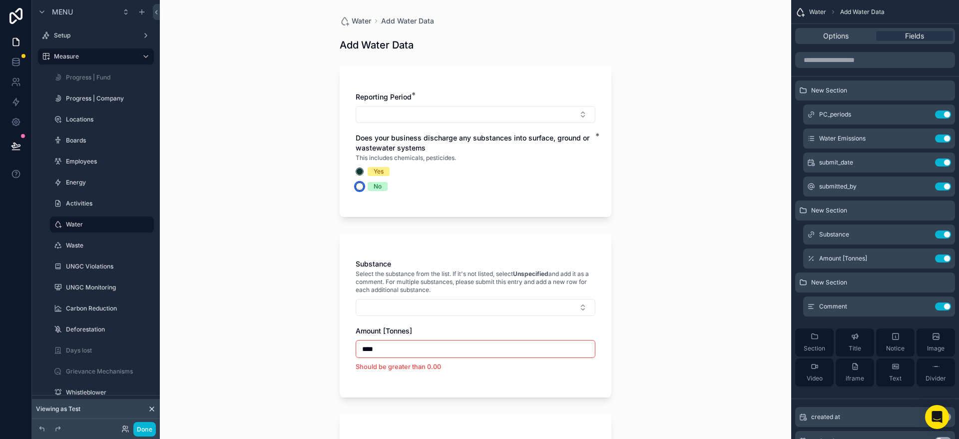
click at [361, 187] on button "No" at bounding box center [360, 186] width 8 height 8
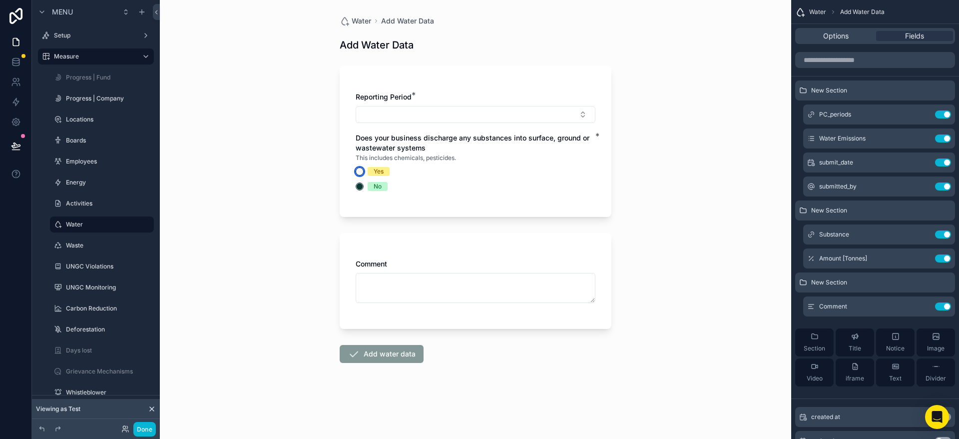
click at [361, 169] on button "Yes" at bounding box center [360, 171] width 8 height 8
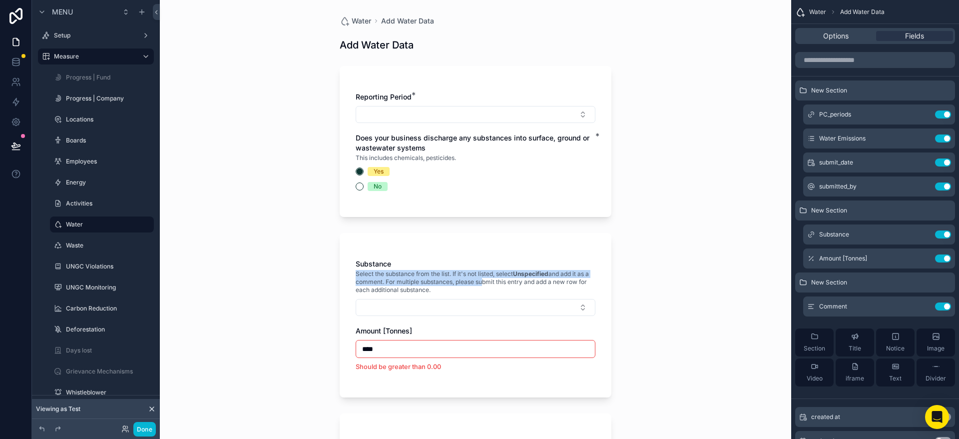
drag, startPoint x: 357, startPoint y: 275, endPoint x: 485, endPoint y: 280, distance: 127.5
click at [485, 279] on span "Select the substance from the list. If it's not listed, select Unspecified and …" at bounding box center [476, 282] width 240 height 24
click at [498, 274] on span "Select the substance from the list. If it's not listed, select Unspecified and …" at bounding box center [476, 282] width 240 height 24
drag, startPoint x: 516, startPoint y: 273, endPoint x: 579, endPoint y: 274, distance: 63.0
click at [557, 274] on span "Select the substance from the list. If it's not listed, select Unspecified and …" at bounding box center [476, 282] width 240 height 24
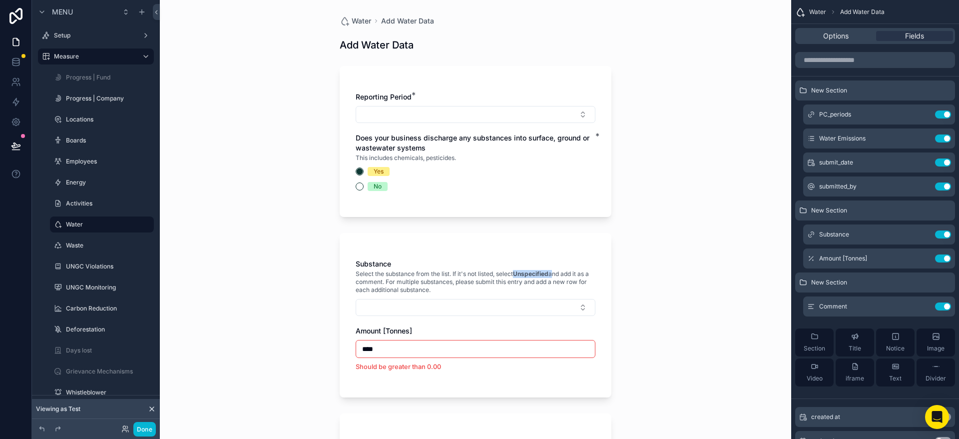
drag, startPoint x: 377, startPoint y: 278, endPoint x: 452, endPoint y: 288, distance: 75.7
click at [452, 288] on span "Select the substance from the list. If it's not listed, select Unspecified and …" at bounding box center [476, 282] width 240 height 24
click at [388, 282] on span "Select the substance from the list. If it's not listed, select Unspecified and …" at bounding box center [476, 282] width 240 height 24
drag, startPoint x: 458, startPoint y: 282, endPoint x: 491, endPoint y: 286, distance: 33.7
click at [491, 287] on span "Select the substance from the list. If it's not listed, select Unspecified and …" at bounding box center [476, 282] width 240 height 24
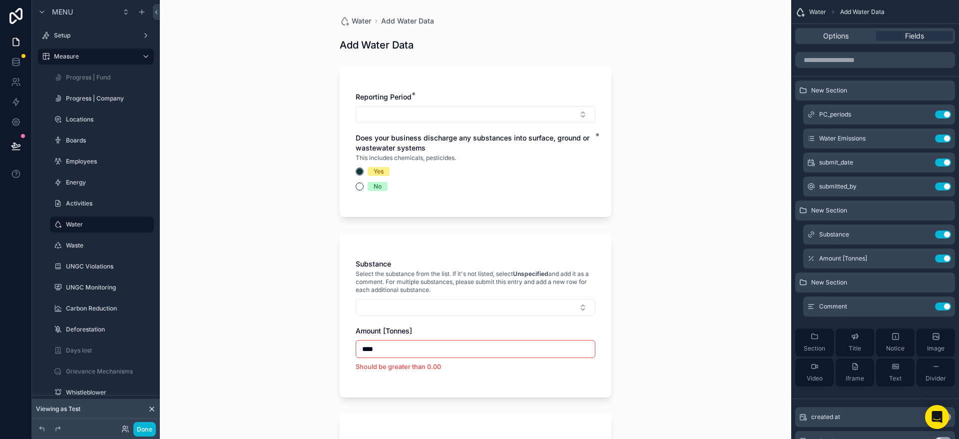
click at [352, 287] on div "Substance Select the substance from the list. If it's not listed, select Unspec…" at bounding box center [476, 315] width 272 height 164
click at [943, 306] on icon "scrollable content" at bounding box center [943, 307] width 0 height 2
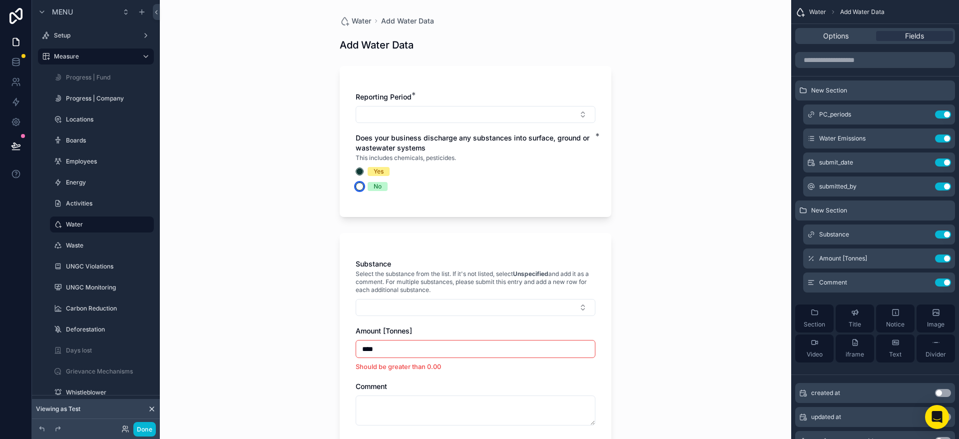
click at [358, 189] on button "No" at bounding box center [360, 186] width 8 height 8
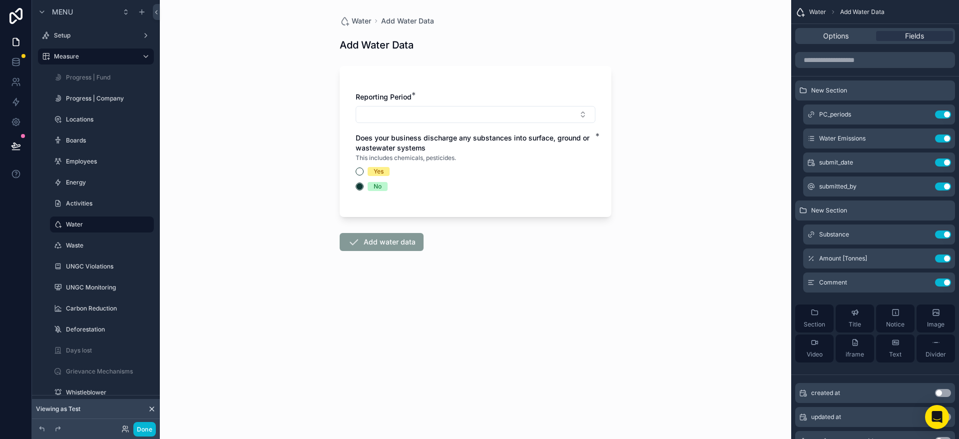
click at [327, 192] on div "Water Add Water Data Add Water Data Reporting Period * Does your business disch…" at bounding box center [476, 219] width 632 height 439
click at [263, 150] on div "Water Add Water Data Add Water Data Reporting Period * Does your business disch…" at bounding box center [476, 219] width 632 height 439
click at [150, 431] on button "Done" at bounding box center [144, 429] width 22 height 14
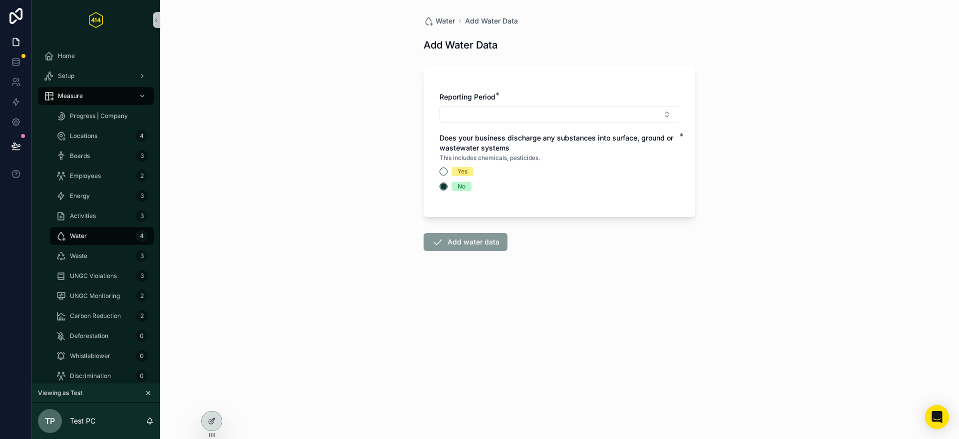
click at [361, 35] on div "Water Add Water Data Add Water Data Reporting Period * Does your business disch…" at bounding box center [559, 219] width 799 height 439
